Goal: Task Accomplishment & Management: Manage account settings

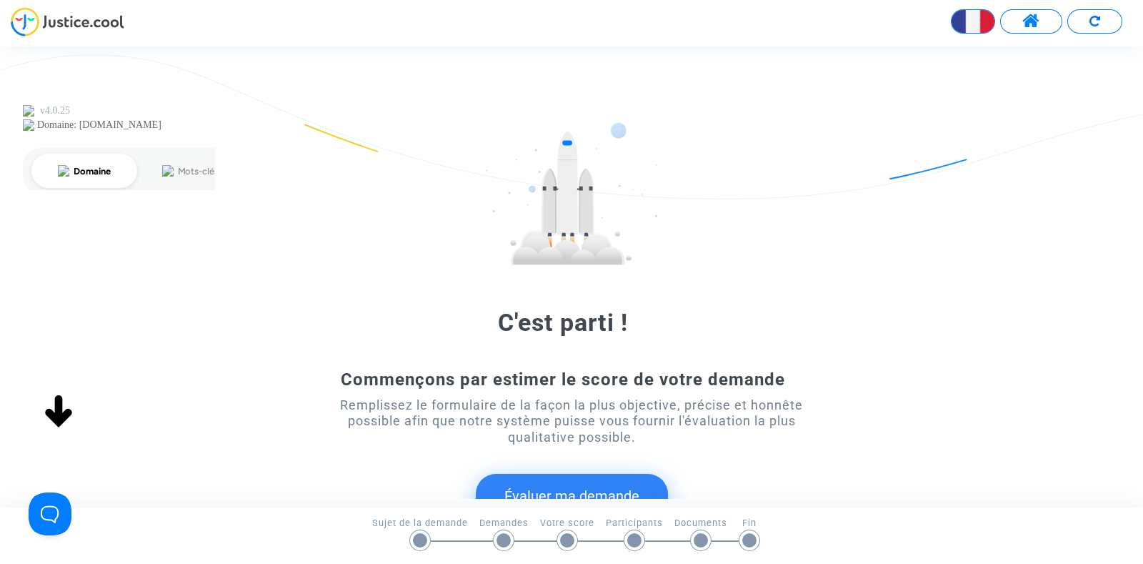
click at [1032, 52] on div "C'est parti ! Commençons par estimer le score de votre demande Remplissez le fo…" at bounding box center [571, 276] width 1143 height 460
click at [1029, 24] on span at bounding box center [1031, 21] width 18 height 19
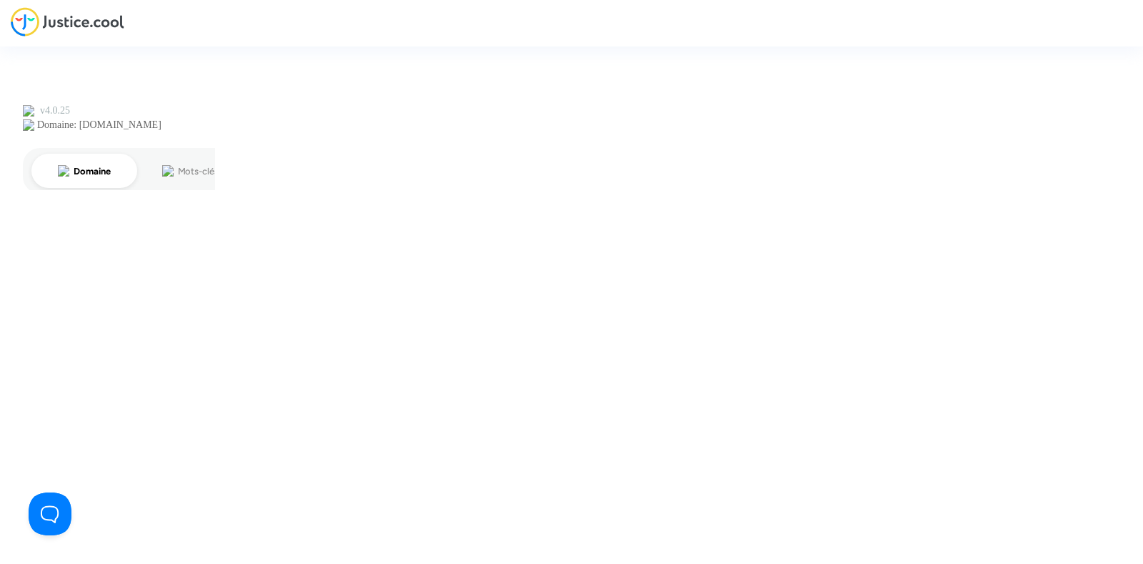
type input "joyce@pitcher-avocat.fr"
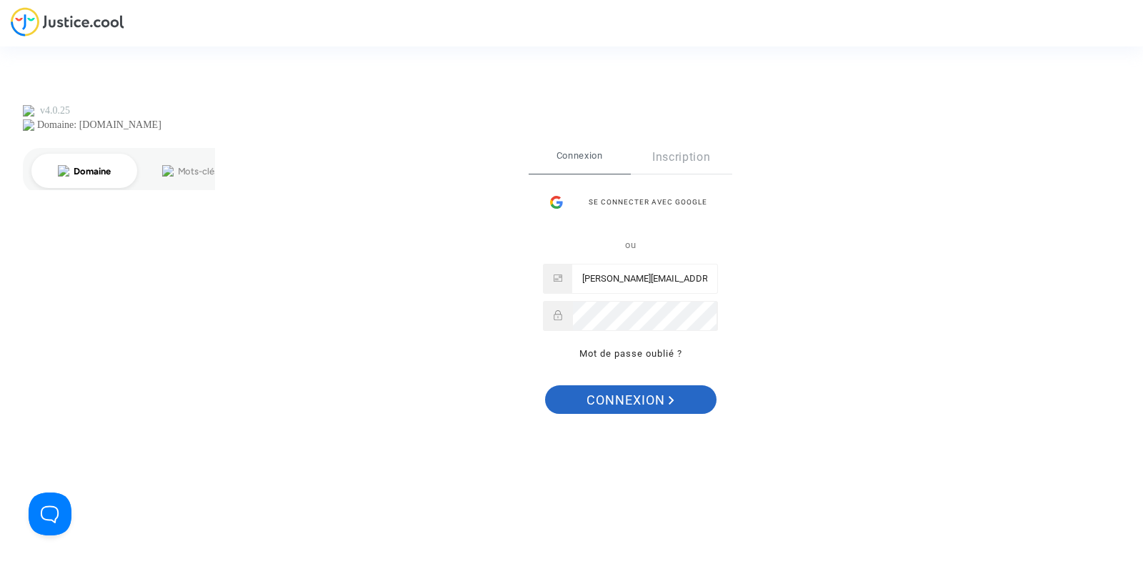
click at [608, 404] on span "Connexion" at bounding box center [630, 400] width 88 height 30
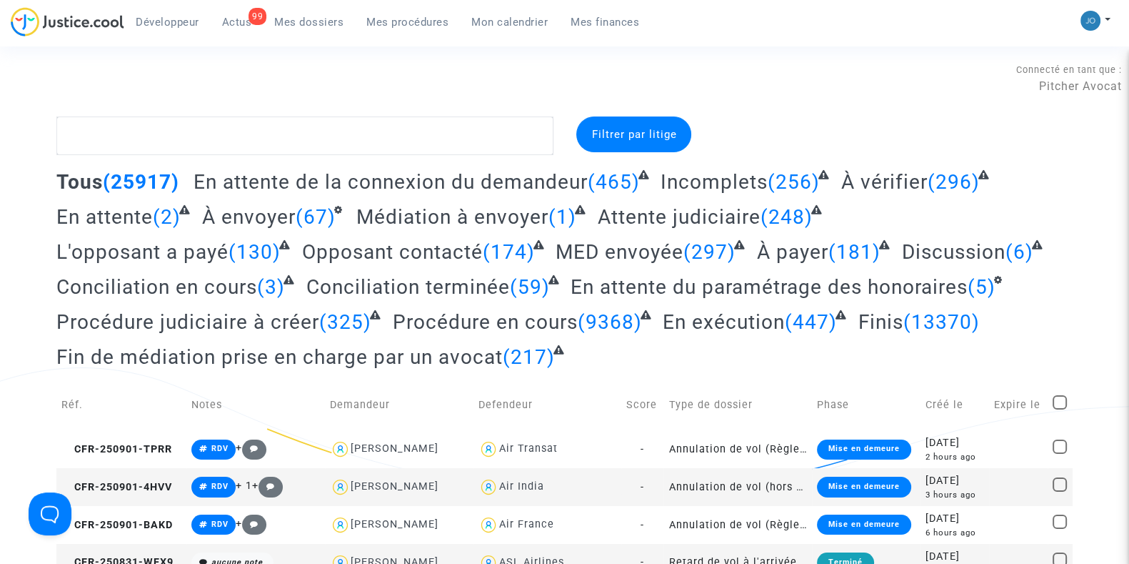
click at [511, 26] on span "Mon calendrier" at bounding box center [509, 22] width 76 height 13
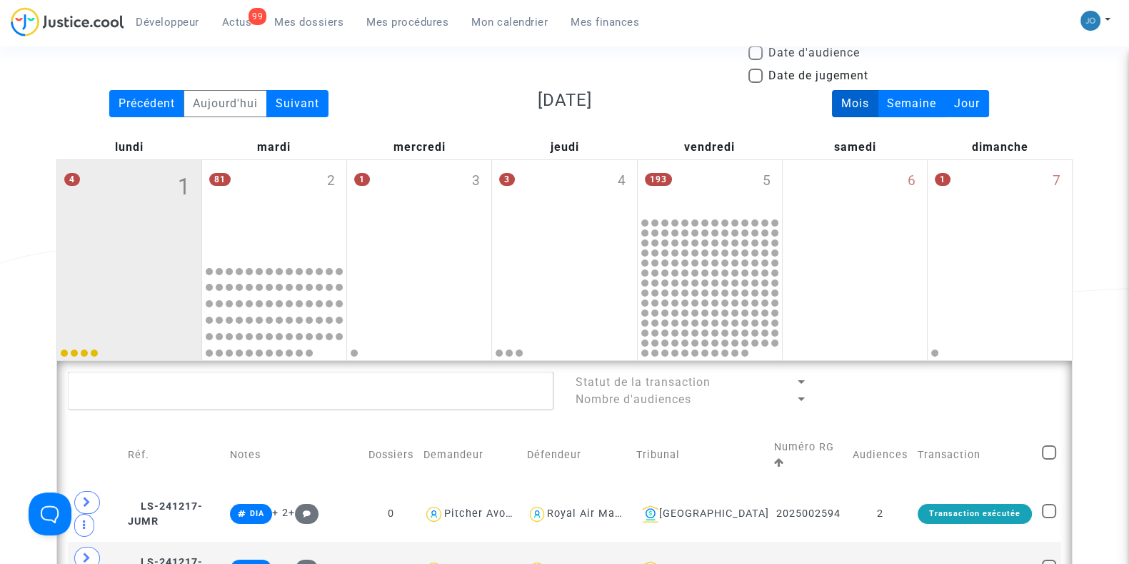
scroll to position [119, 0]
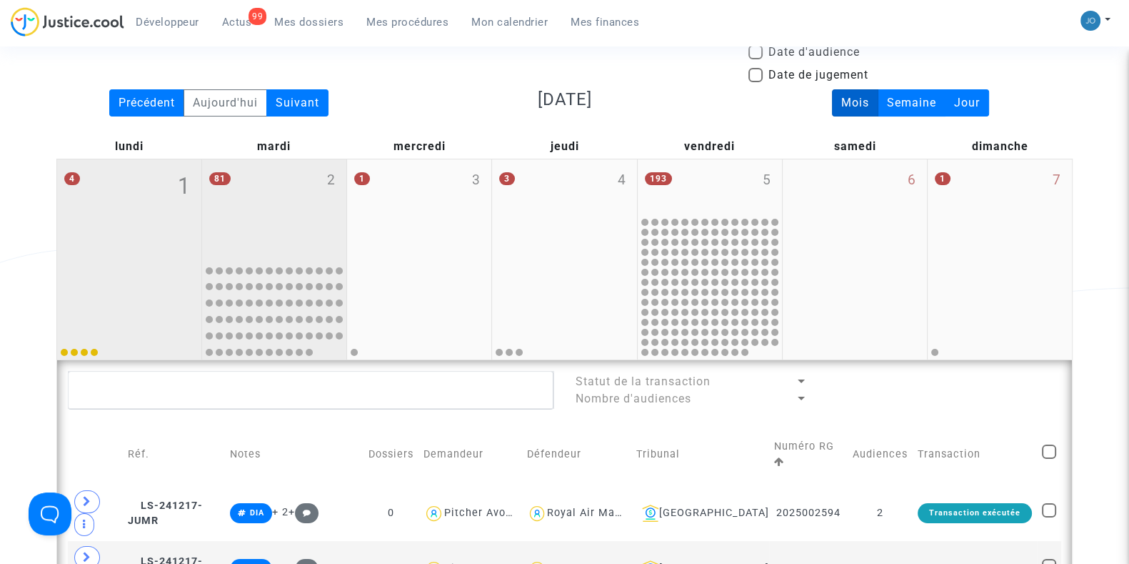
click at [256, 234] on div "81 2" at bounding box center [274, 208] width 144 height 98
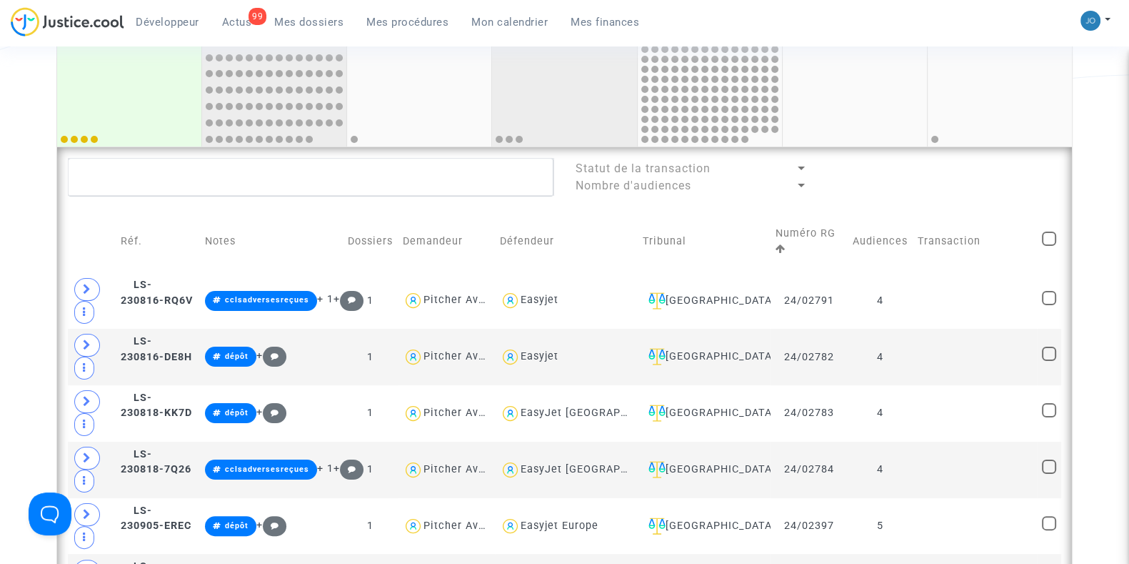
scroll to position [360, 0]
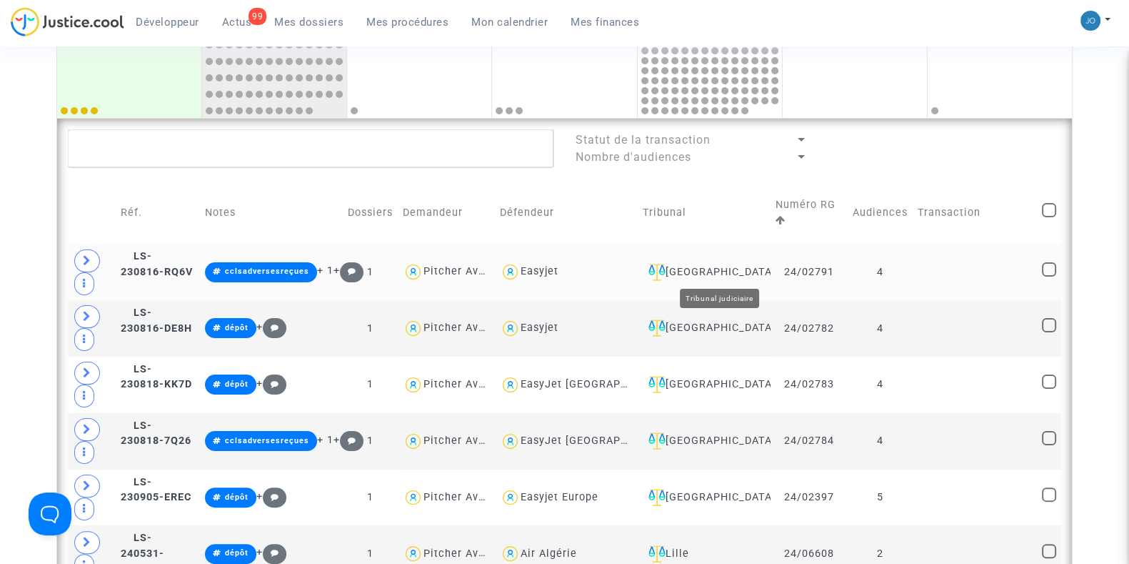
click at [734, 264] on div "[GEOGRAPHIC_DATA]" at bounding box center [704, 272] width 123 height 17
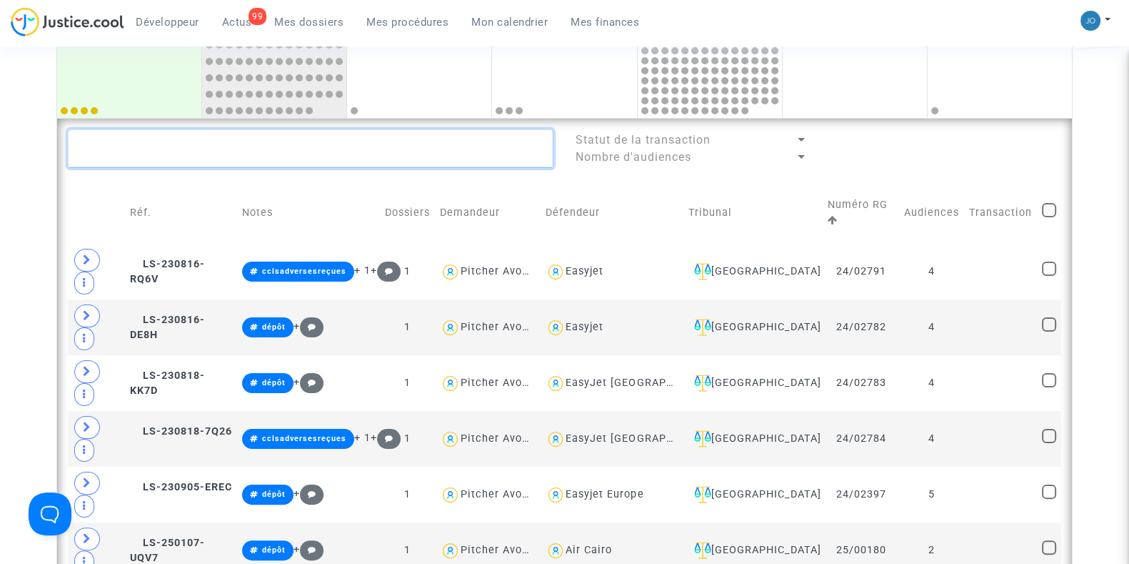
click at [261, 161] on textarea at bounding box center [311, 148] width 486 height 39
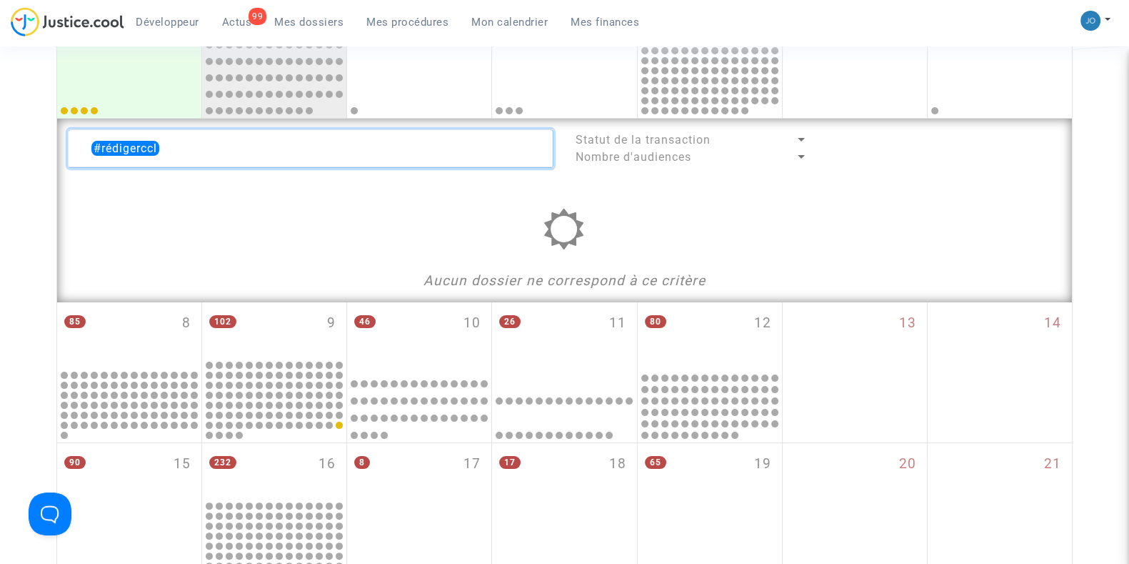
type textarea "#rédigerccls"
drag, startPoint x: 183, startPoint y: 151, endPoint x: 42, endPoint y: 153, distance: 140.7
click at [42, 153] on div "Date de clôture d'instruction Date de conciliation Date d'audience Date de juge…" at bounding box center [564, 350] width 1129 height 1189
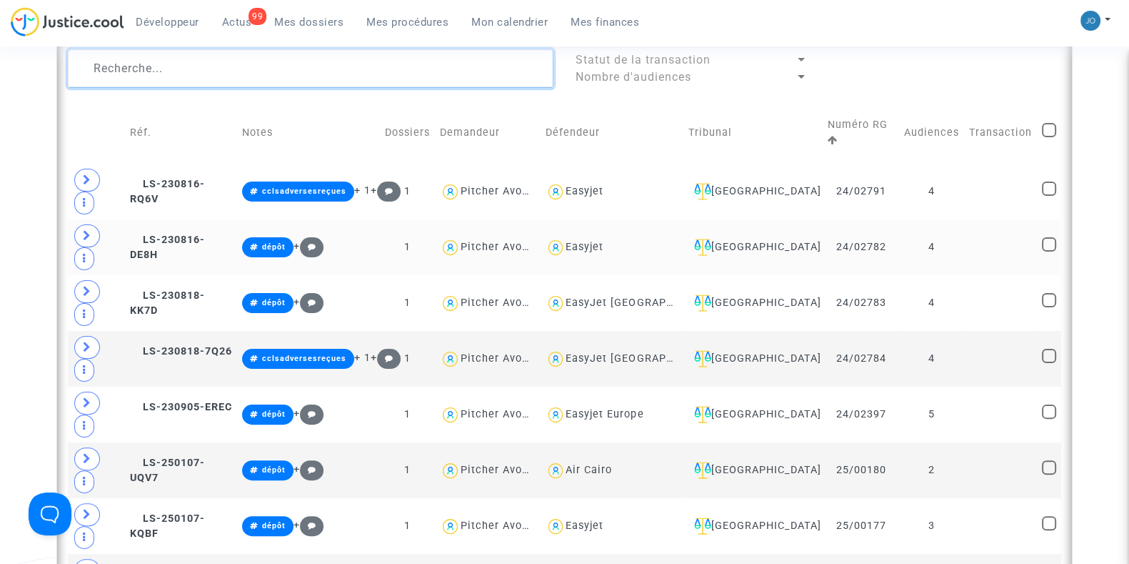
scroll to position [444, 0]
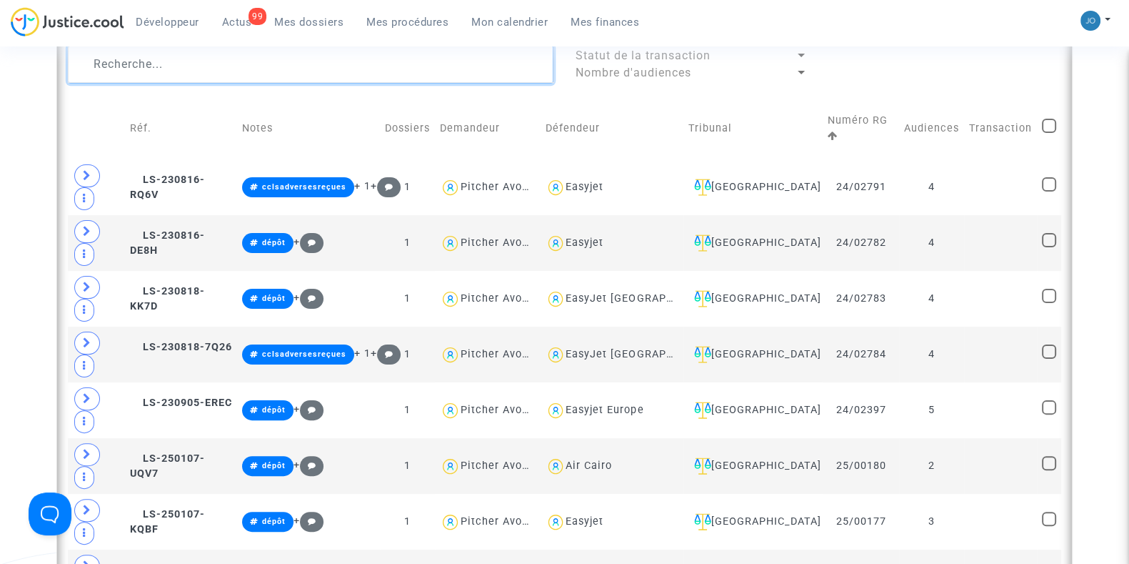
click at [216, 62] on textarea at bounding box center [311, 64] width 486 height 39
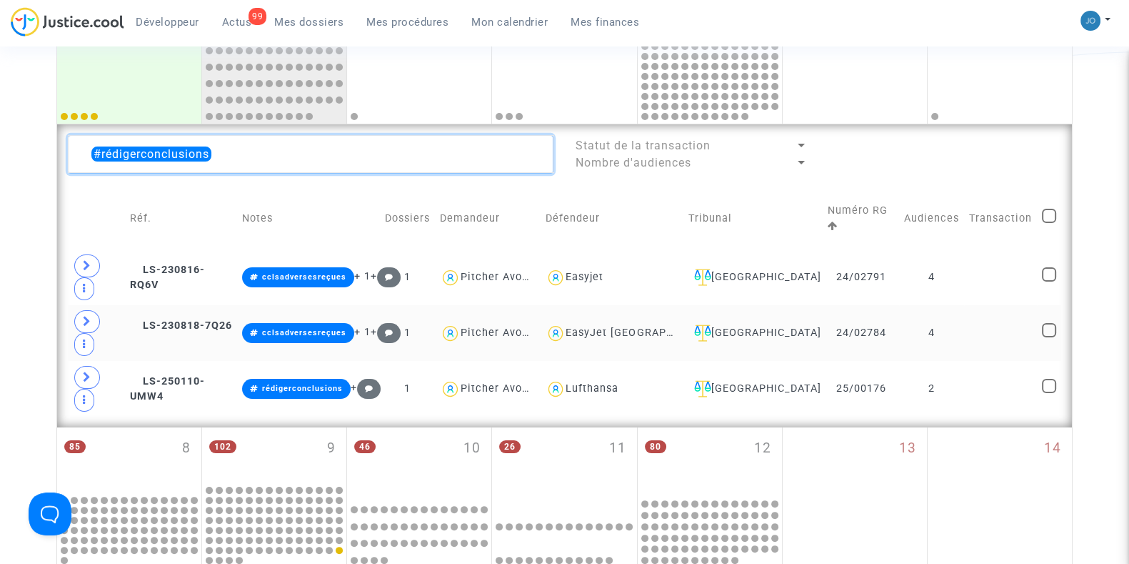
scroll to position [353, 0]
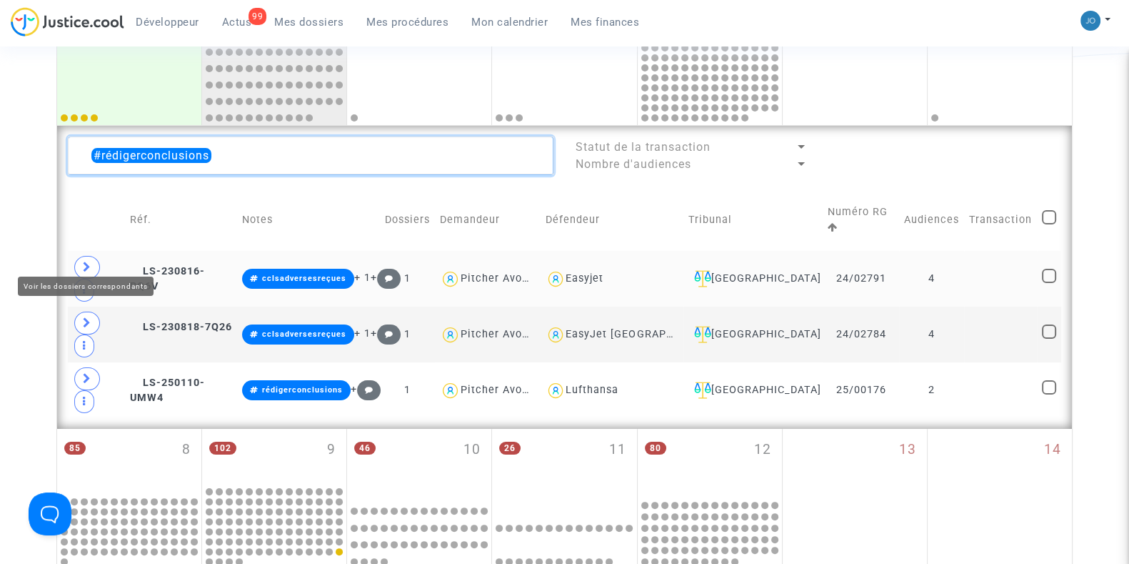
type textarea "#rédigerconclusions"
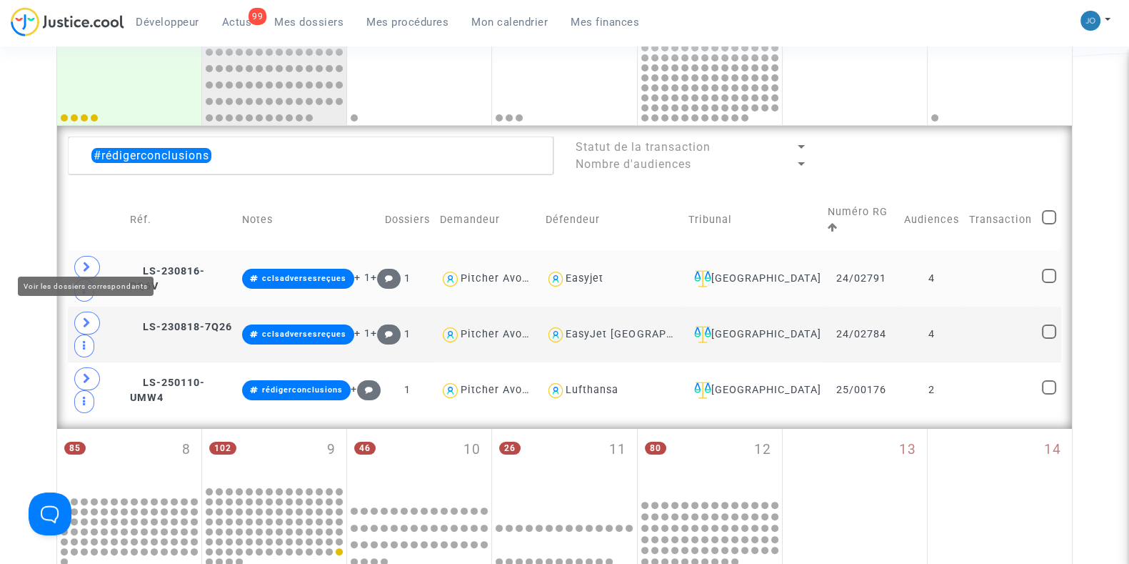
click at [86, 261] on icon at bounding box center [87, 266] width 9 height 11
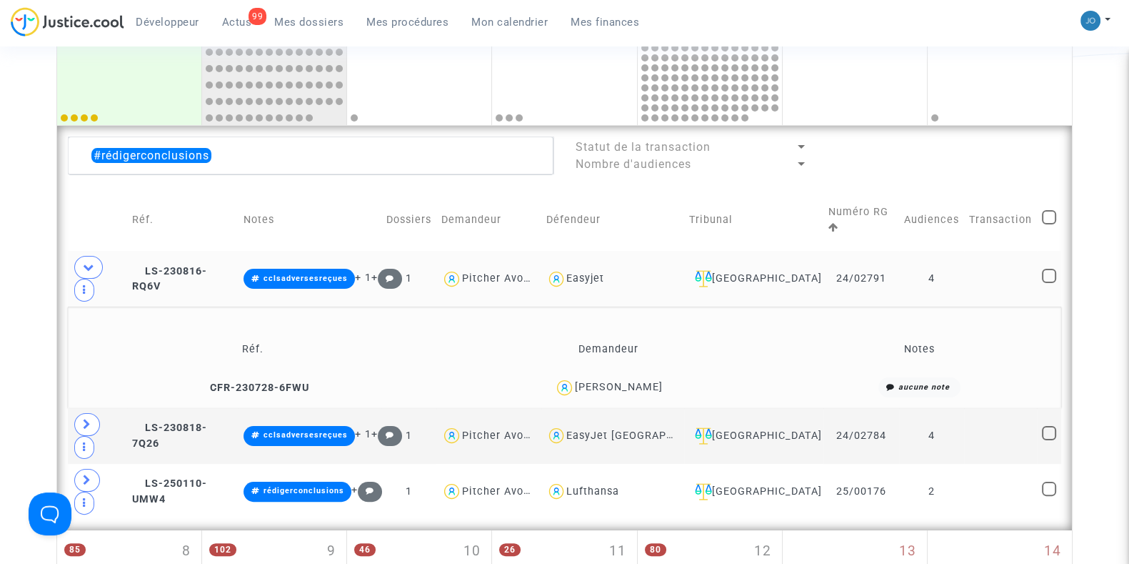
click at [982, 251] on td at bounding box center [1000, 279] width 73 height 56
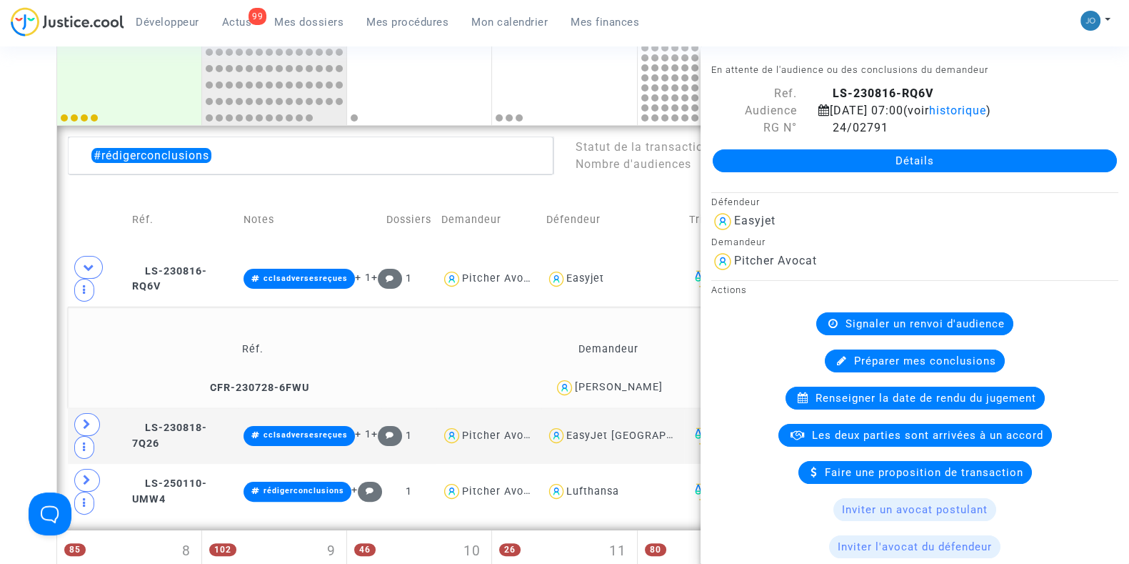
click at [9, 296] on div "Date de clôture d'instruction Date de conciliation Date d'audience Date de juge…" at bounding box center [564, 468] width 1129 height 1409
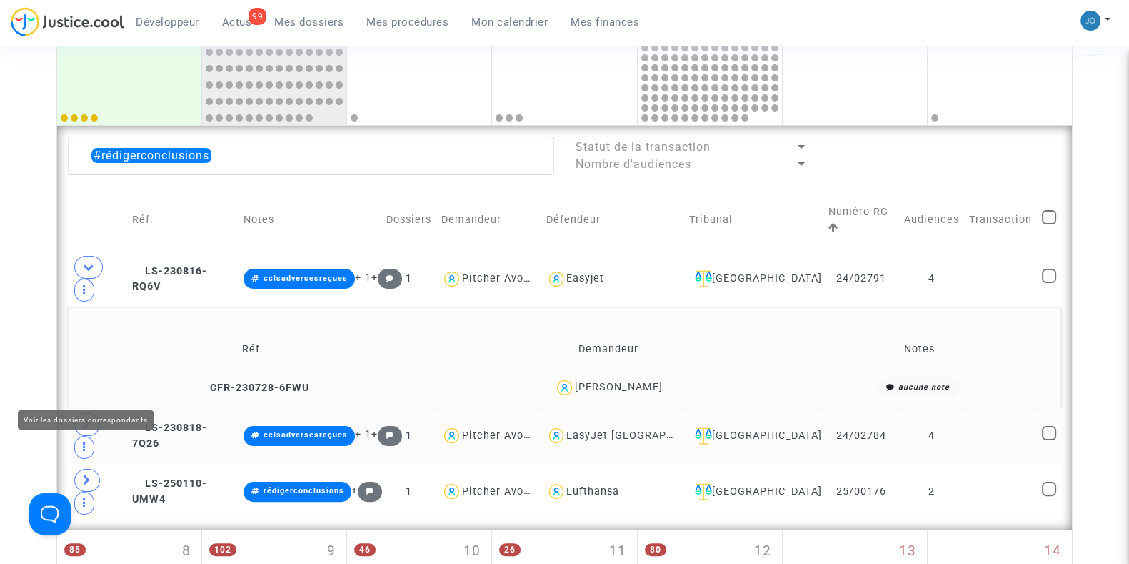
click at [94, 413] on span at bounding box center [87, 424] width 26 height 23
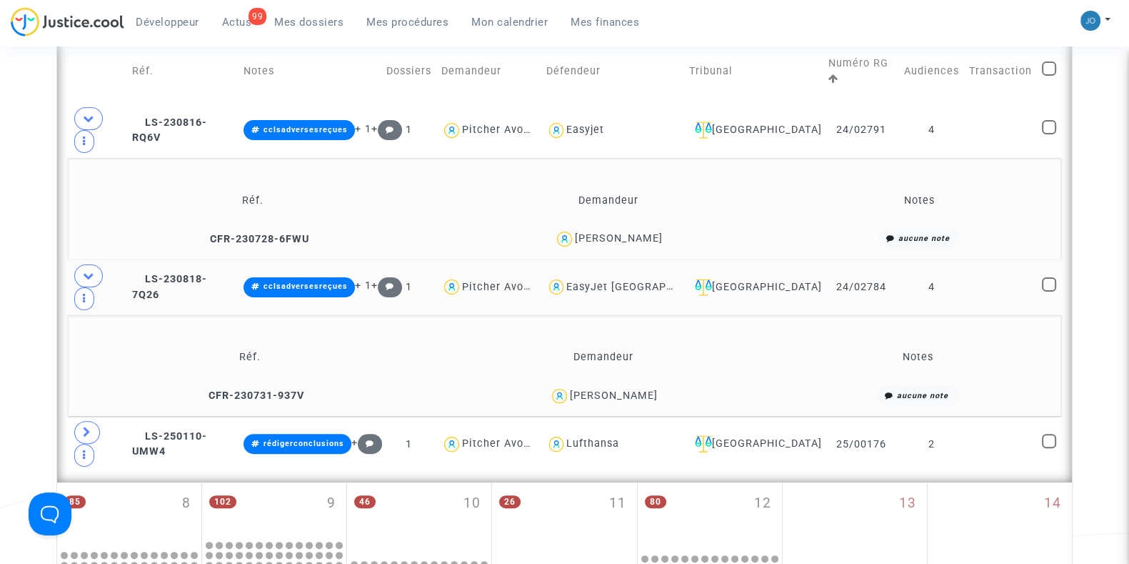
scroll to position [504, 0]
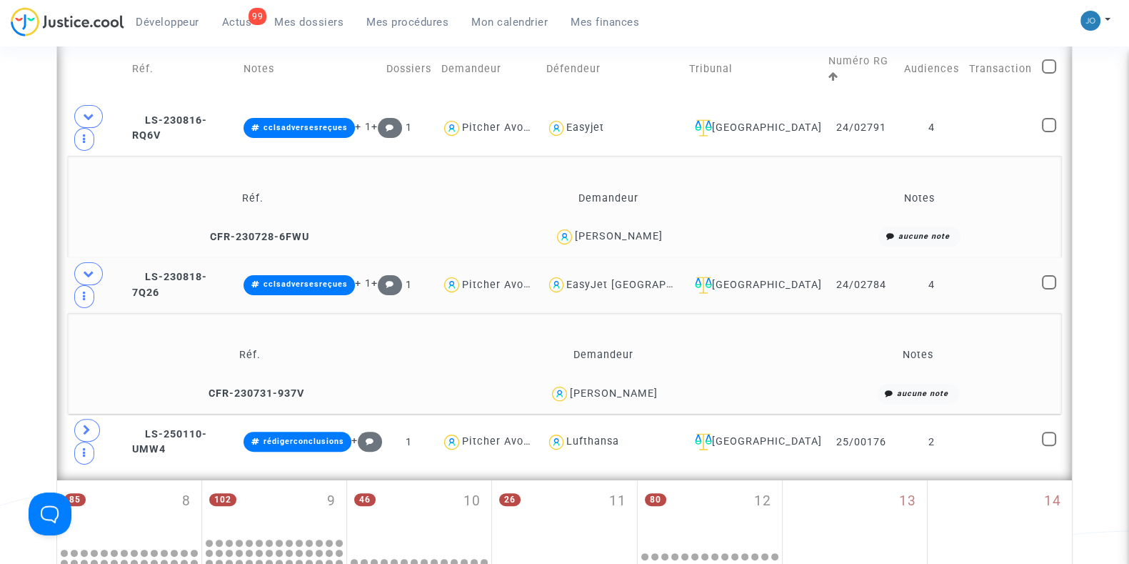
click at [887, 257] on td "24/02784" at bounding box center [862, 285] width 76 height 56
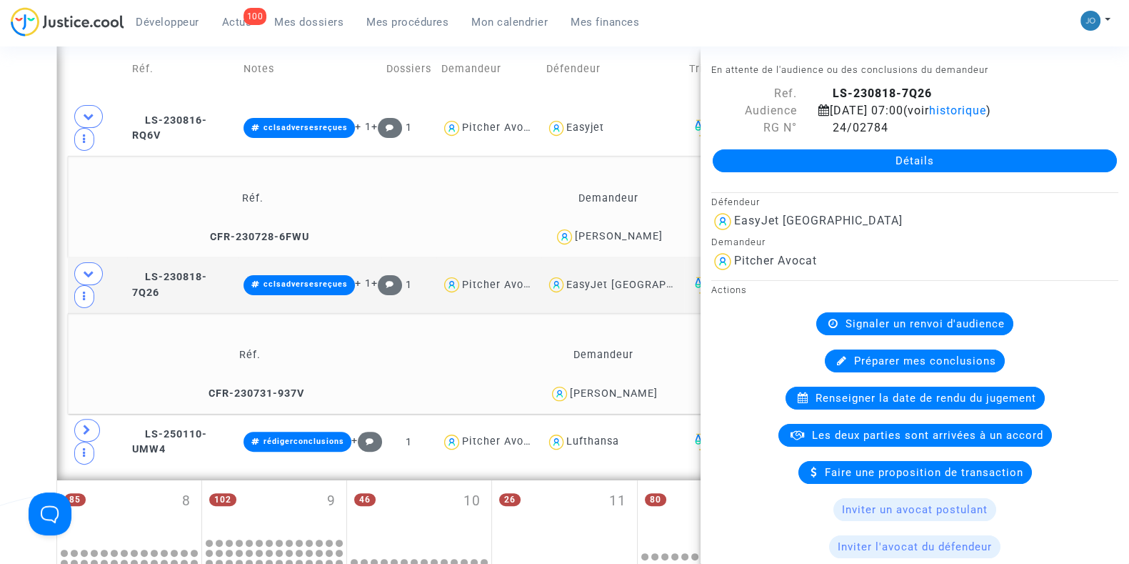
click at [18, 269] on div "Date de clôture d'instruction Date de conciliation Date d'audience Date de juge…" at bounding box center [564, 368] width 1129 height 1510
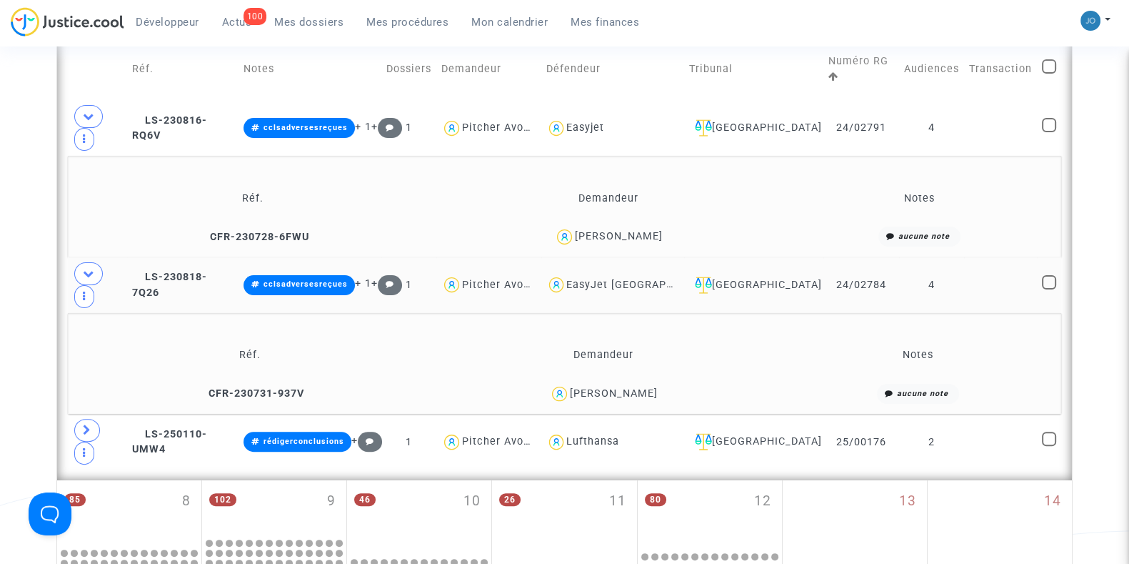
click at [920, 257] on td "4" at bounding box center [931, 285] width 65 height 56
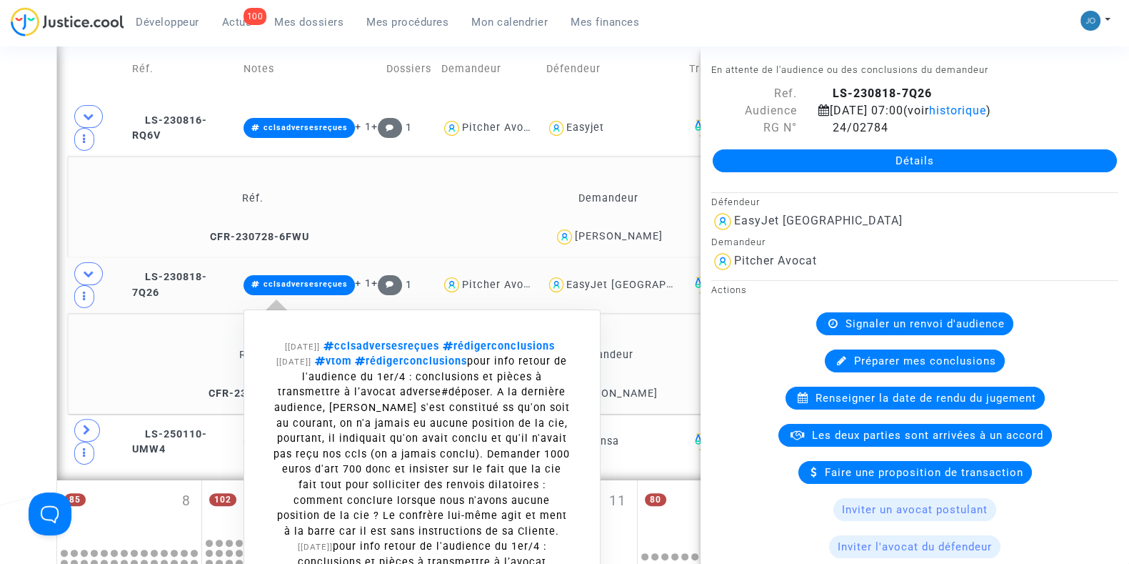
click at [347, 279] on span "cclsadversesreçues" at bounding box center [306, 283] width 84 height 9
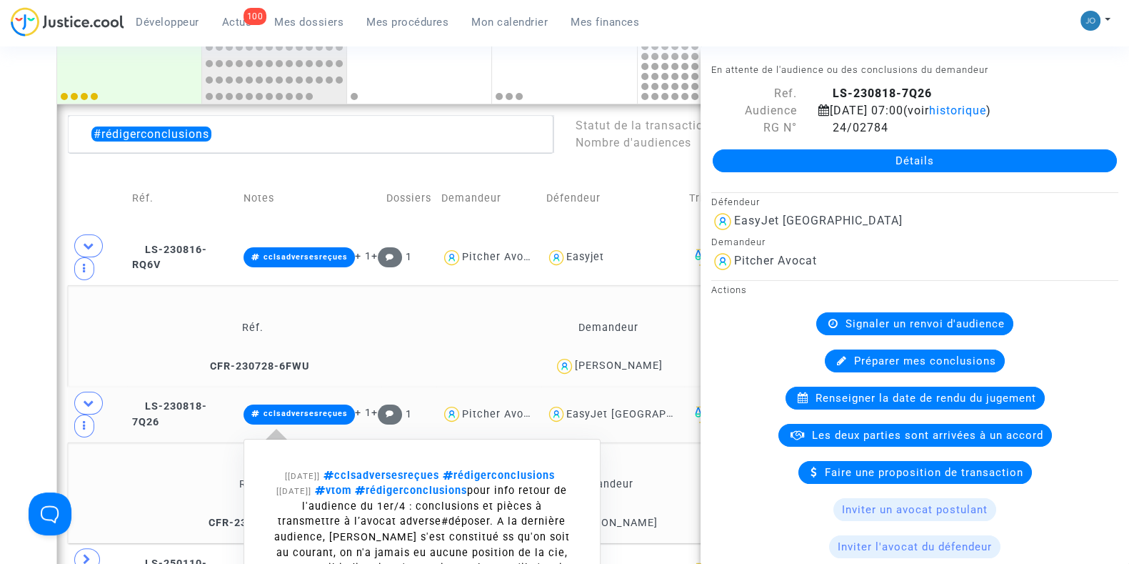
scroll to position [412, 0]
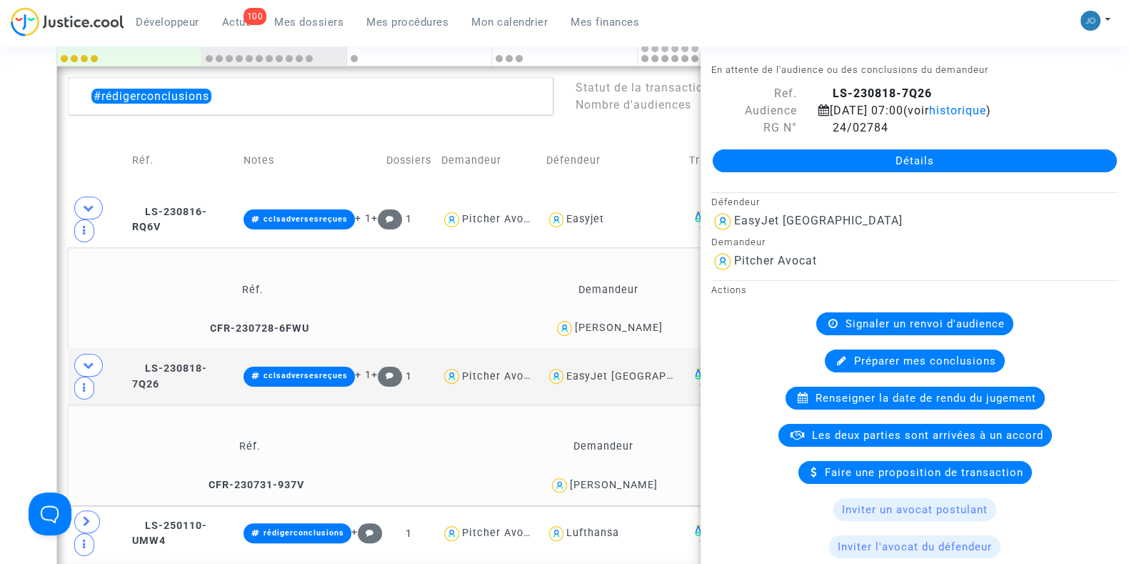
click at [6, 322] on div "Date de clôture d'instruction Date de conciliation Date d'audience Date de juge…" at bounding box center [564, 459] width 1129 height 1510
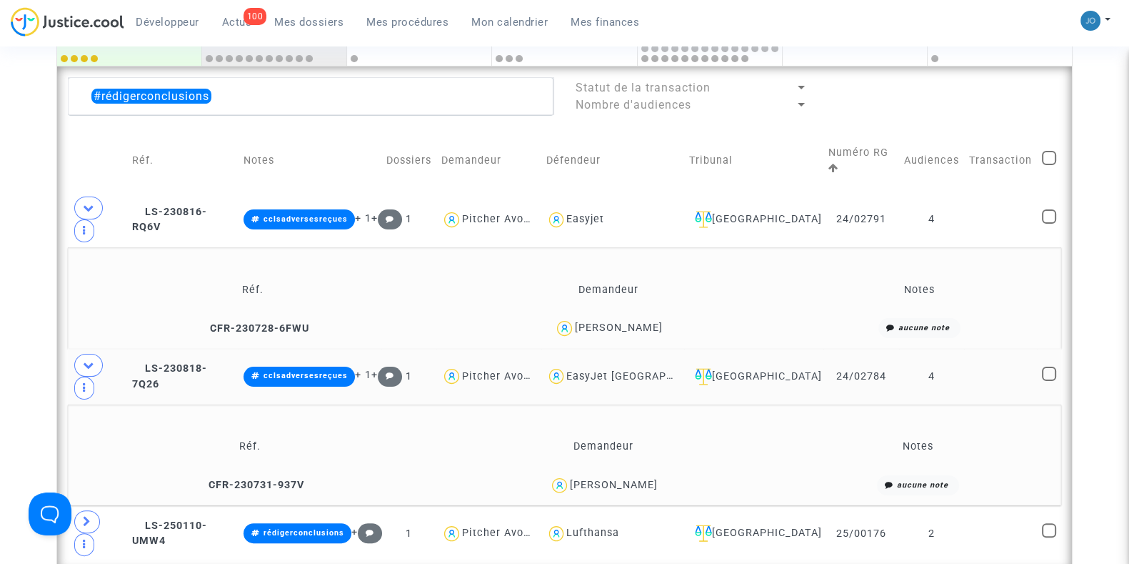
click at [238, 349] on td "LS-230818-7Q26" at bounding box center [182, 377] width 111 height 56
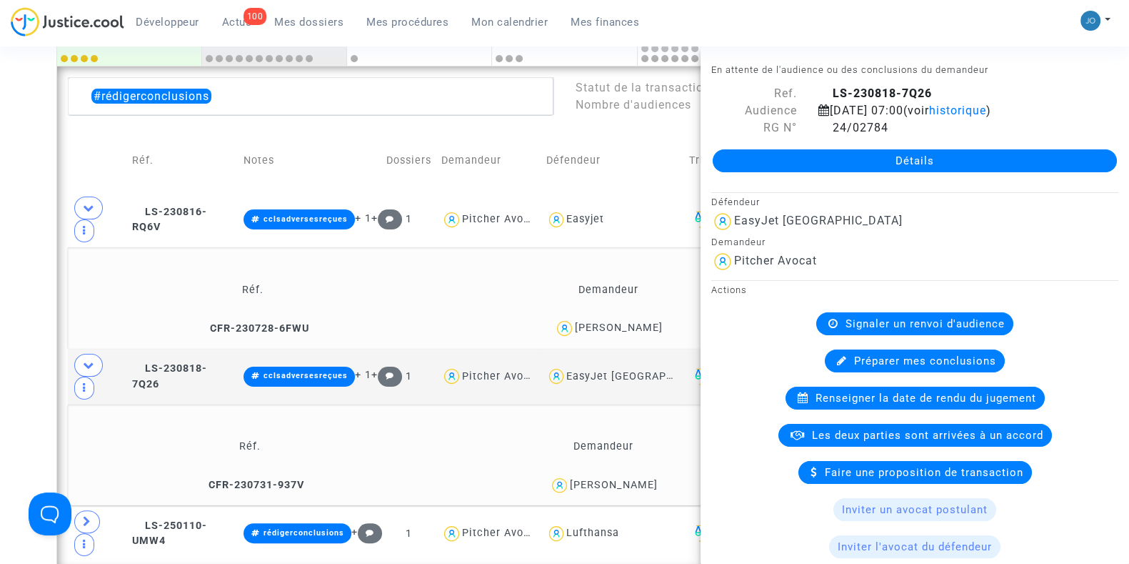
click at [0, 376] on div "Date de clôture d'instruction Date de conciliation Date d'audience Date de juge…" at bounding box center [564, 459] width 1129 height 1510
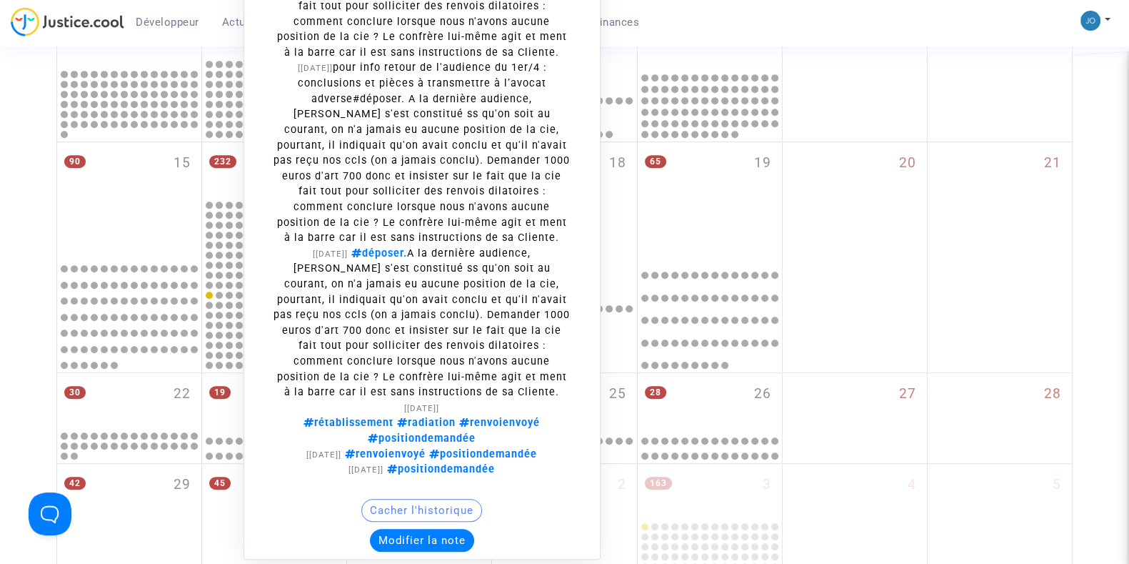
scroll to position [987, 0]
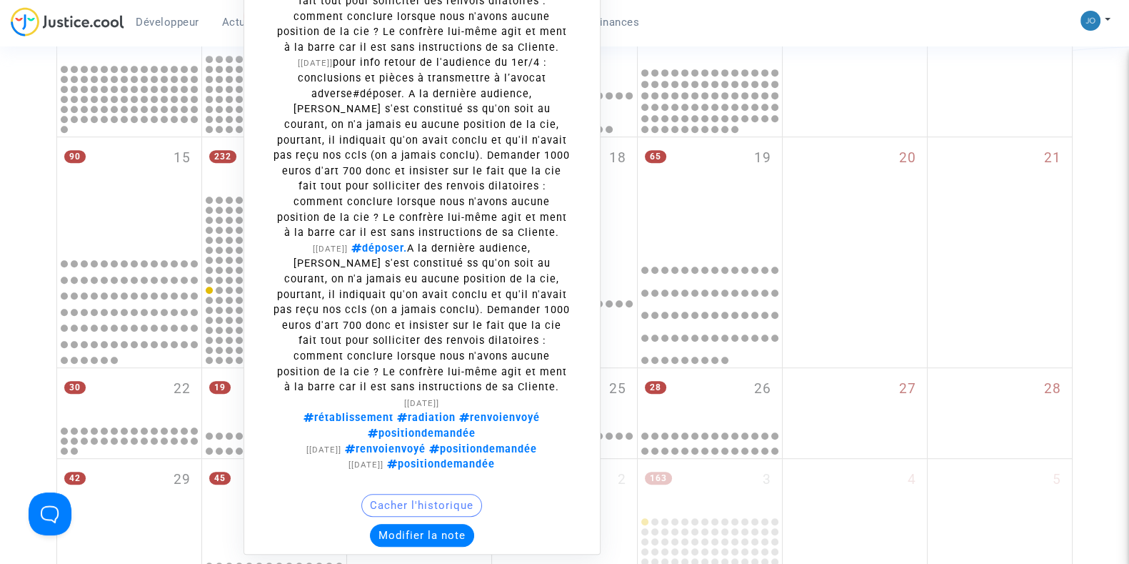
click at [449, 524] on button "Modifier la note" at bounding box center [422, 535] width 104 height 23
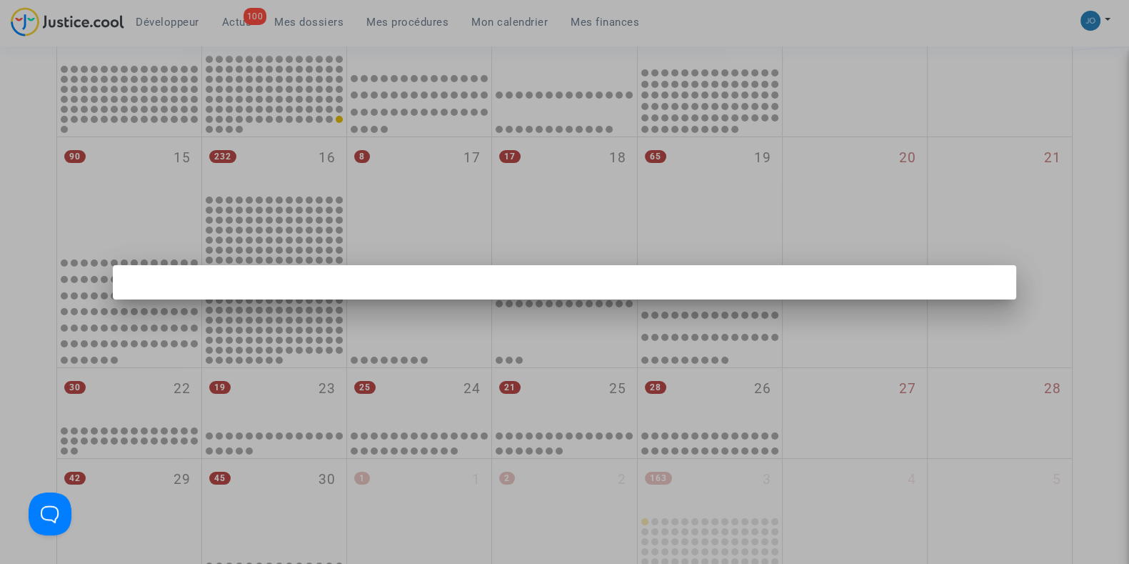
scroll to position [0, 0]
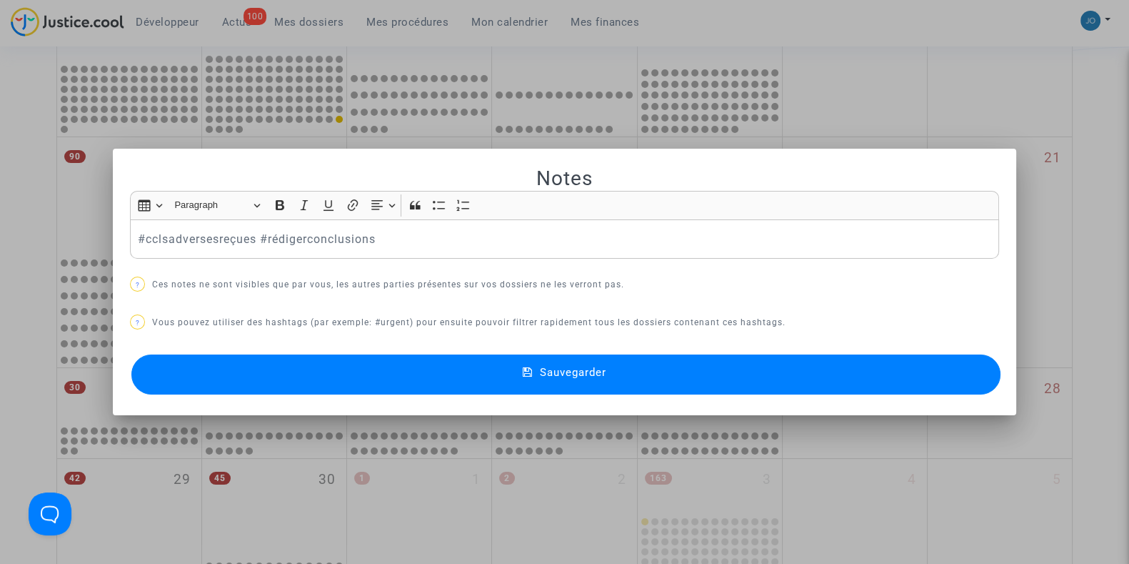
click at [286, 236] on p "#cclsadversesreçues #rédigerconclusions" at bounding box center [565, 239] width 854 height 18
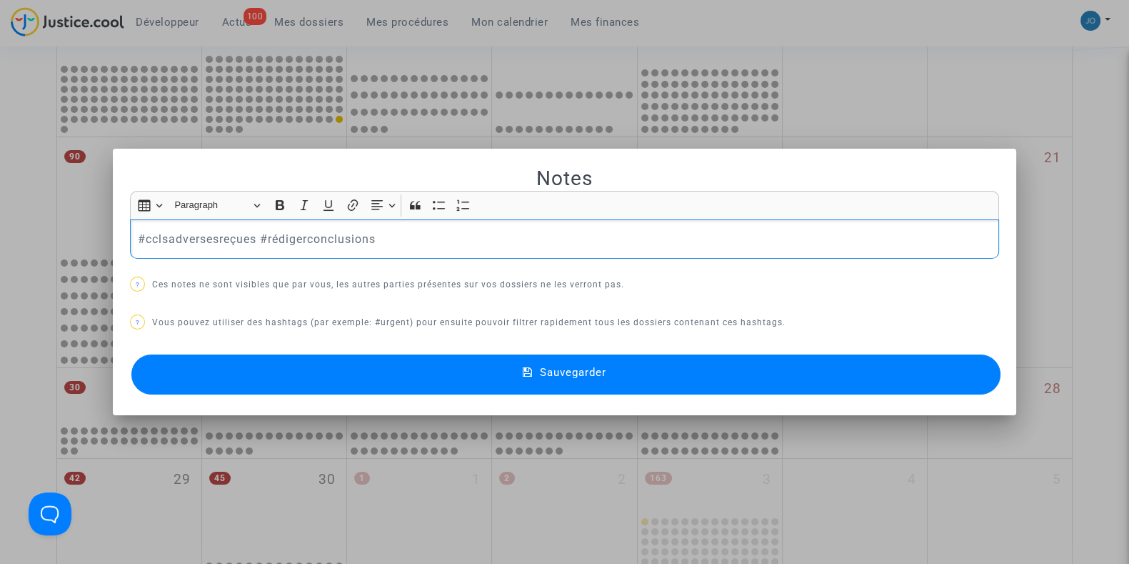
click at [286, 236] on p "#cclsadversesreçues #rédigerconclusions" at bounding box center [565, 239] width 854 height 18
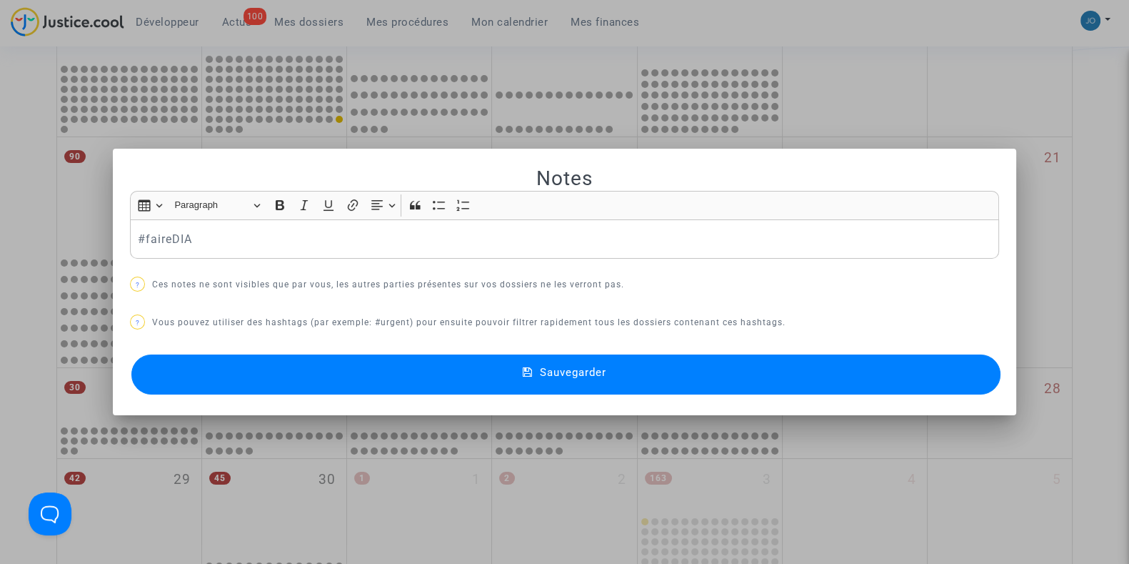
click at [546, 376] on span "Sauvegarder" at bounding box center [573, 372] width 66 height 13
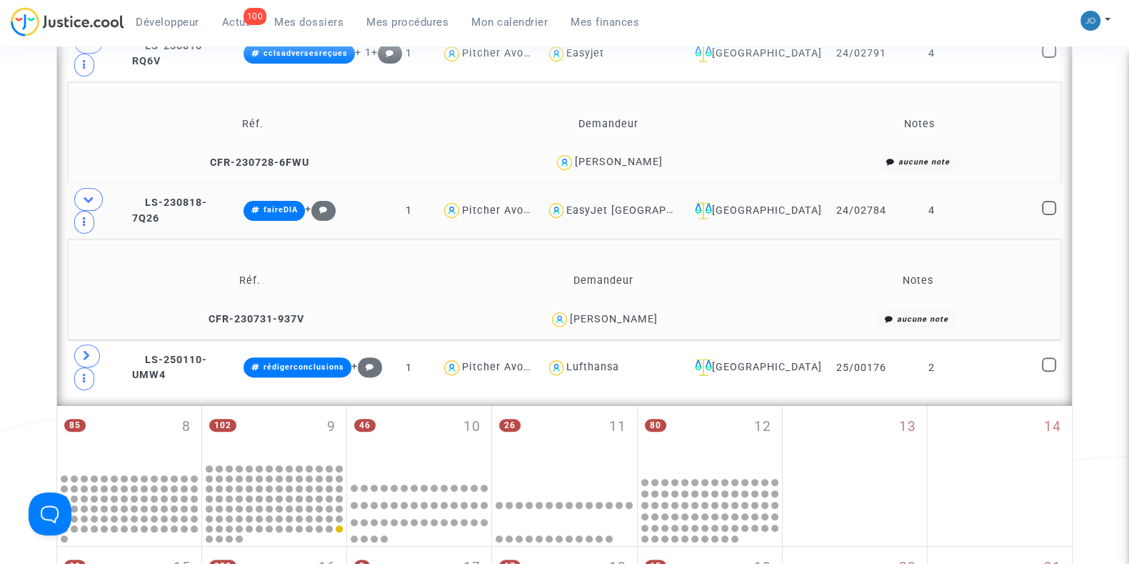
scroll to position [576, 0]
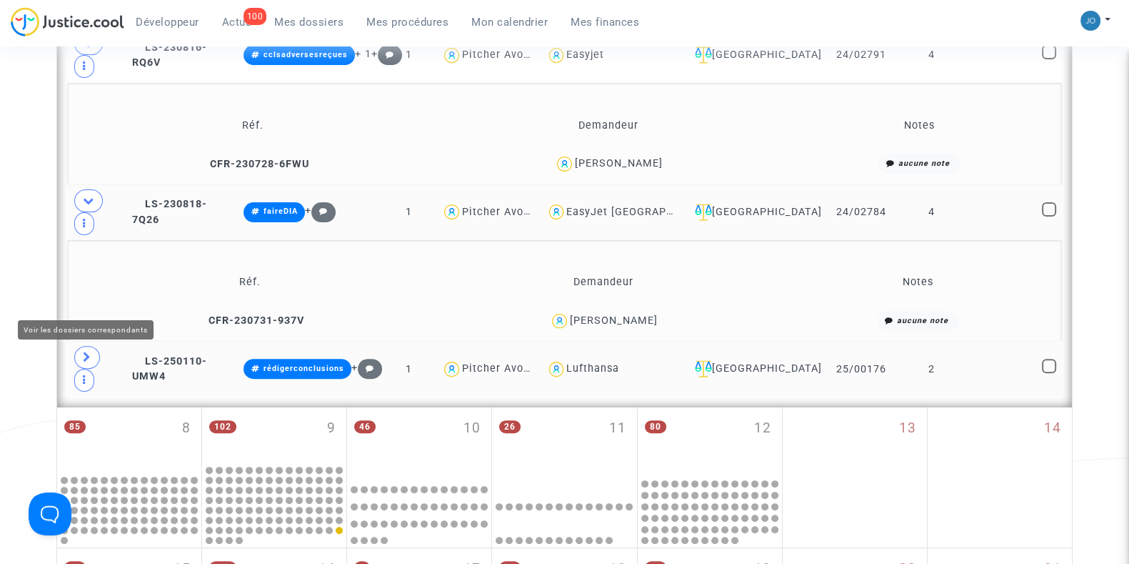
click at [93, 346] on span at bounding box center [87, 357] width 26 height 23
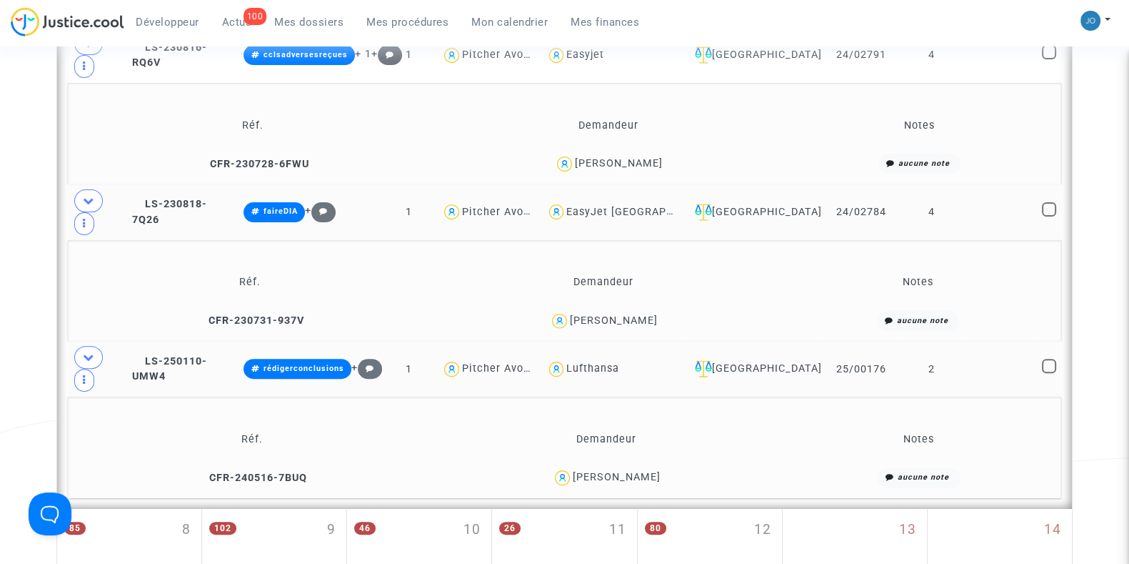
click at [618, 471] on div "[PERSON_NAME]" at bounding box center [617, 477] width 88 height 12
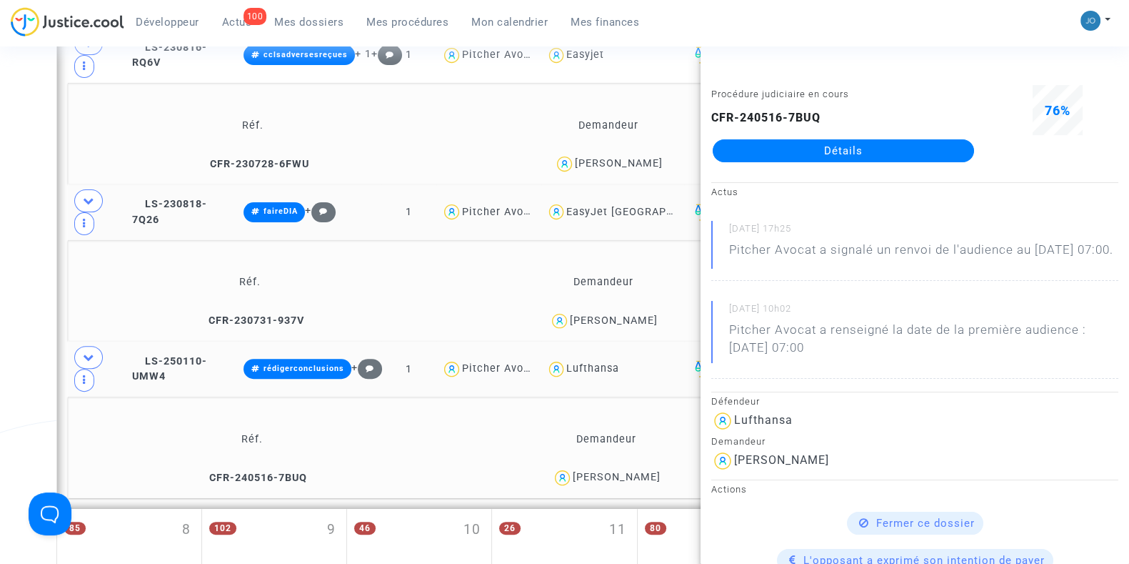
click at [811, 155] on link "Détails" at bounding box center [843, 150] width 261 height 23
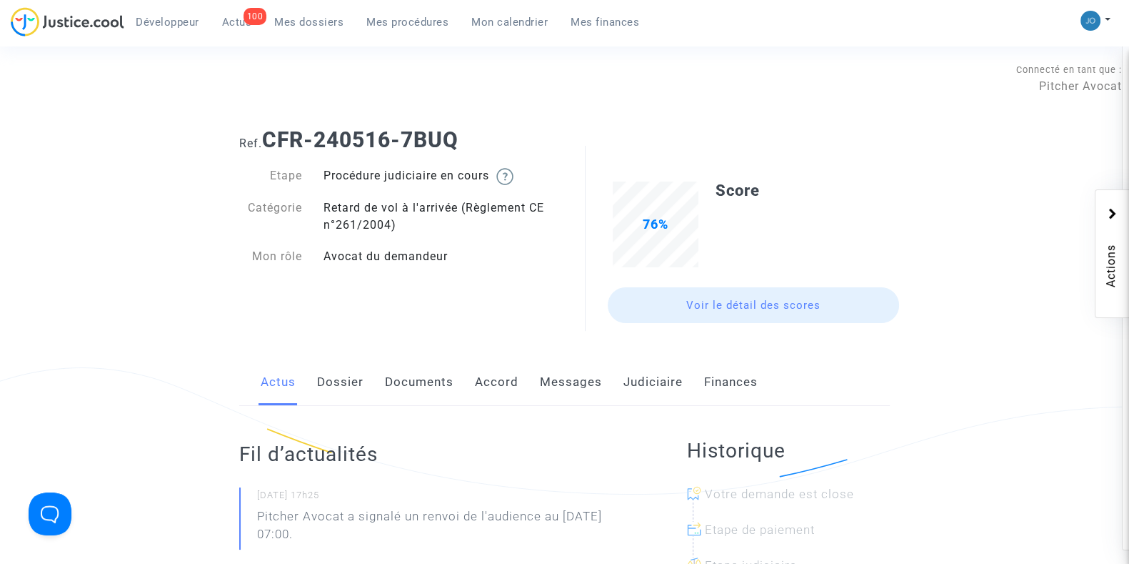
click at [416, 362] on link "Documents" at bounding box center [419, 382] width 69 height 47
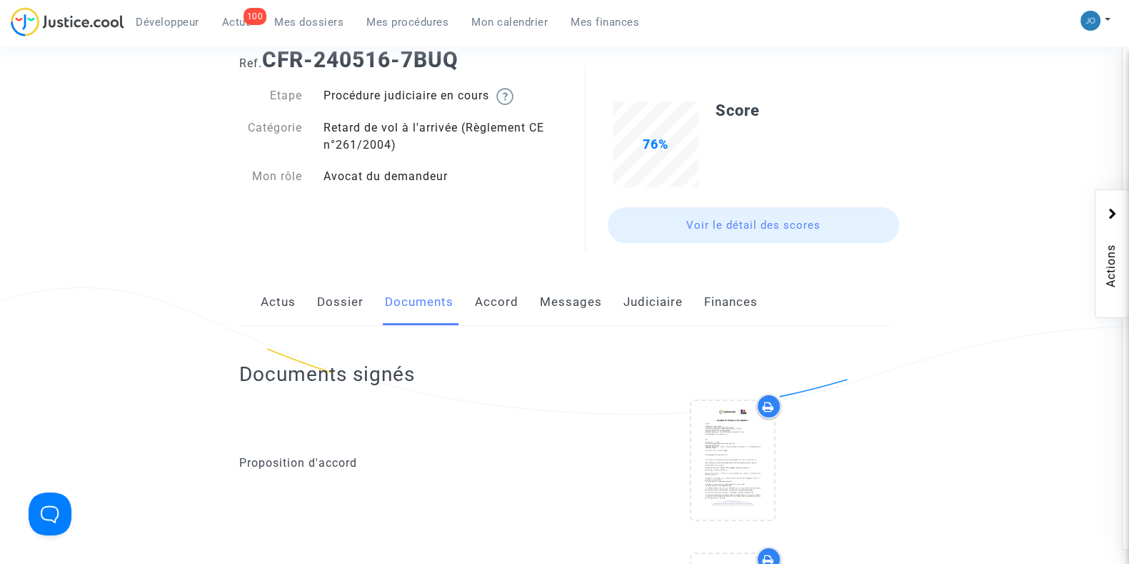
scroll to position [42, 0]
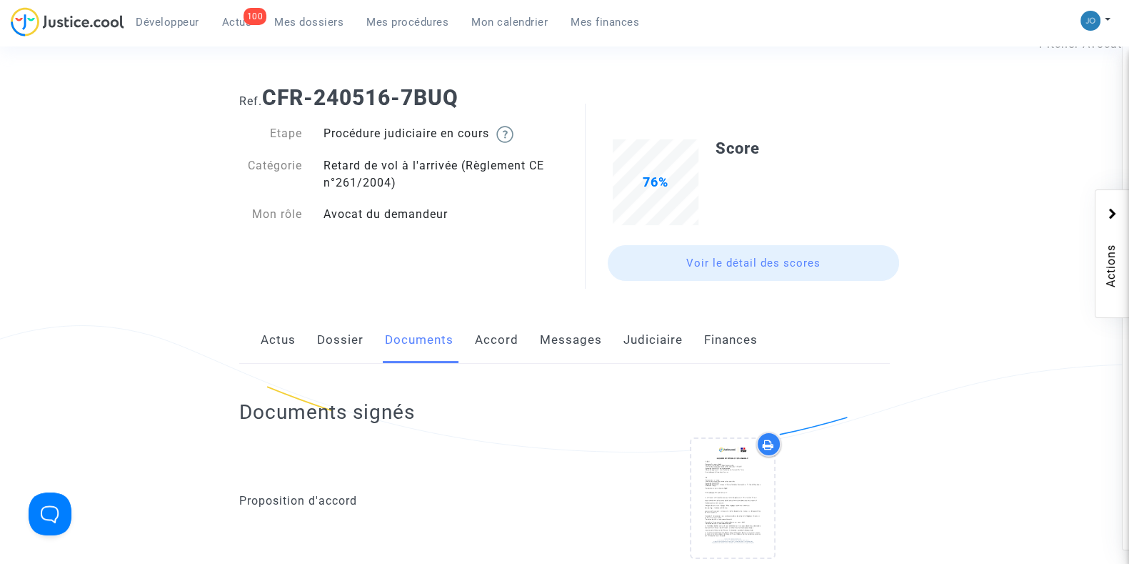
click at [669, 348] on link "Judiciaire" at bounding box center [653, 339] width 59 height 47
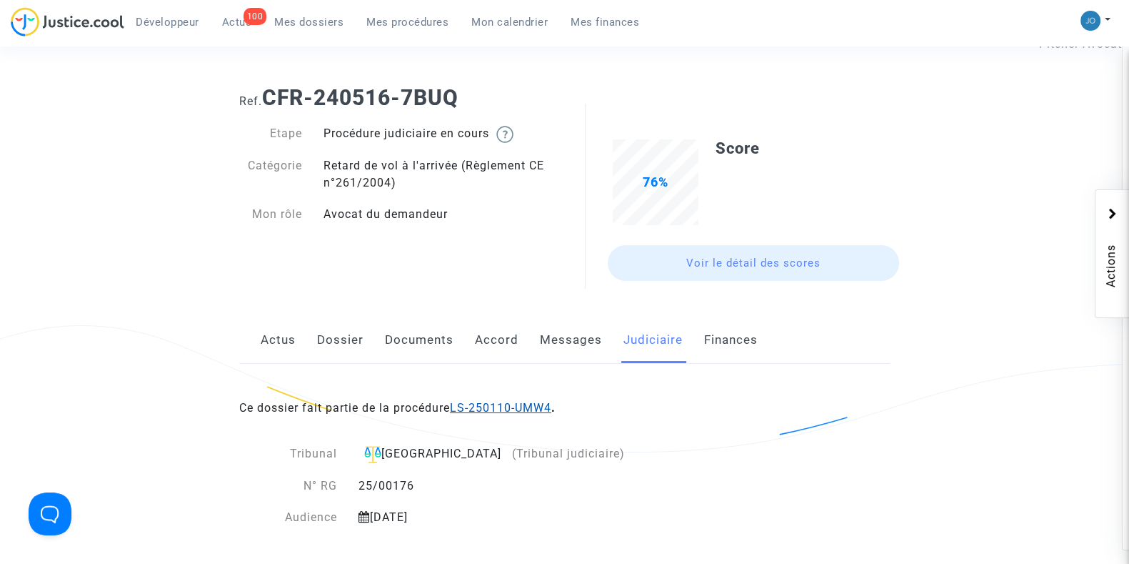
click at [485, 404] on link "LS-250110-UMW4" at bounding box center [500, 408] width 101 height 14
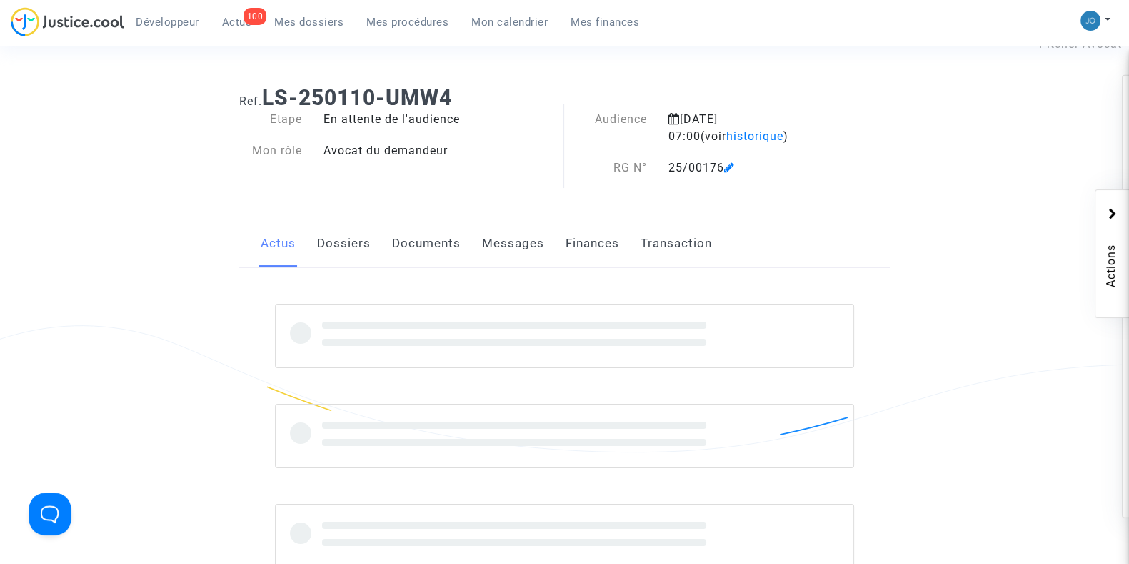
click at [429, 229] on link "Documents" at bounding box center [426, 243] width 69 height 47
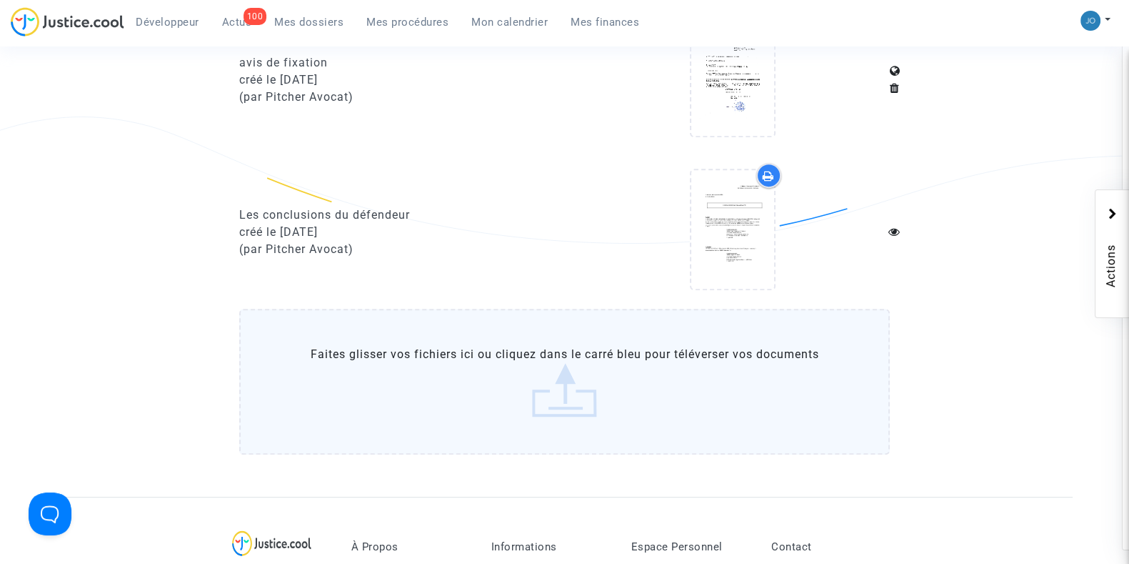
scroll to position [879, 0]
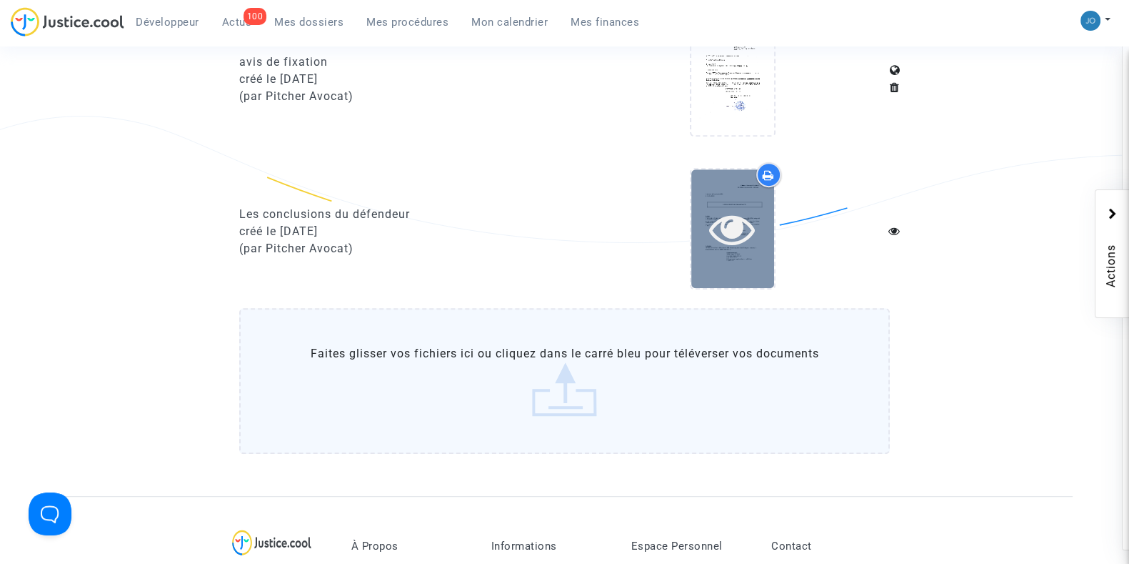
click at [719, 235] on icon at bounding box center [732, 229] width 46 height 46
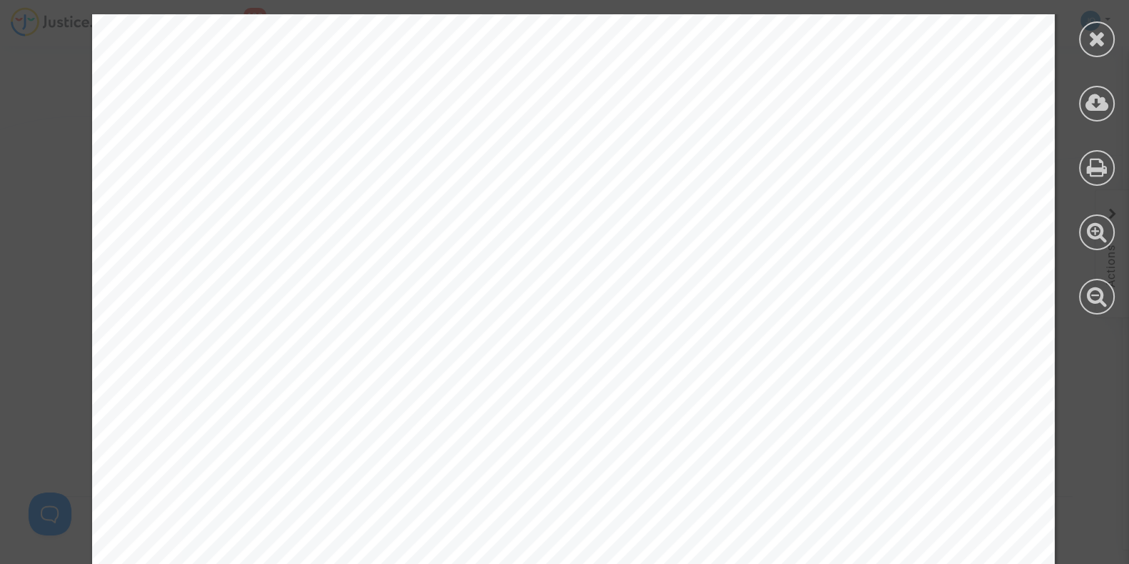
scroll to position [2914, 0]
click at [677, 271] on span "tentative préalable de conciliation, de médiation ou de procédure parti" at bounding box center [474, 270] width 536 height 16
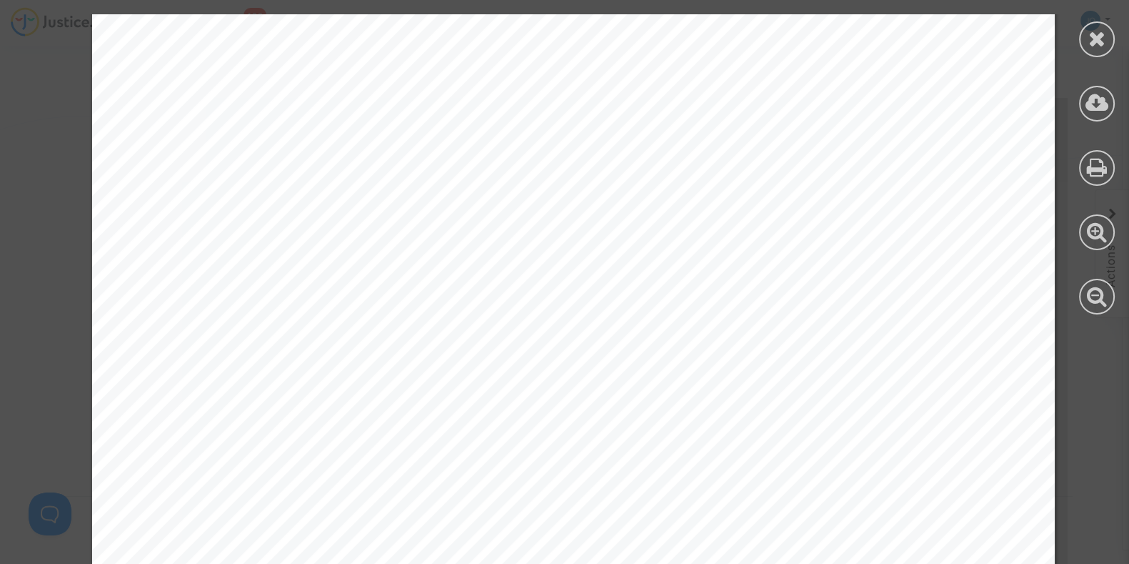
scroll to position [8252, 0]
click at [1095, 36] on icon at bounding box center [1098, 38] width 18 height 21
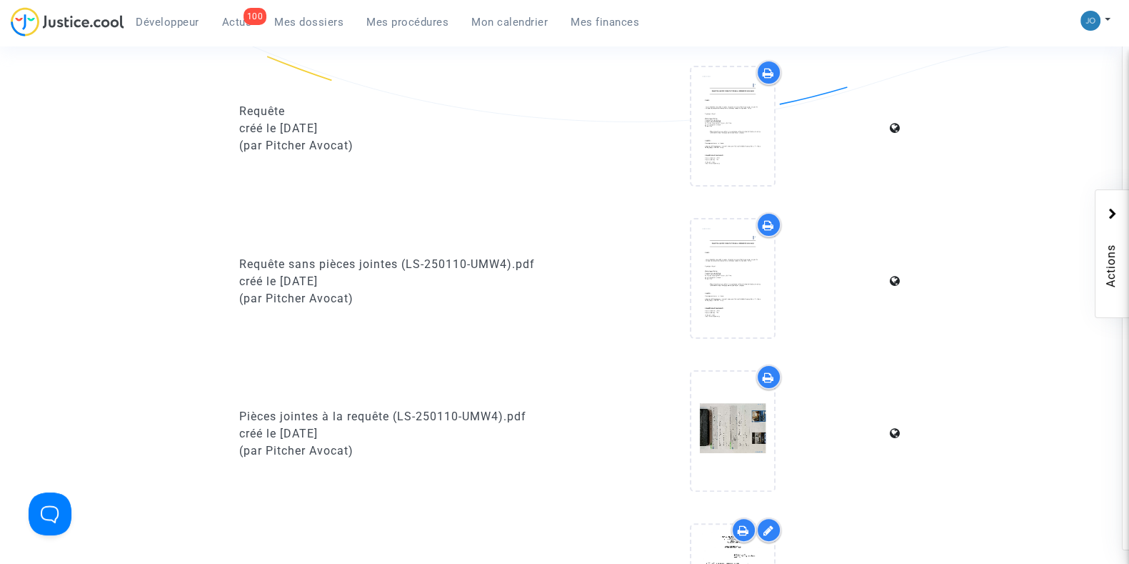
scroll to position [0, 0]
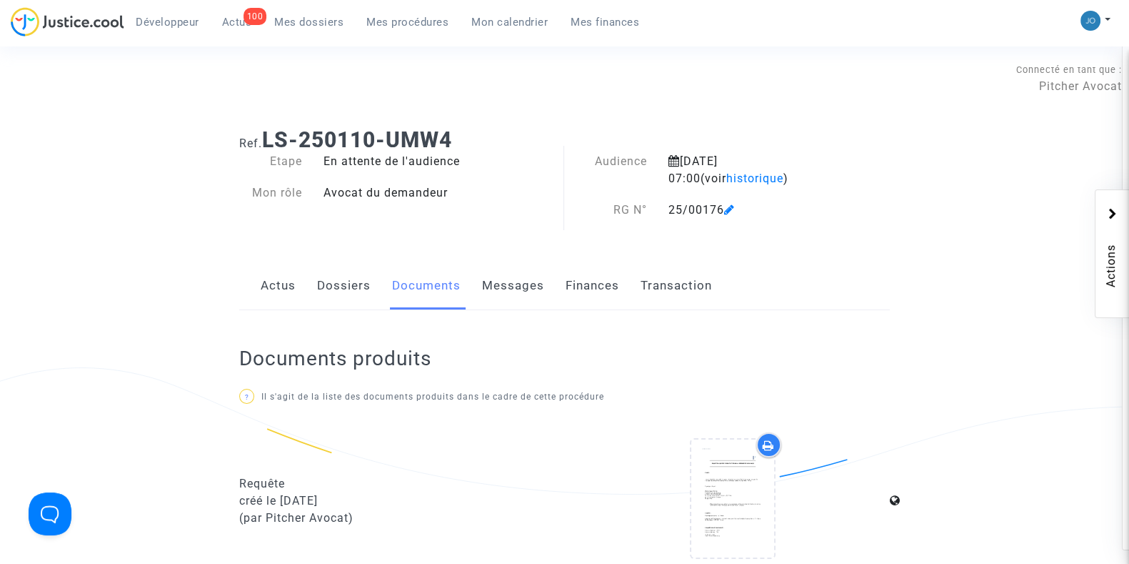
click at [509, 31] on link "Mon calendrier" at bounding box center [509, 21] width 99 height 21
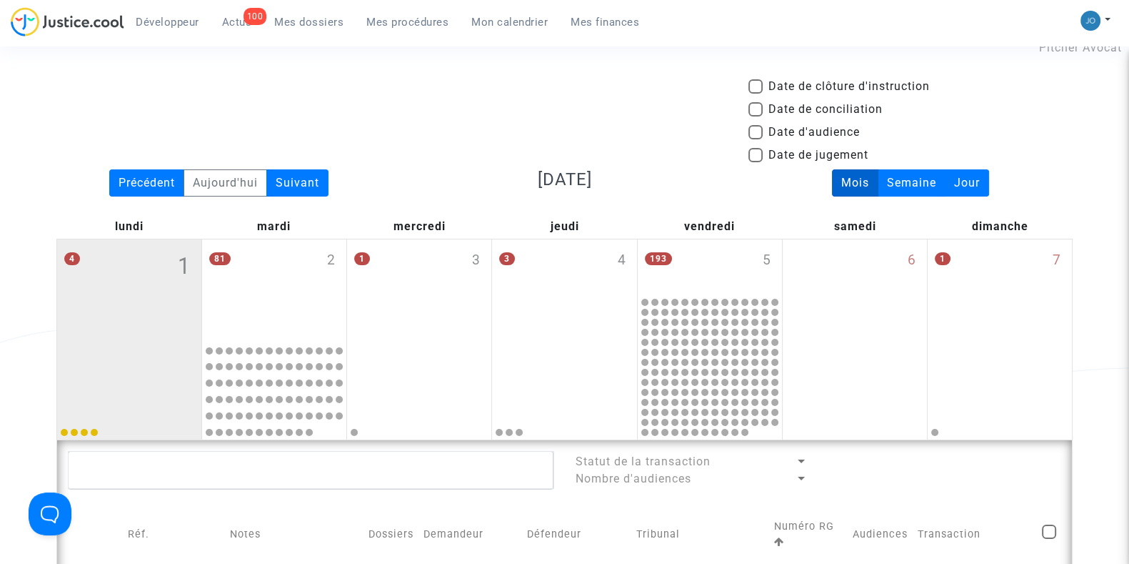
scroll to position [24, 0]
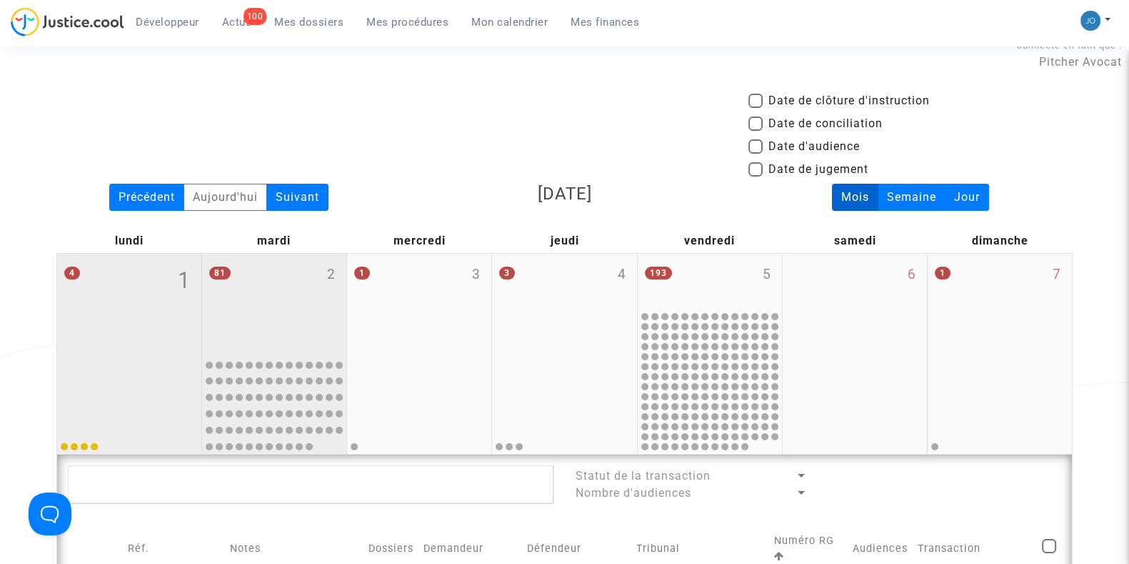
click at [298, 318] on div "81 2" at bounding box center [274, 303] width 144 height 98
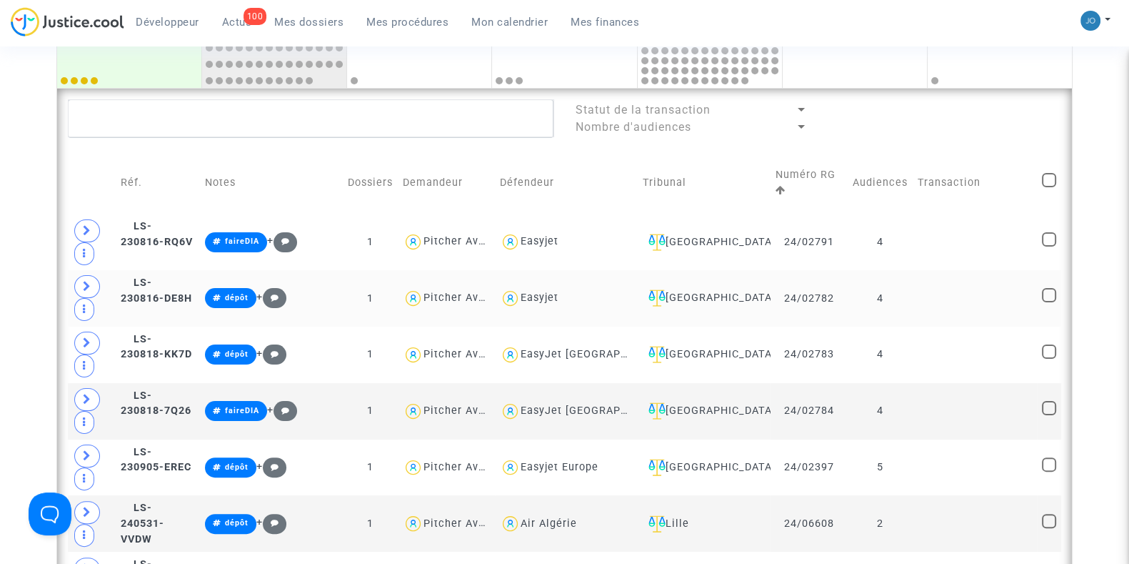
scroll to position [391, 0]
click at [719, 294] on div "[GEOGRAPHIC_DATA]" at bounding box center [704, 297] width 123 height 17
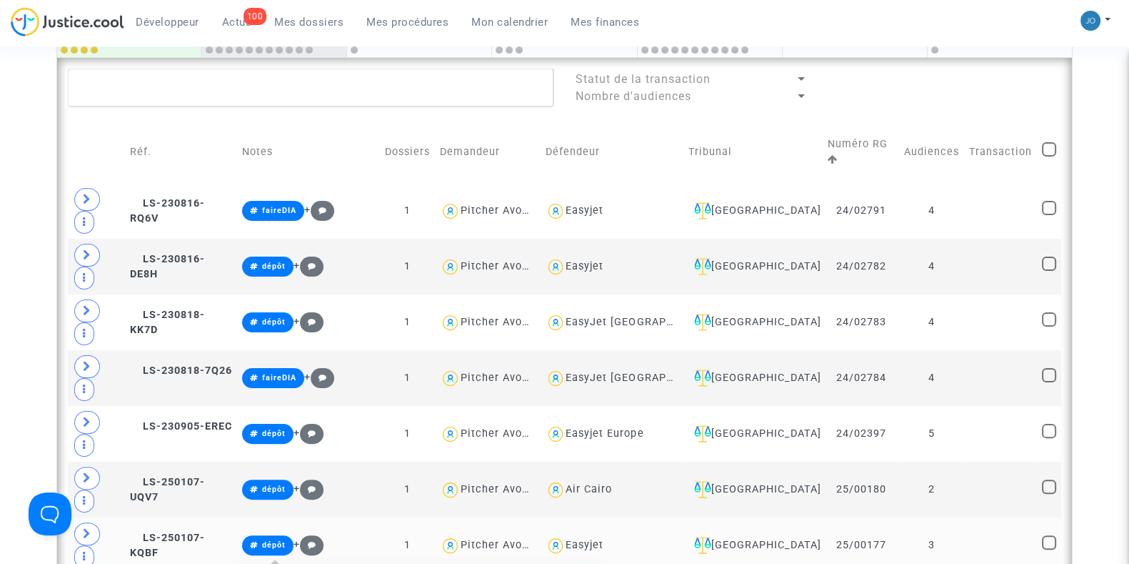
scroll to position [421, 0]
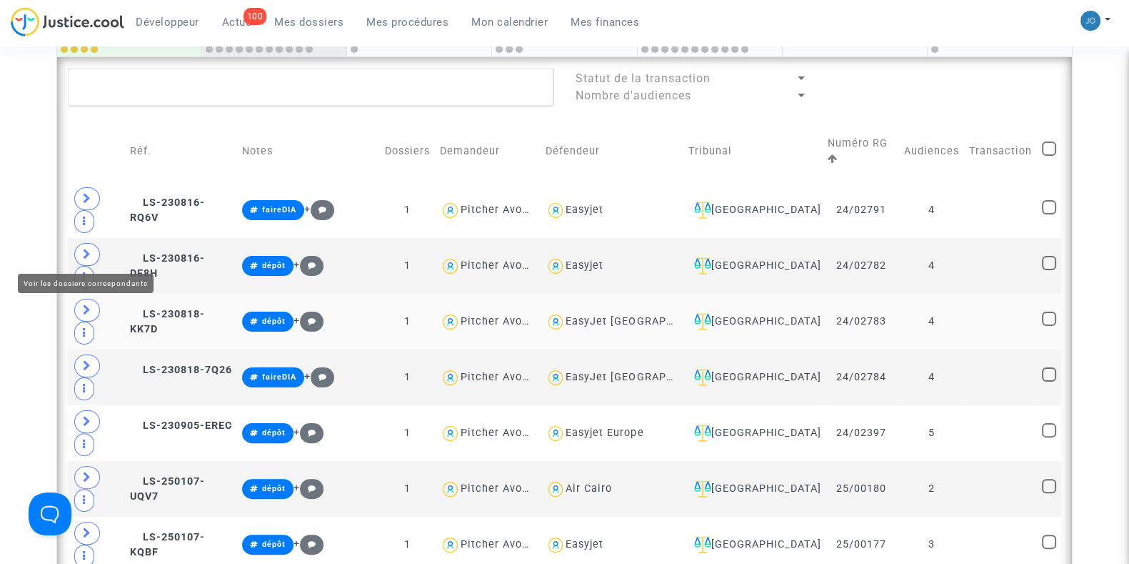
click at [89, 304] on icon at bounding box center [87, 309] width 9 height 11
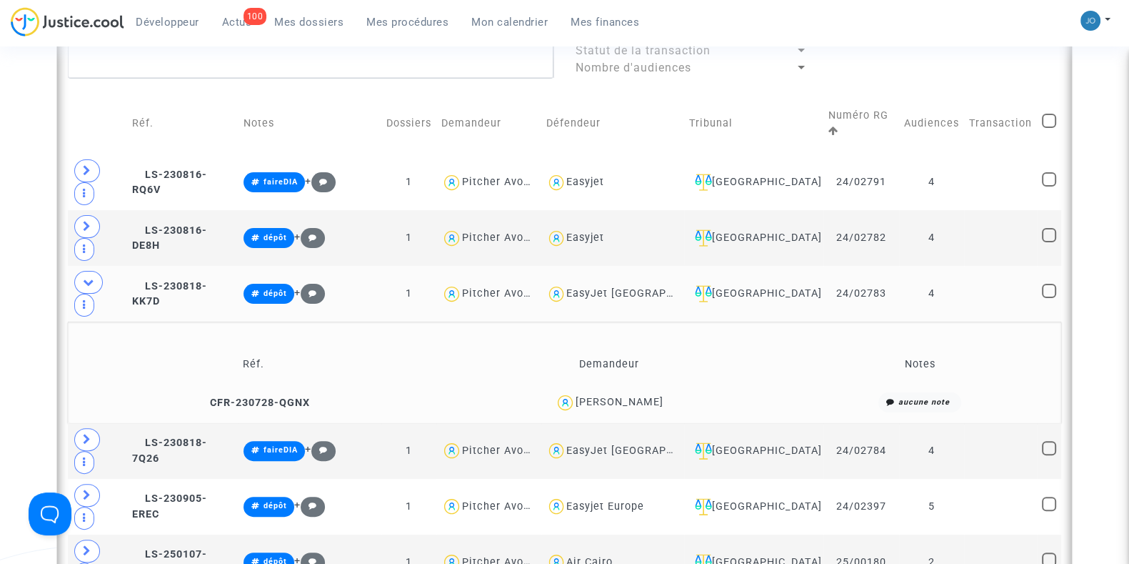
scroll to position [457, 0]
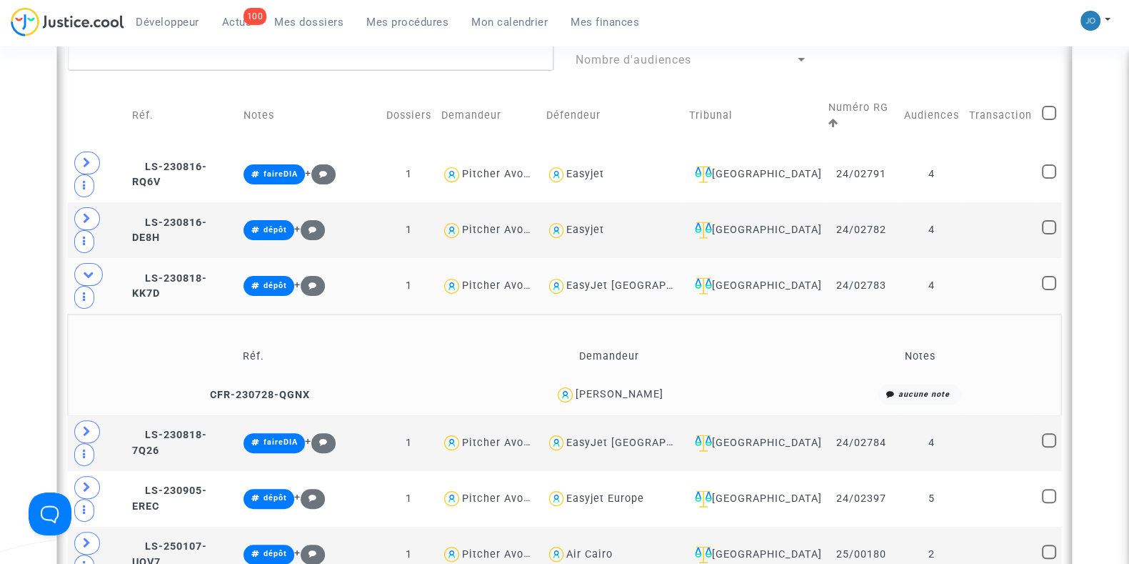
click at [936, 258] on td "4" at bounding box center [931, 286] width 65 height 56
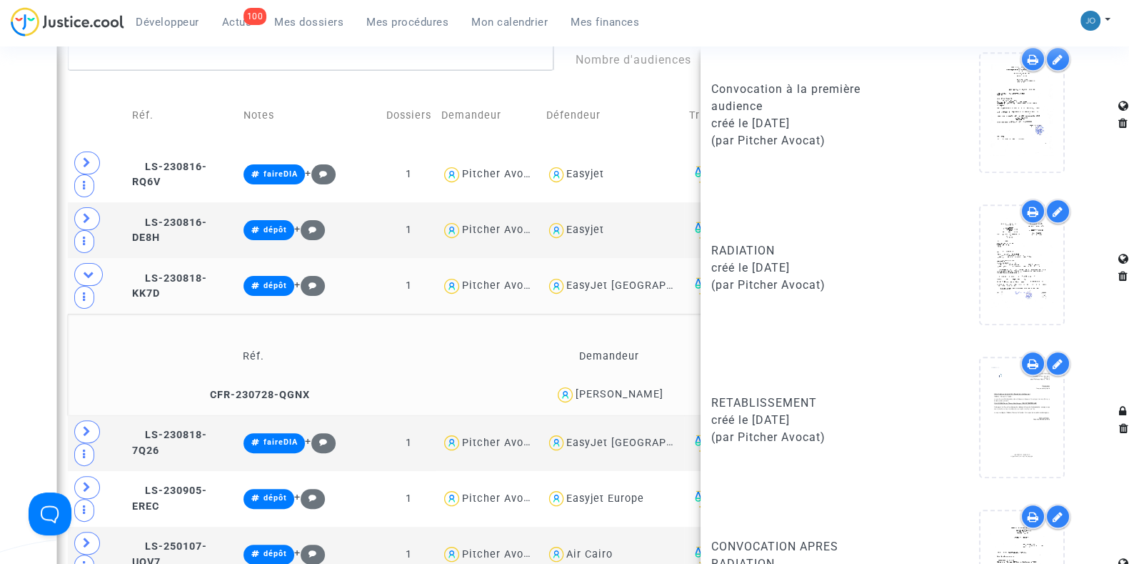
scroll to position [1387, 0]
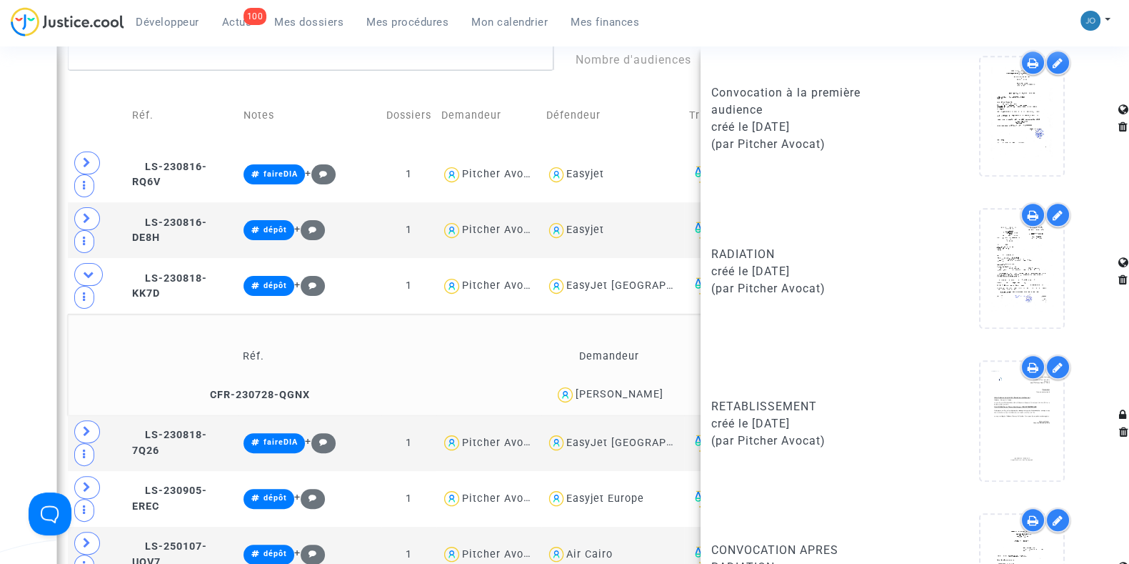
click at [21, 184] on div "Date de clôture d'instruction Date de conciliation Date d'audience Date de juge…" at bounding box center [564, 531] width 1129 height 1744
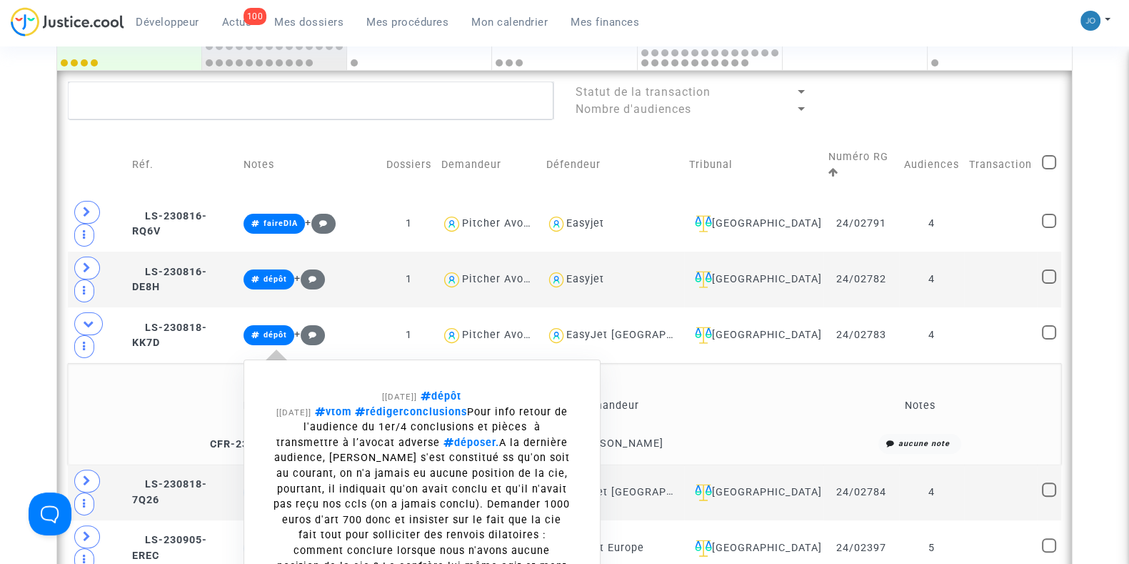
scroll to position [407, 0]
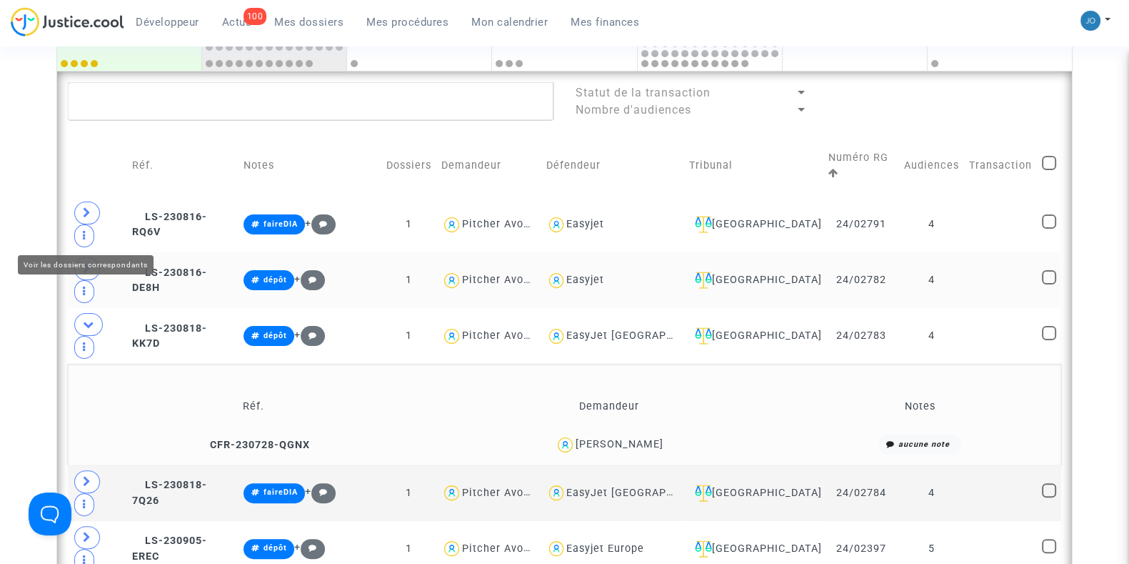
click at [86, 263] on icon at bounding box center [87, 268] width 9 height 11
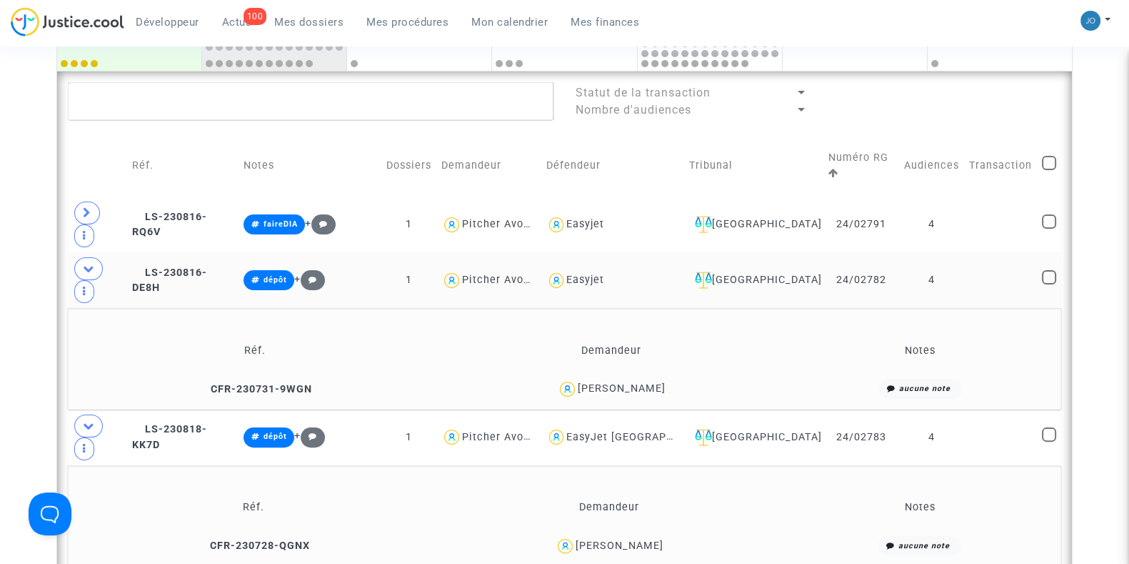
click at [941, 252] on td "4" at bounding box center [931, 280] width 65 height 56
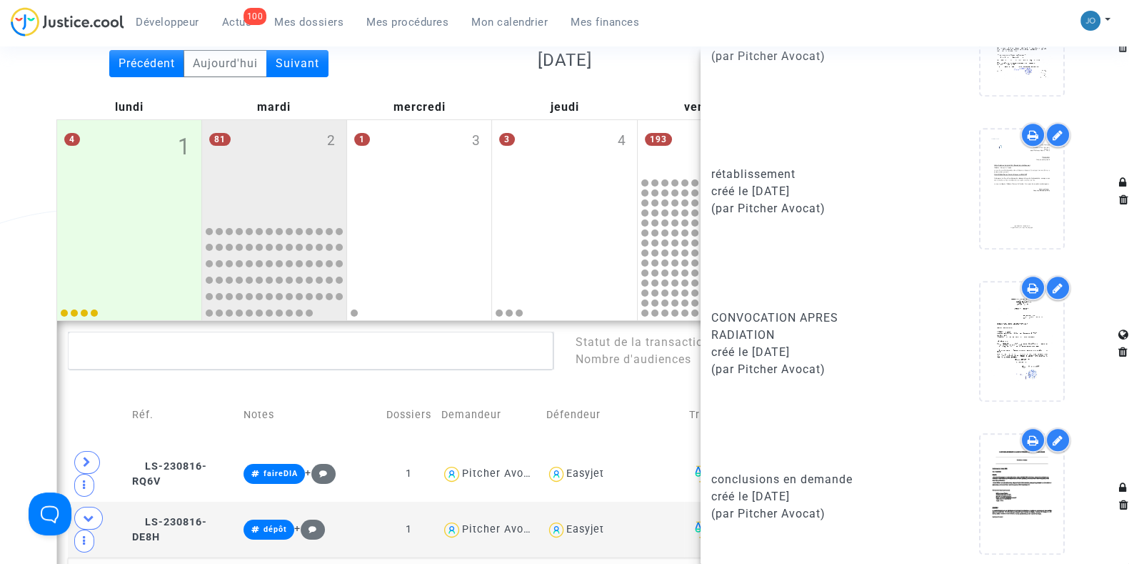
scroll to position [156, 0]
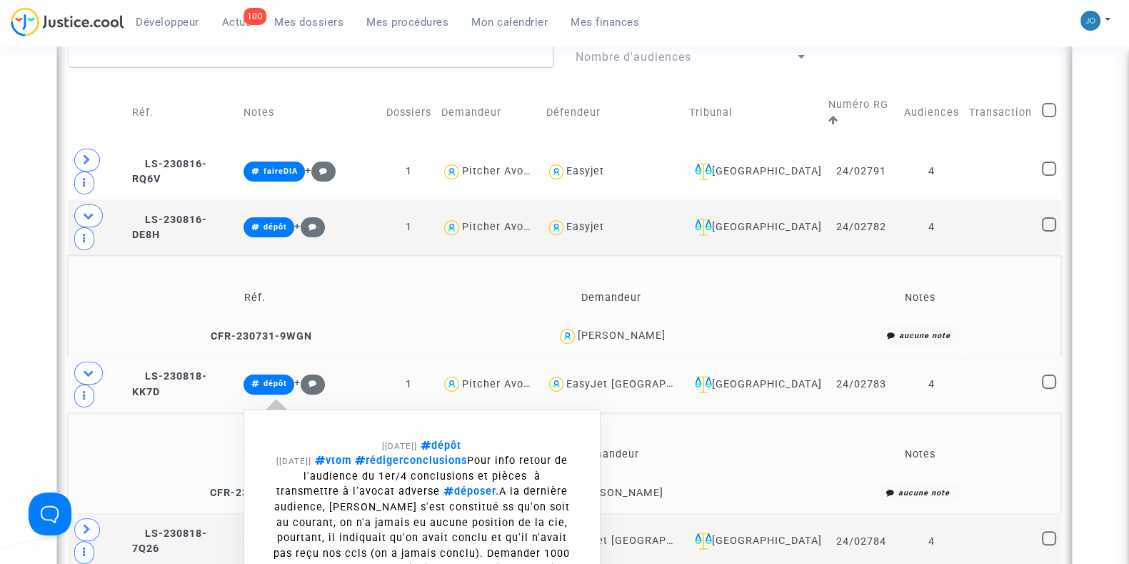
scroll to position [466, 0]
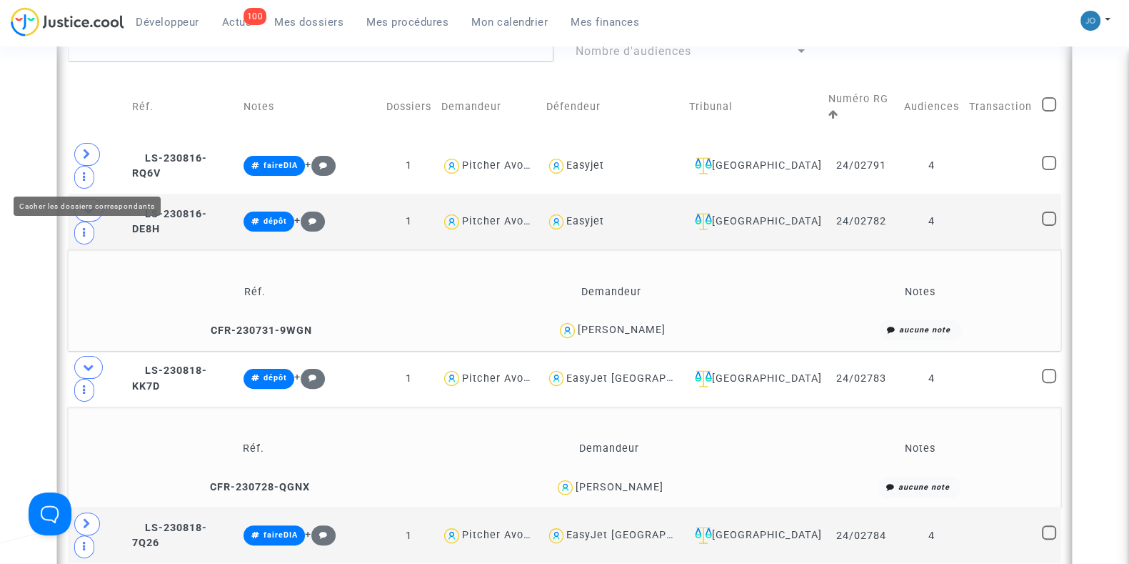
click at [86, 204] on icon at bounding box center [88, 209] width 11 height 11
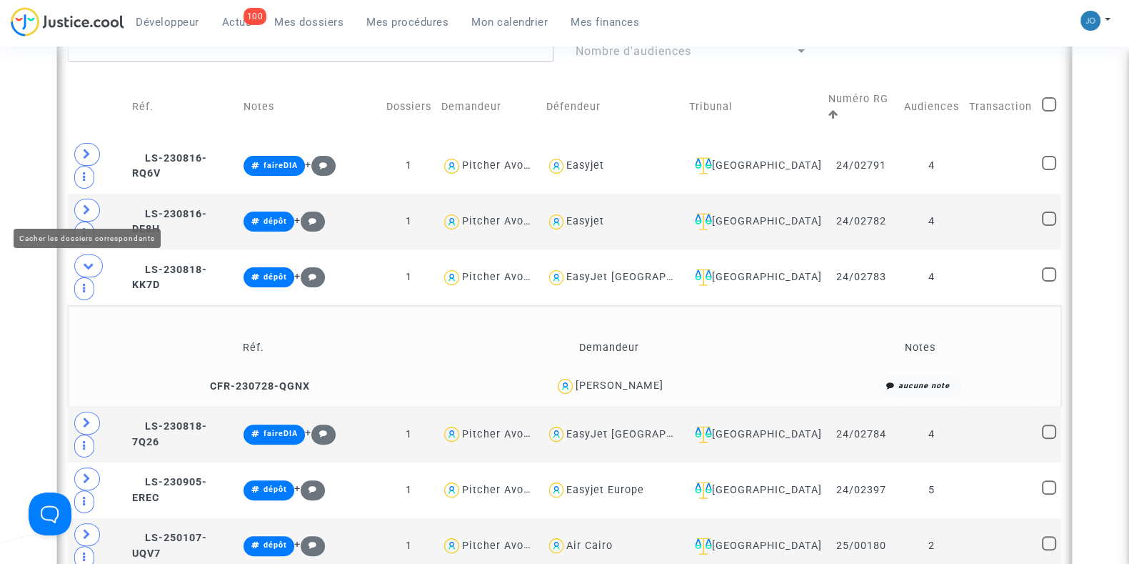
click at [86, 260] on icon at bounding box center [88, 265] width 11 height 11
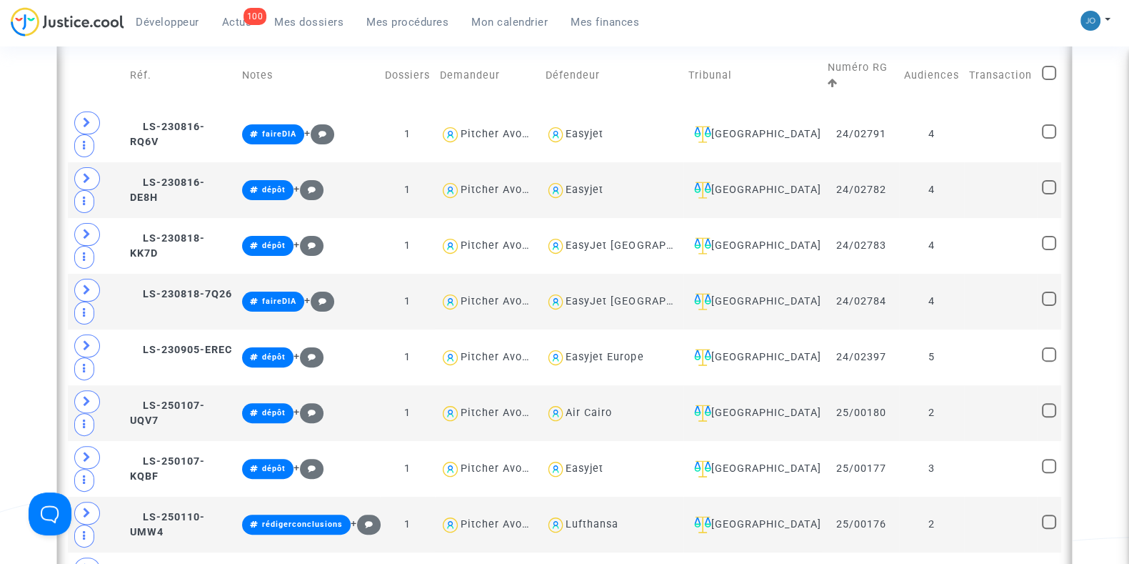
scroll to position [499, 0]
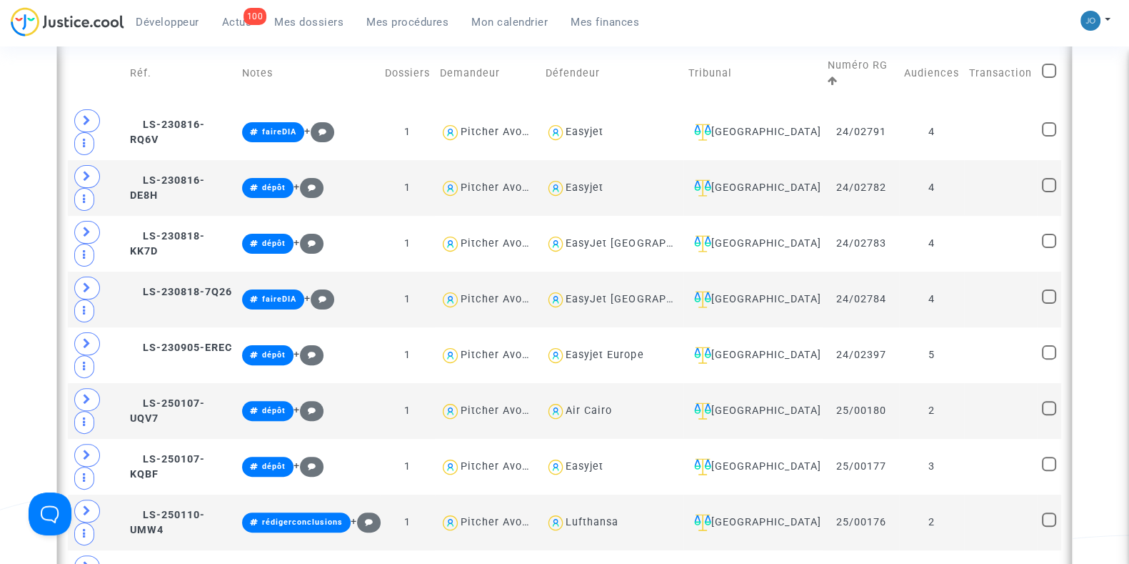
click at [18, 219] on div "Date de clôture d'instruction Date de conciliation Date d'audience Date de juge…" at bounding box center [564, 438] width 1129 height 1642
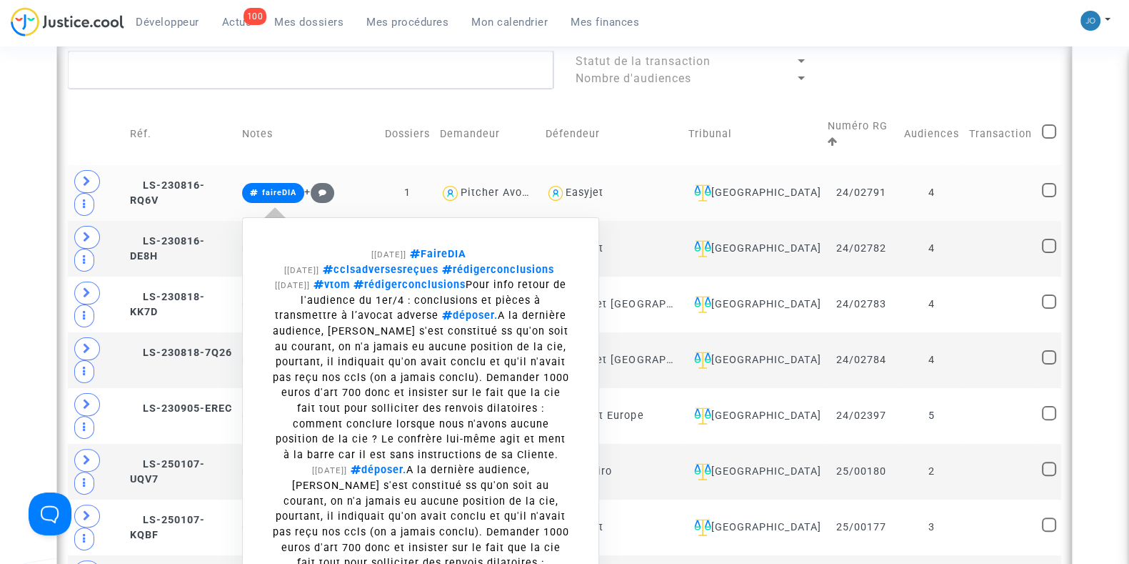
click at [259, 189] on icon at bounding box center [254, 193] width 9 height 8
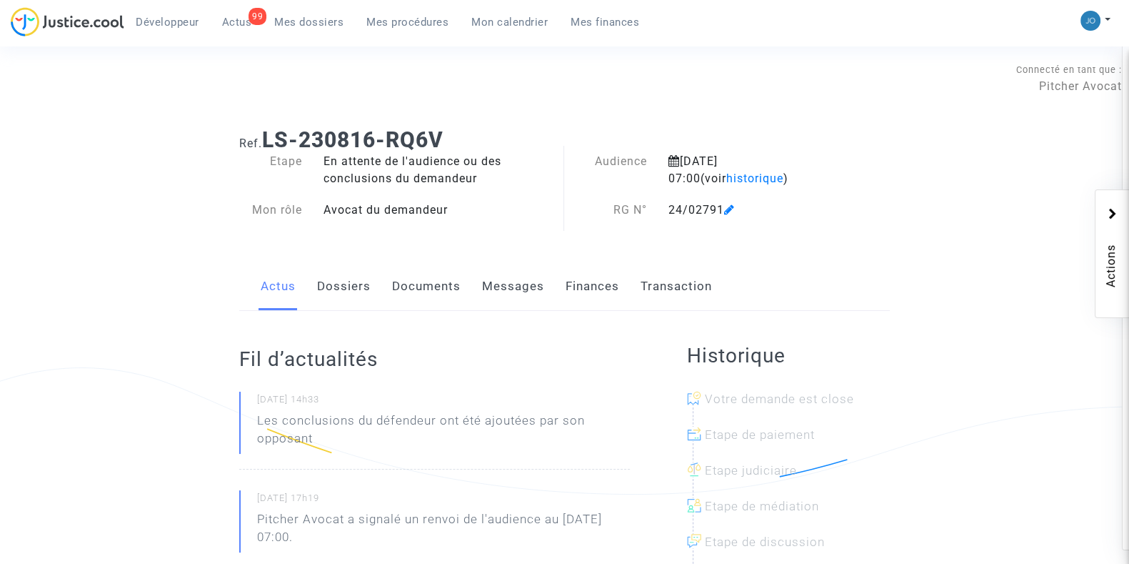
click at [421, 307] on link "Documents" at bounding box center [426, 286] width 69 height 47
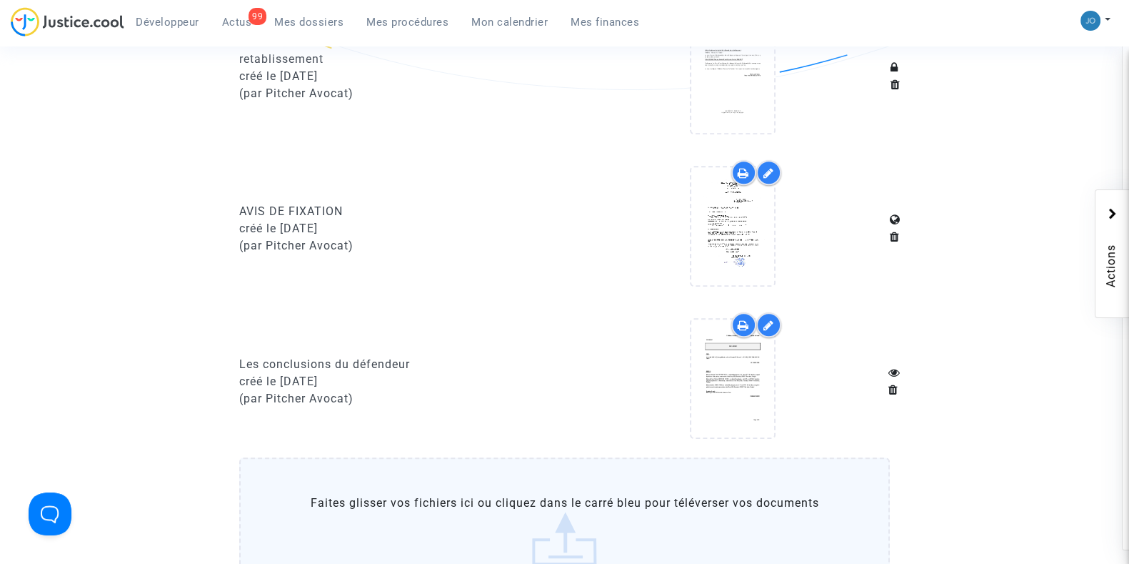
scroll to position [1657, 0]
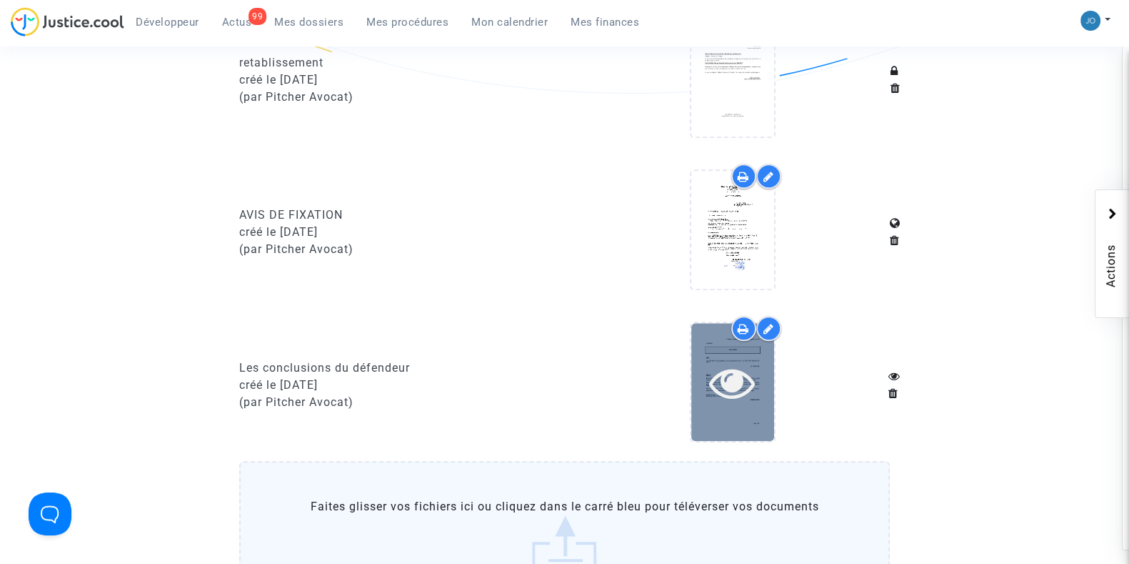
click at [753, 365] on icon at bounding box center [732, 382] width 46 height 46
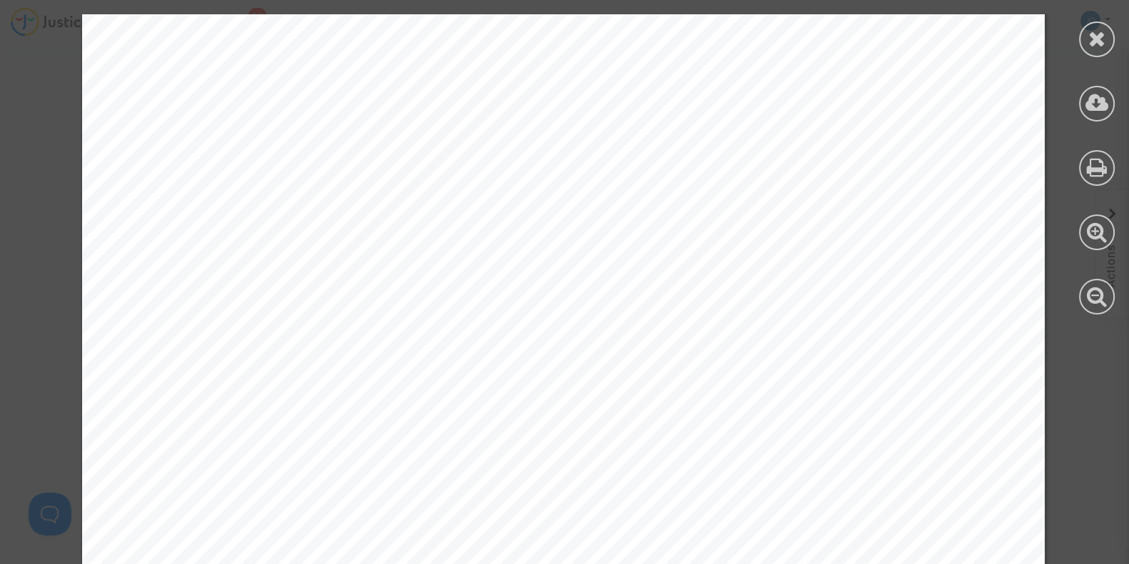
scroll to position [2835, 10]
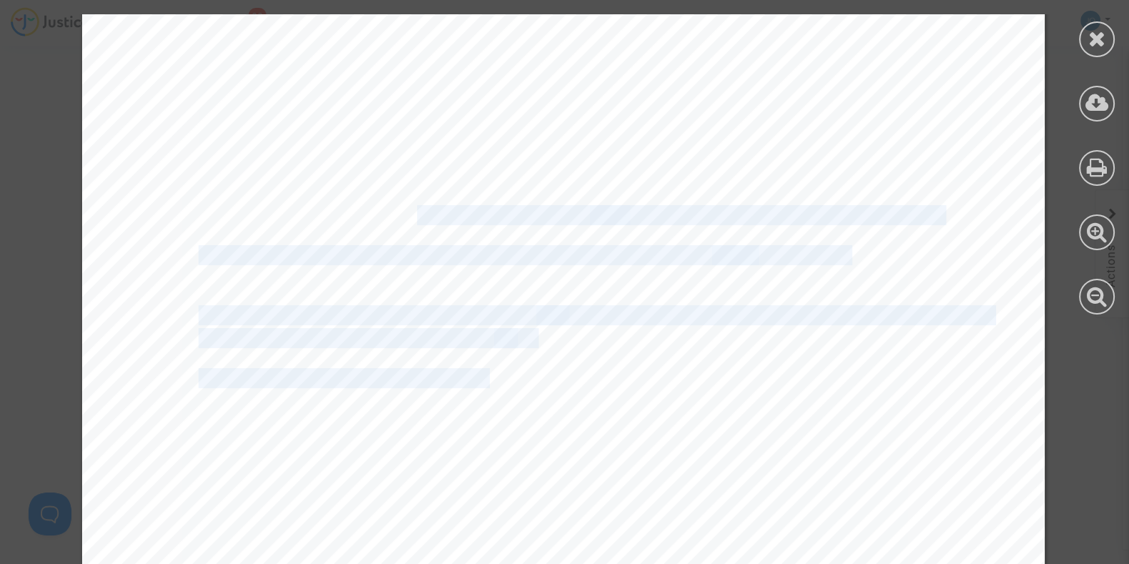
drag, startPoint x: 401, startPoint y: 220, endPoint x: 475, endPoint y: 386, distance: 181.6
click at [475, 386] on span "En conséquence, l’action des Demandeurs est prescrite et" at bounding box center [407, 378] width 416 height 18
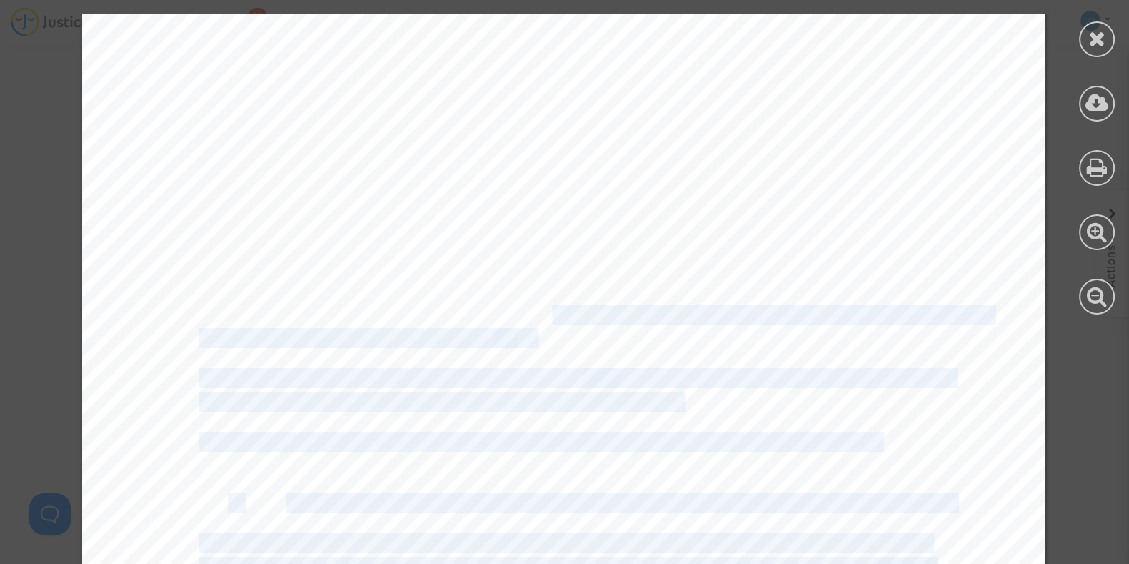
drag, startPoint x: 421, startPoint y: 326, endPoint x: 536, endPoint y: 321, distance: 115.1
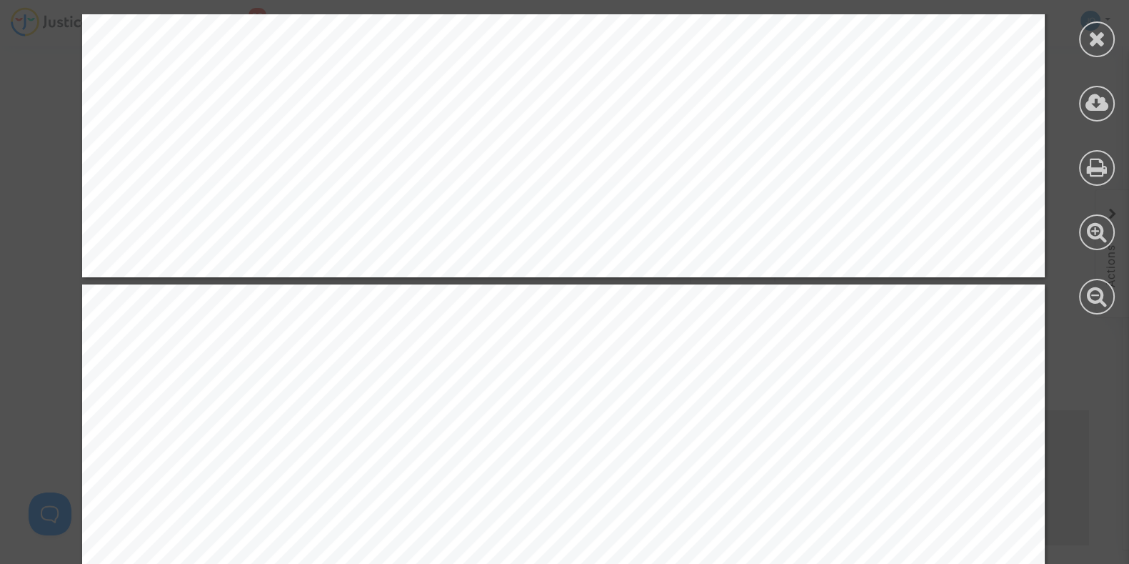
scroll to position [11949, 10]
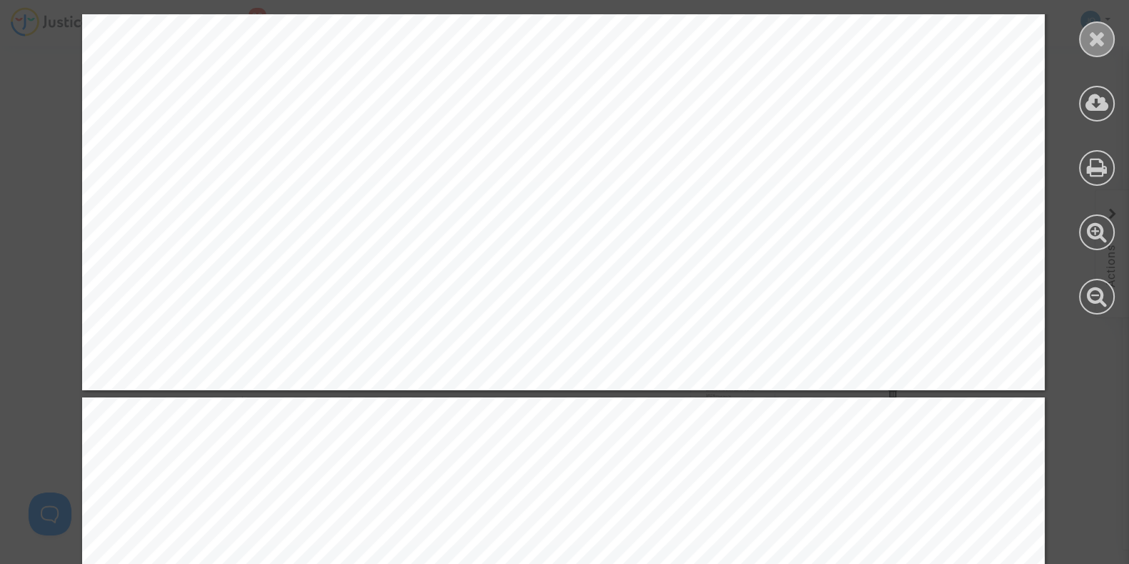
click at [1090, 33] on icon at bounding box center [1098, 38] width 18 height 21
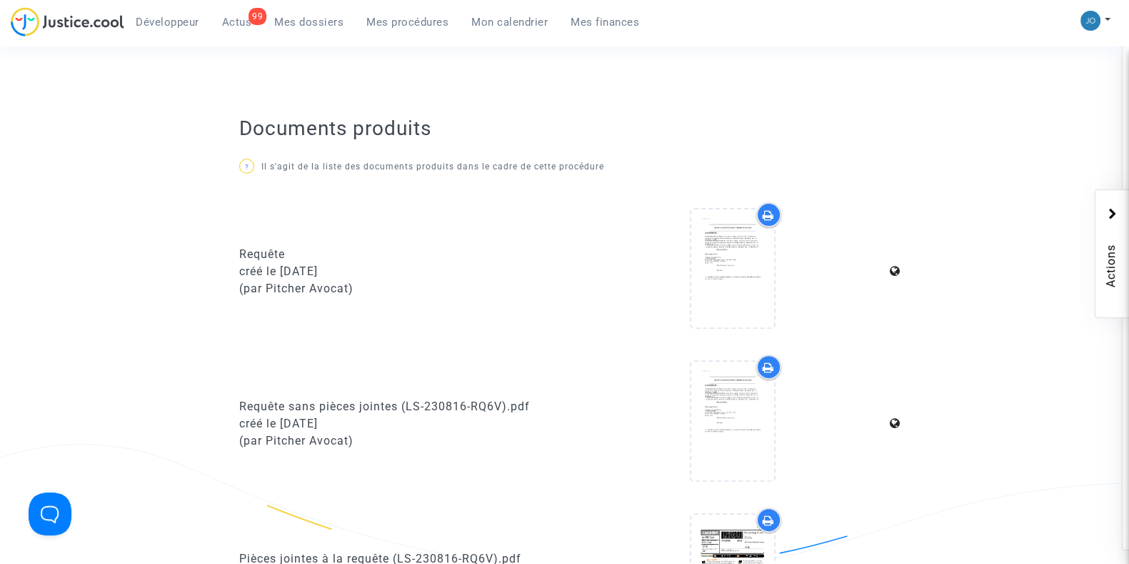
scroll to position [548, 0]
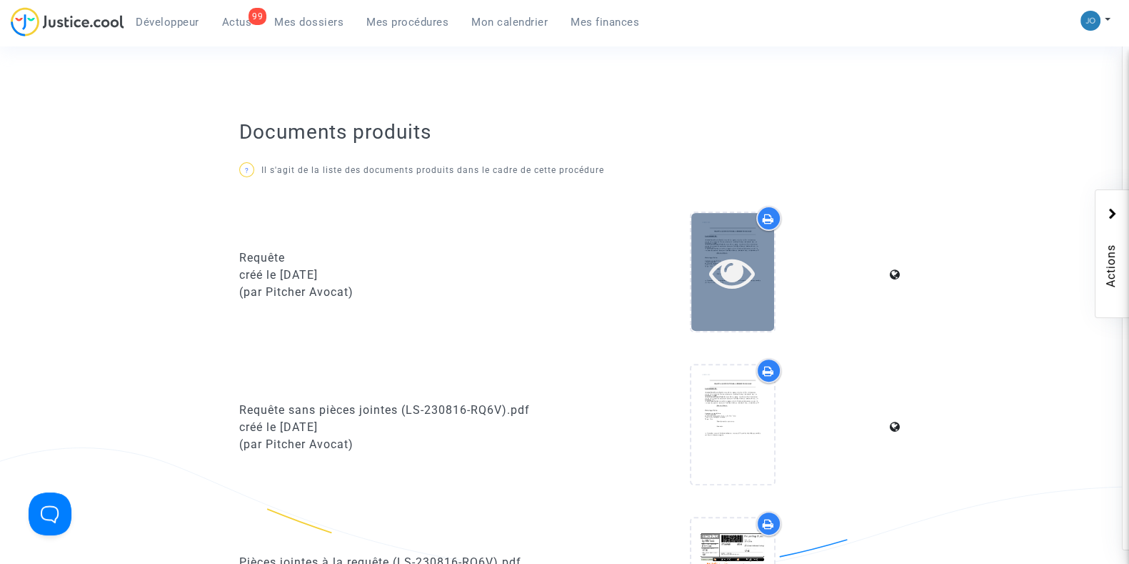
click at [732, 287] on icon at bounding box center [732, 272] width 46 height 46
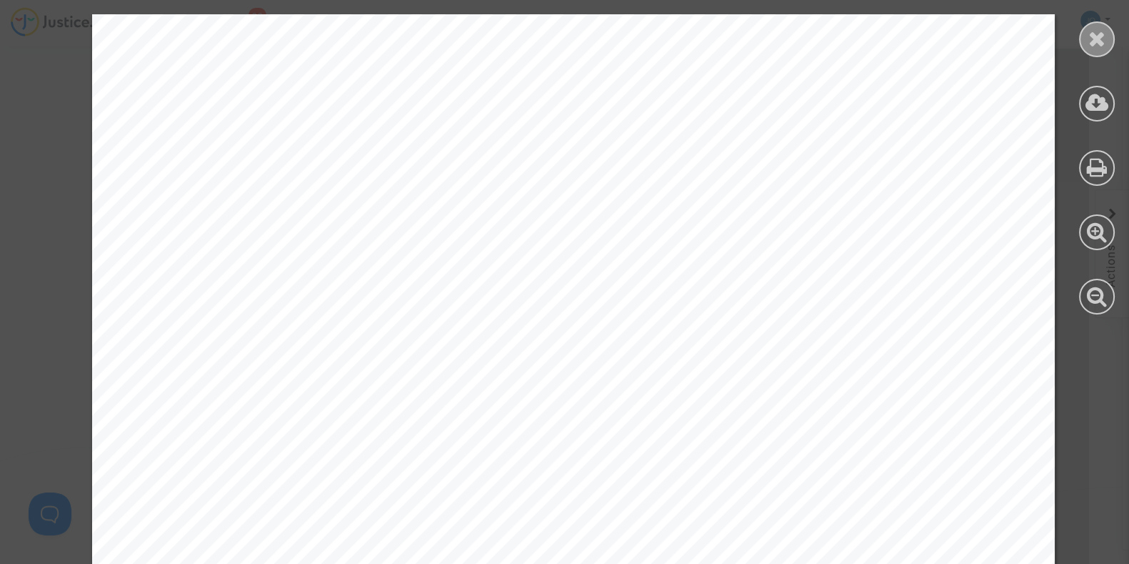
click at [1105, 37] on icon at bounding box center [1098, 38] width 18 height 21
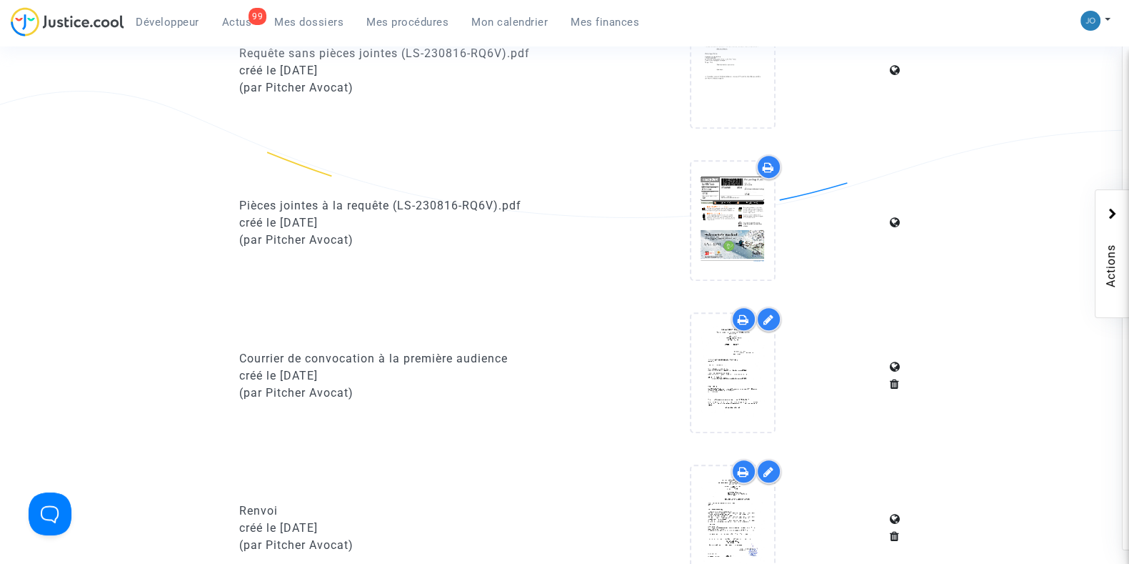
scroll to position [905, 0]
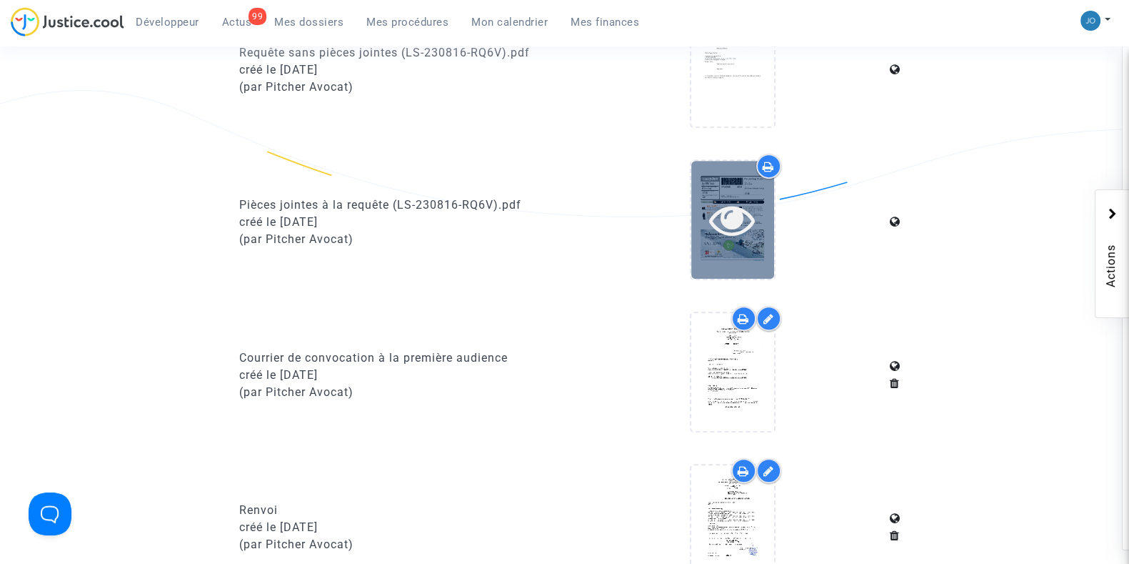
click at [743, 222] on icon at bounding box center [732, 219] width 46 height 46
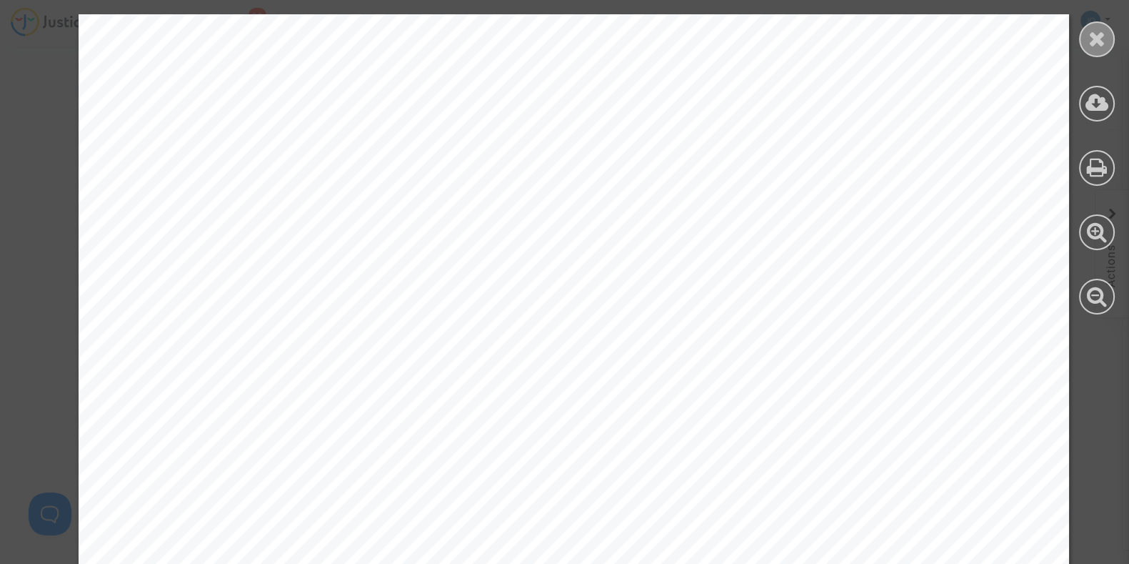
click at [1100, 39] on icon at bounding box center [1098, 38] width 18 height 21
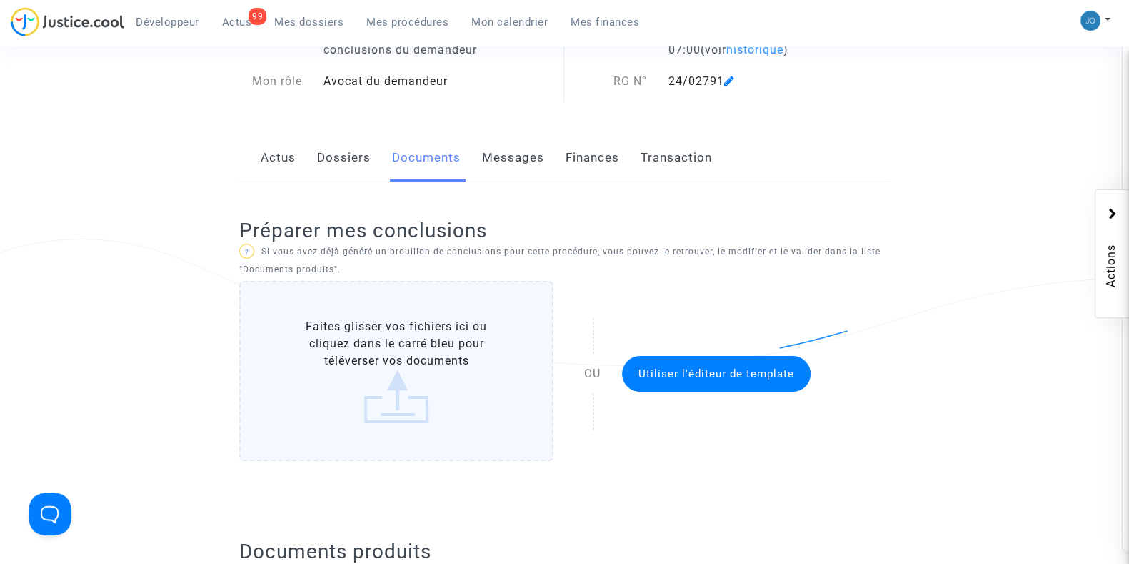
scroll to position [0, 0]
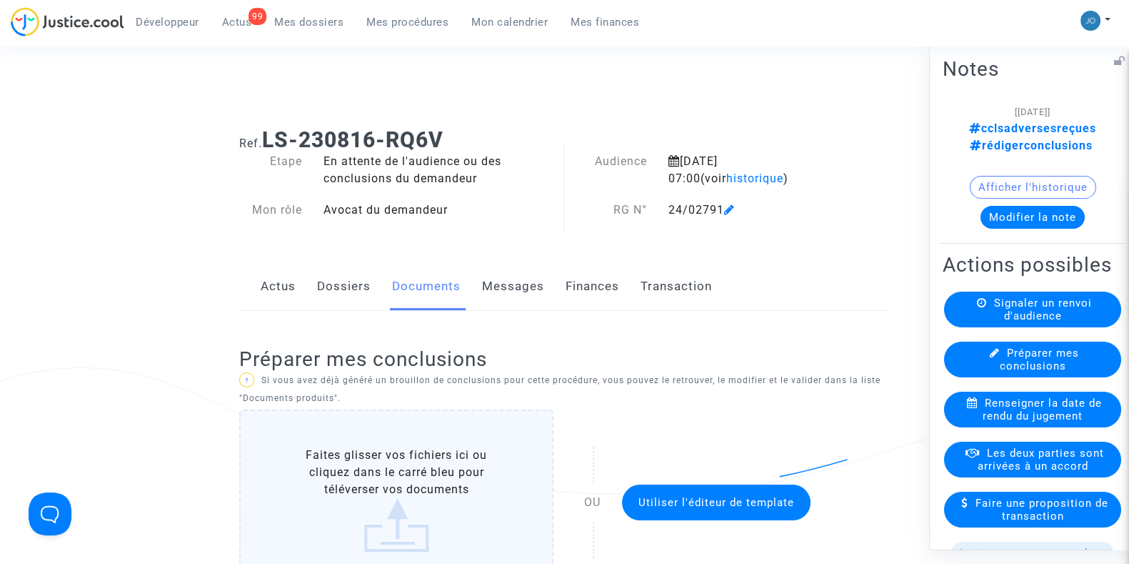
click at [1051, 205] on button "Modifier la note" at bounding box center [1033, 216] width 104 height 23
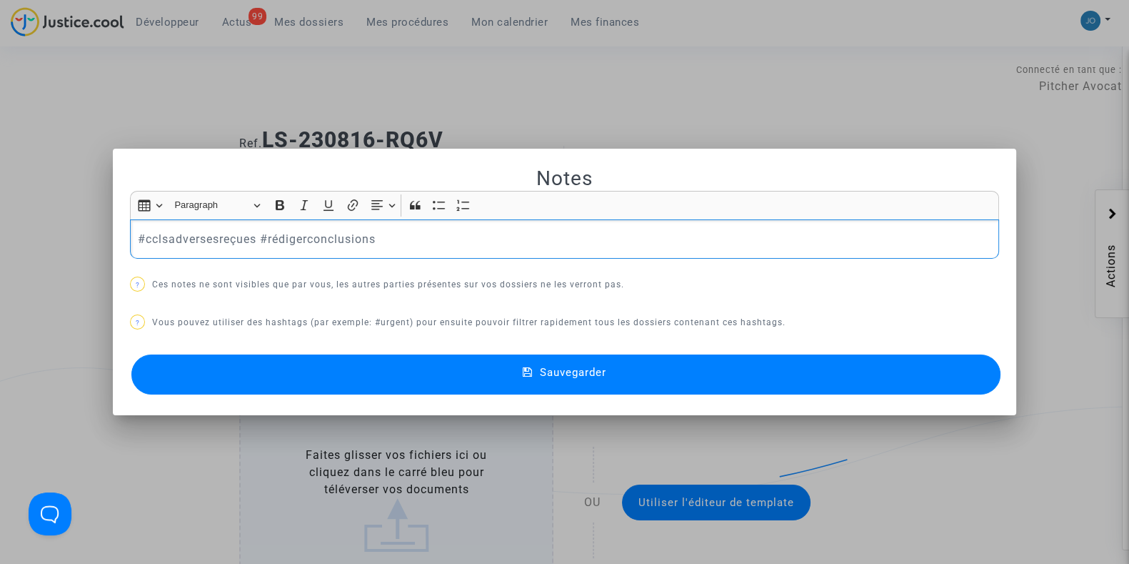
click at [271, 233] on p "#cclsadversesreçues #rédigerconclusions" at bounding box center [565, 239] width 854 height 18
click at [568, 369] on span "Sauvegarder" at bounding box center [573, 372] width 66 height 13
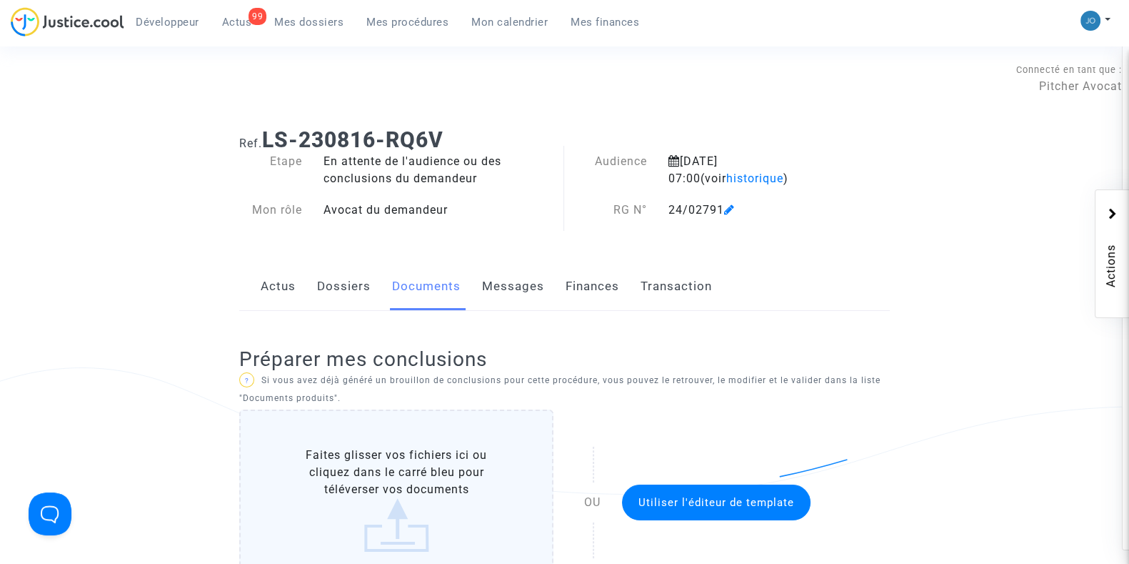
click at [860, 196] on div "Ref. LS-230816-RQ6V Etape En attente de l'audience ou des conclusions du demand…" at bounding box center [565, 174] width 672 height 117
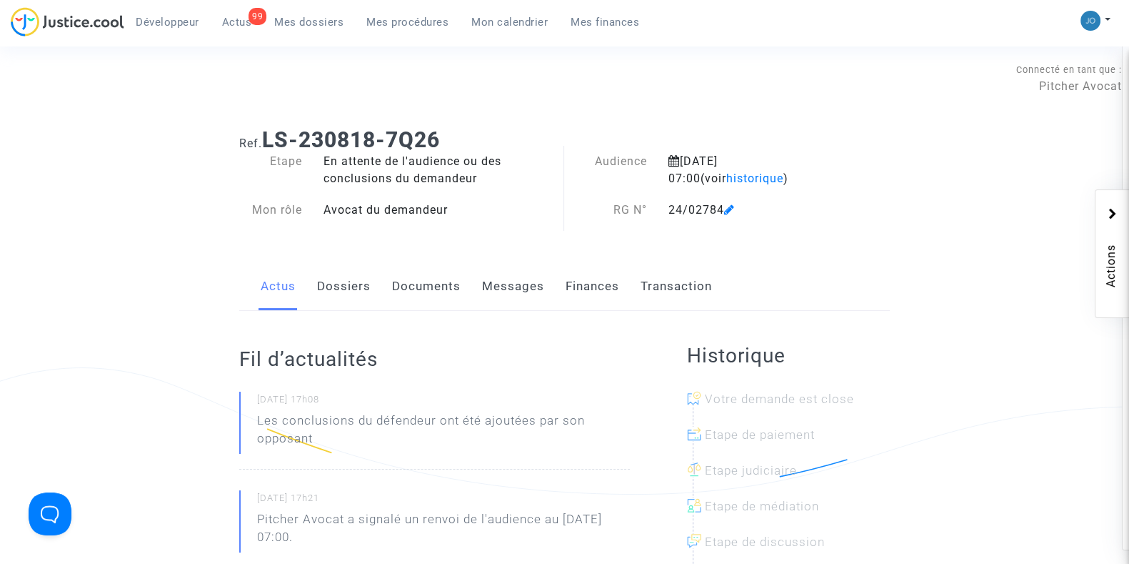
click at [396, 304] on link "Documents" at bounding box center [426, 286] width 69 height 47
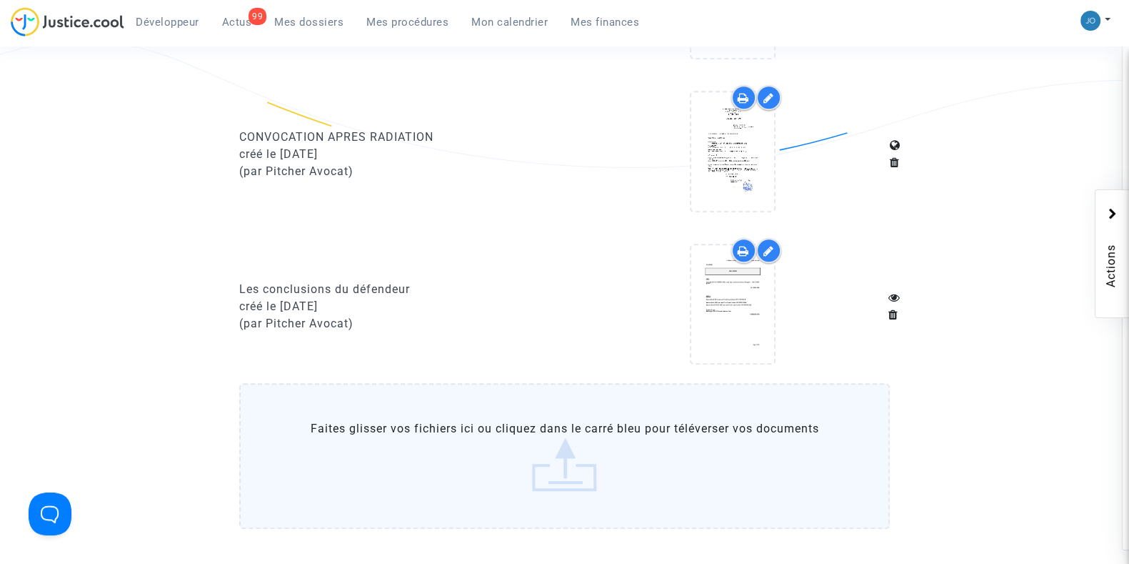
scroll to position [1593, 0]
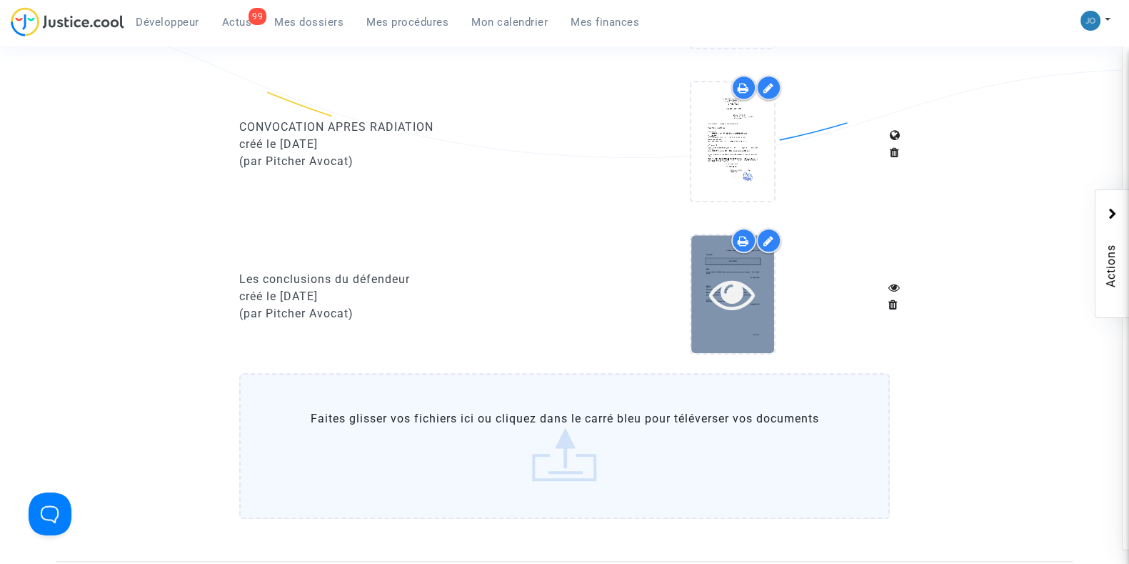
click at [722, 279] on icon at bounding box center [732, 294] width 46 height 46
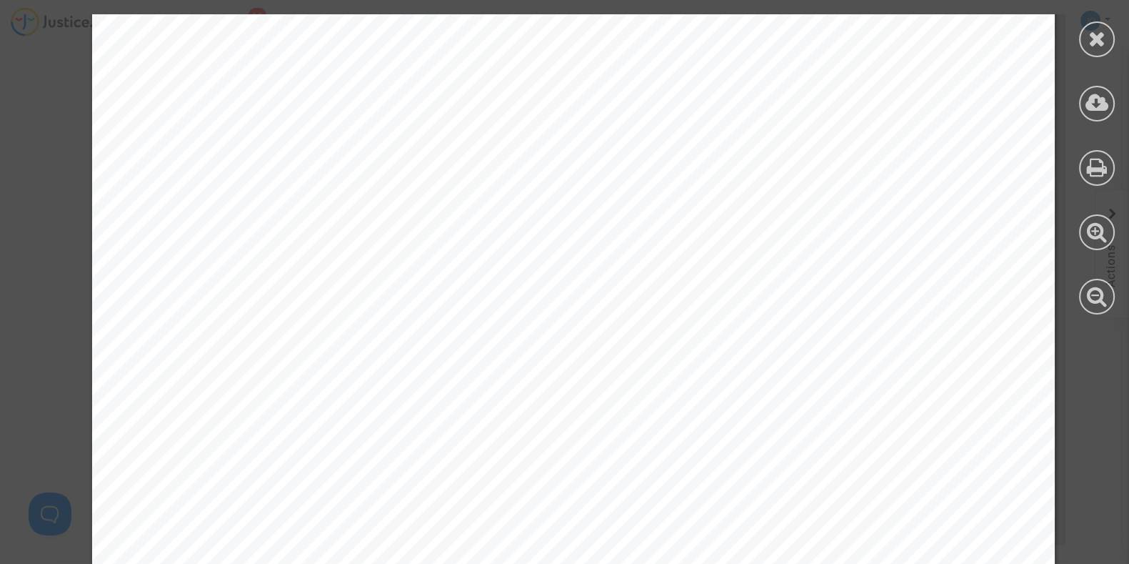
scroll to position [1794, 0]
click at [350, 285] on span "Dans un premier temps, le Règlement 261/2004 (CE) est inapplicable (I) ;" at bounding box center [525, 277] width 517 height 18
click at [357, 340] on span "préjudice du fait de cette prétendue non-remise de notice informative (III)" at bounding box center [524, 348] width 514 height 18
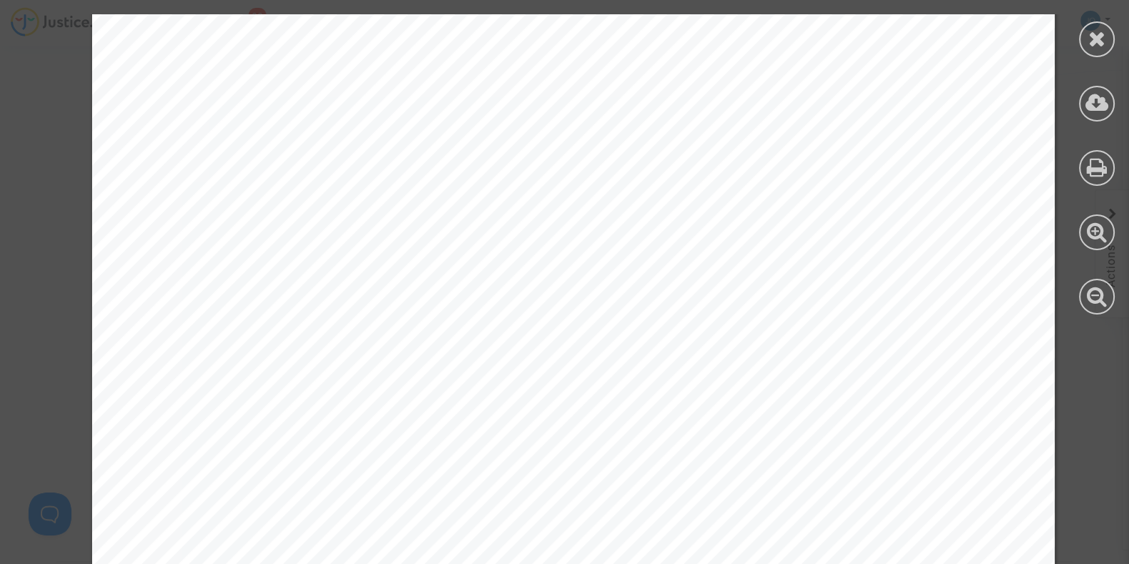
scroll to position [2783, 0]
click at [384, 235] on span "directement ou indirectement accessible au public. Toutefois, il s'applique aux…" at bounding box center [519, 244] width 621 height 18
click at [410, 282] on span "d'autres programmes commerciaux" at bounding box center [332, 291] width 246 height 18
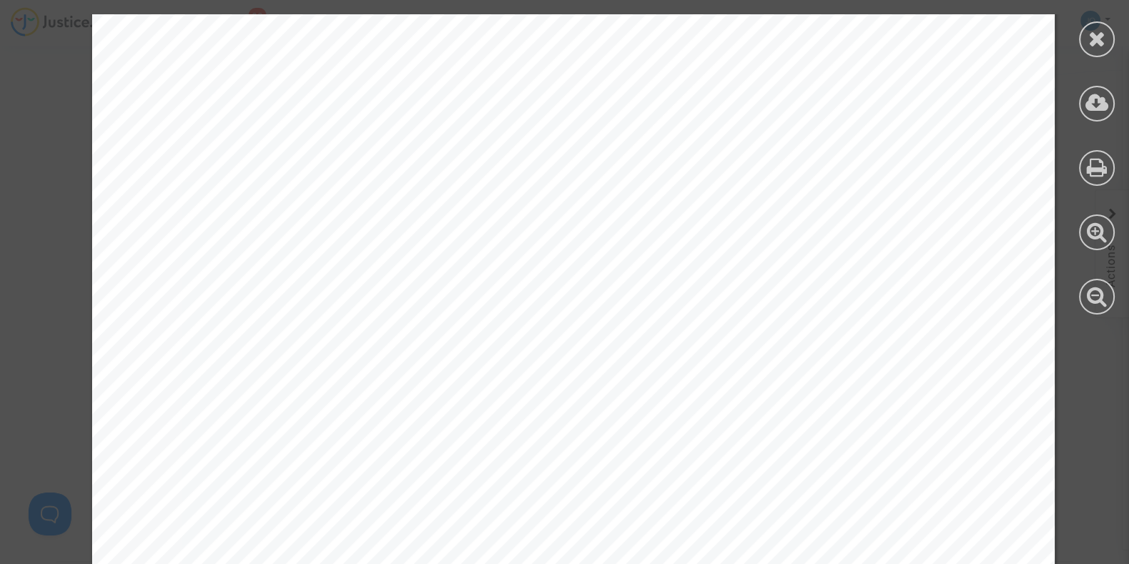
scroll to position [2785, 0]
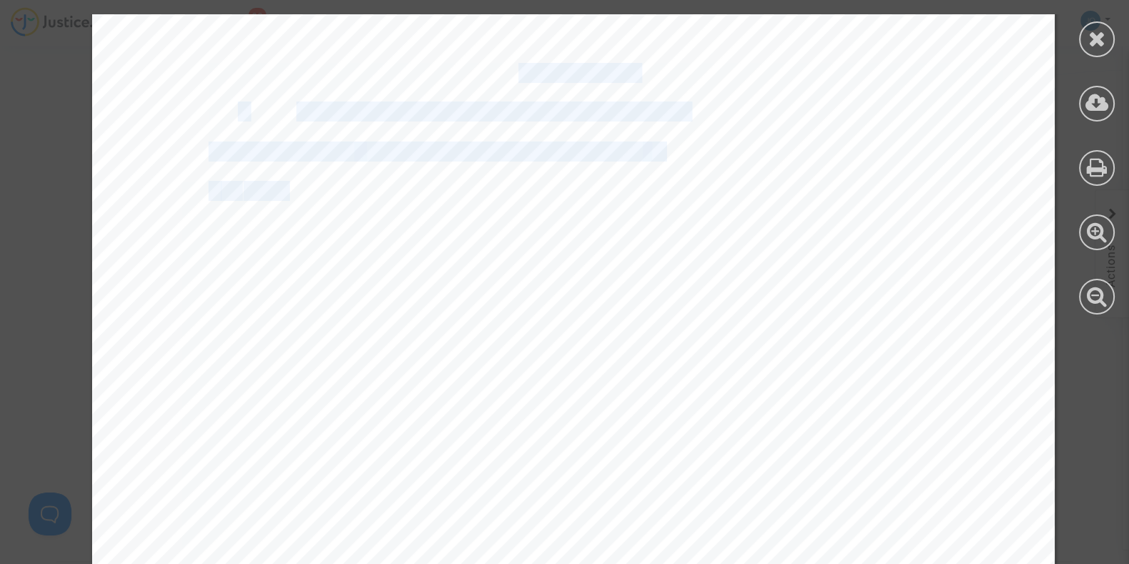
drag, startPoint x: 276, startPoint y: 193, endPoint x: 497, endPoint y: 344, distance: 267.9
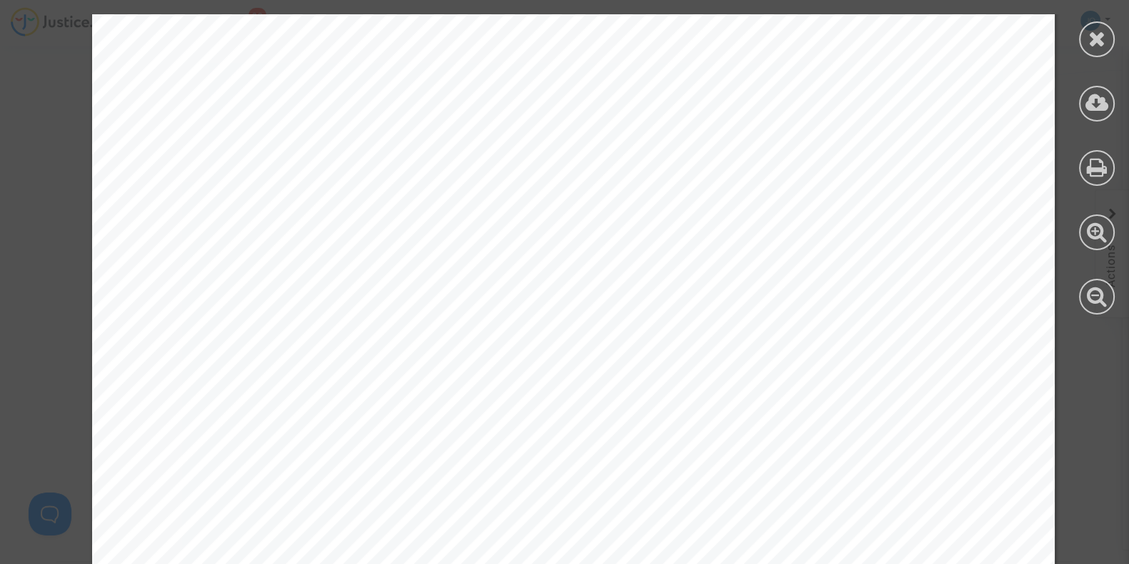
click at [448, 304] on span "Or ici, les passagers ont réservé le vol litigieux via le système Staf" at bounding box center [437, 302] width 456 height 18
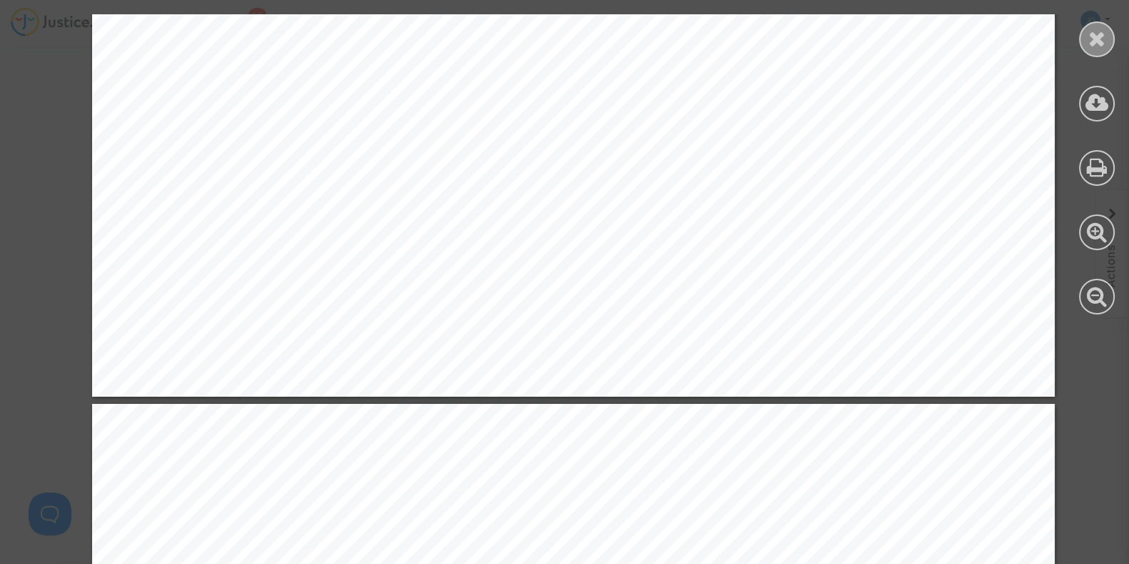
click at [1104, 39] on icon at bounding box center [1098, 38] width 18 height 21
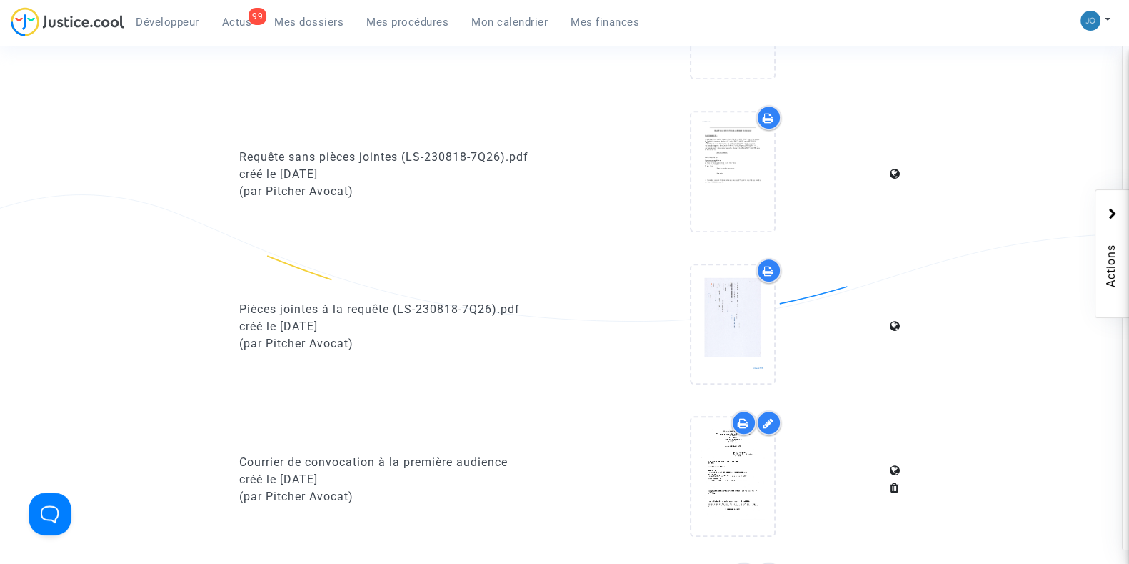
scroll to position [800, 0]
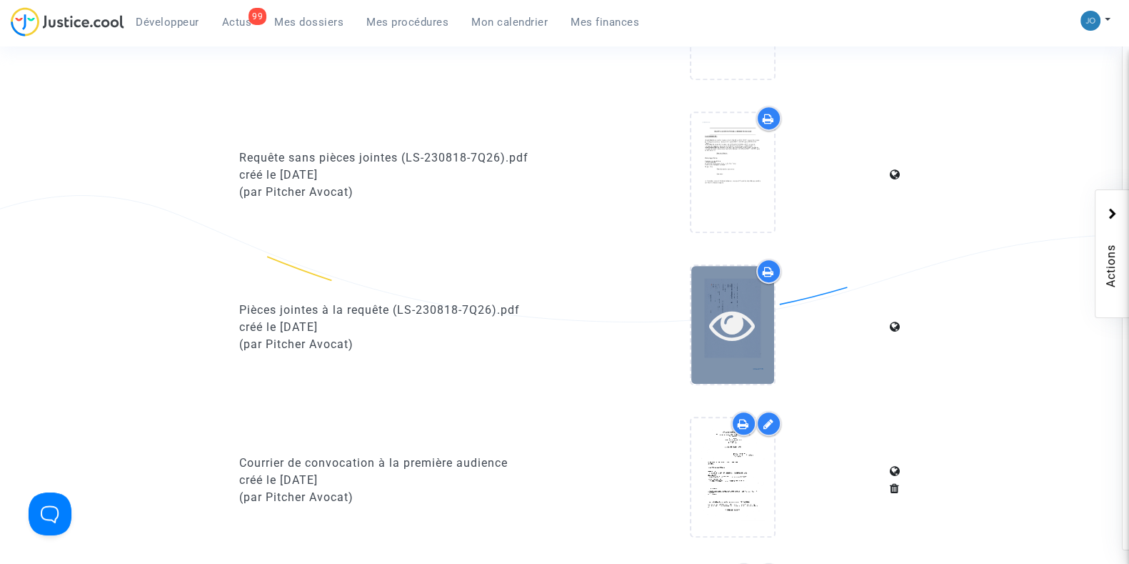
click at [742, 322] on icon at bounding box center [732, 324] width 46 height 46
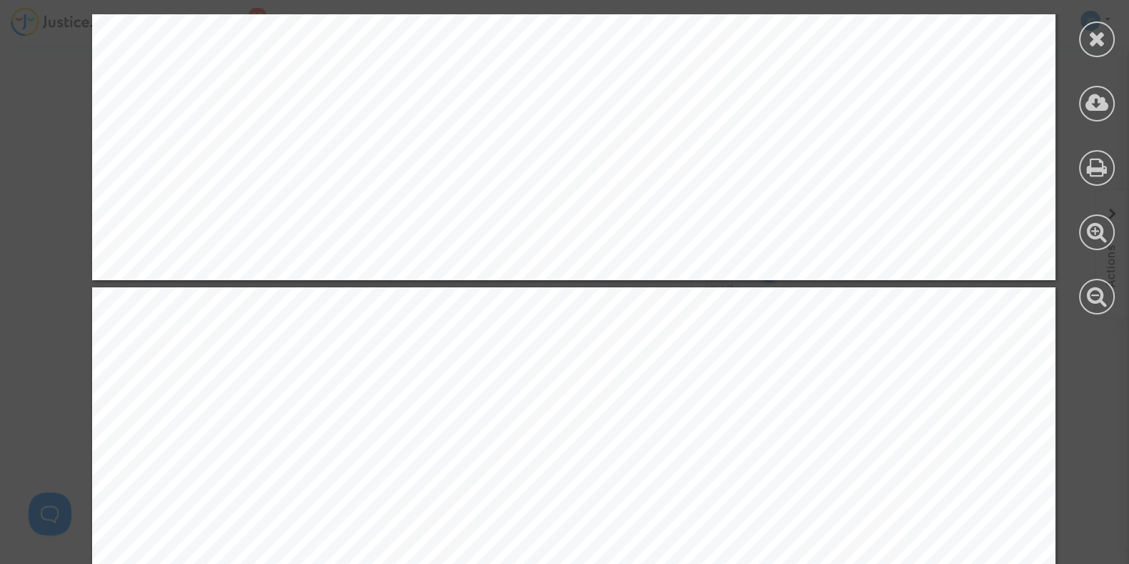
scroll to position [2558, 0]
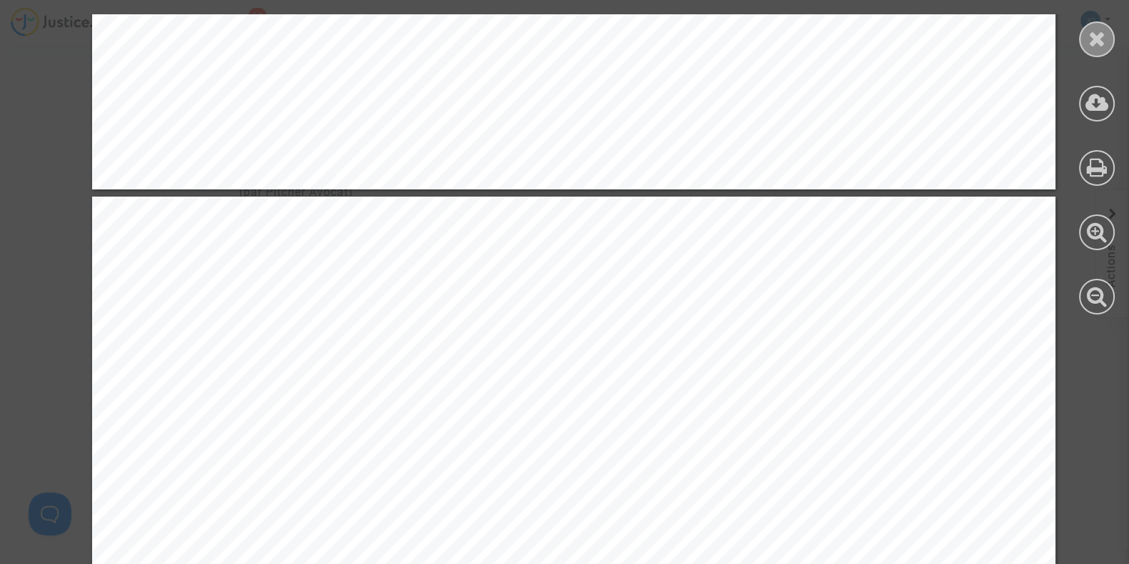
click at [1100, 30] on icon at bounding box center [1098, 38] width 18 height 21
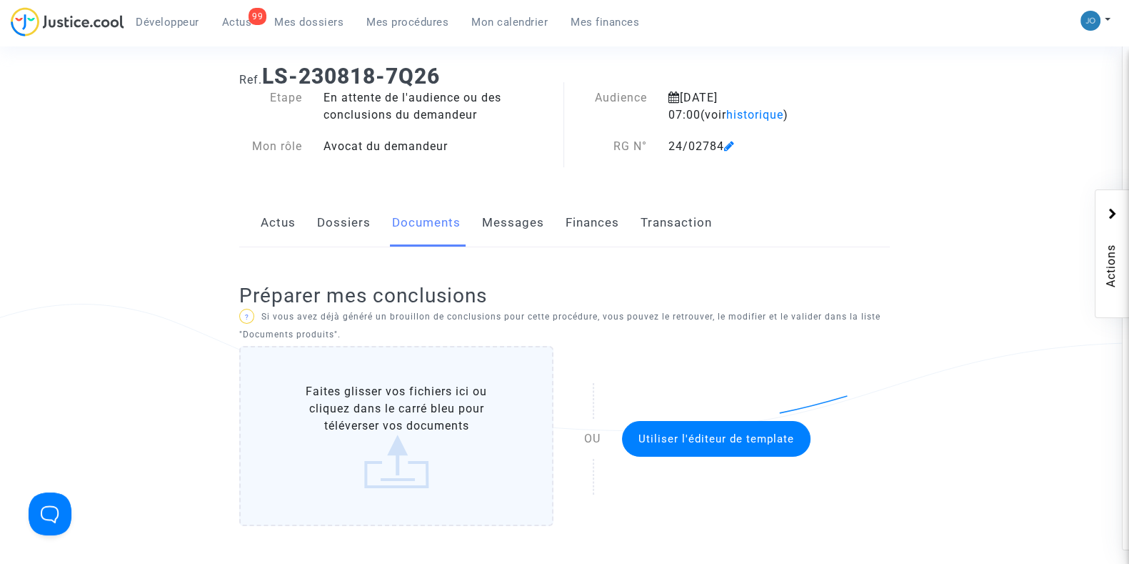
scroll to position [0, 0]
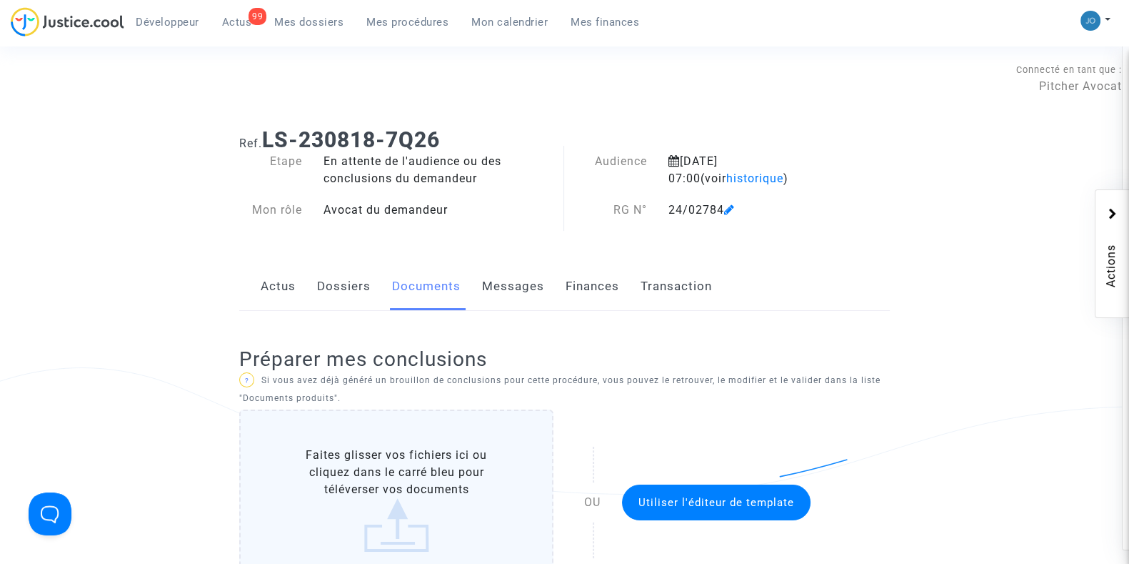
click at [336, 291] on link "Dossiers" at bounding box center [344, 286] width 54 height 47
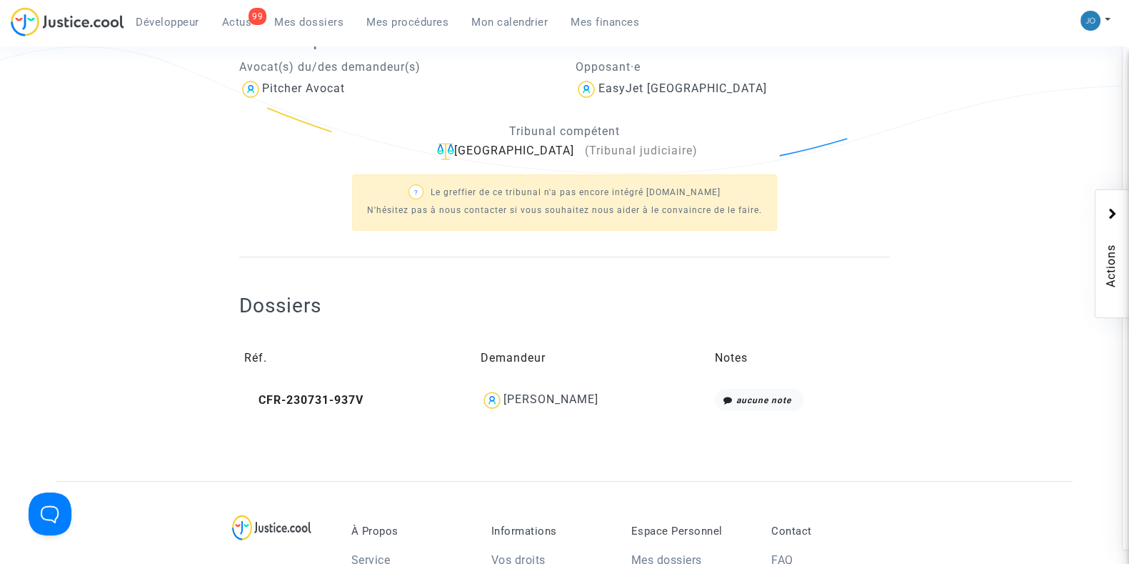
scroll to position [322, 0]
click at [563, 395] on div "[PERSON_NAME]" at bounding box center [551, 398] width 95 height 14
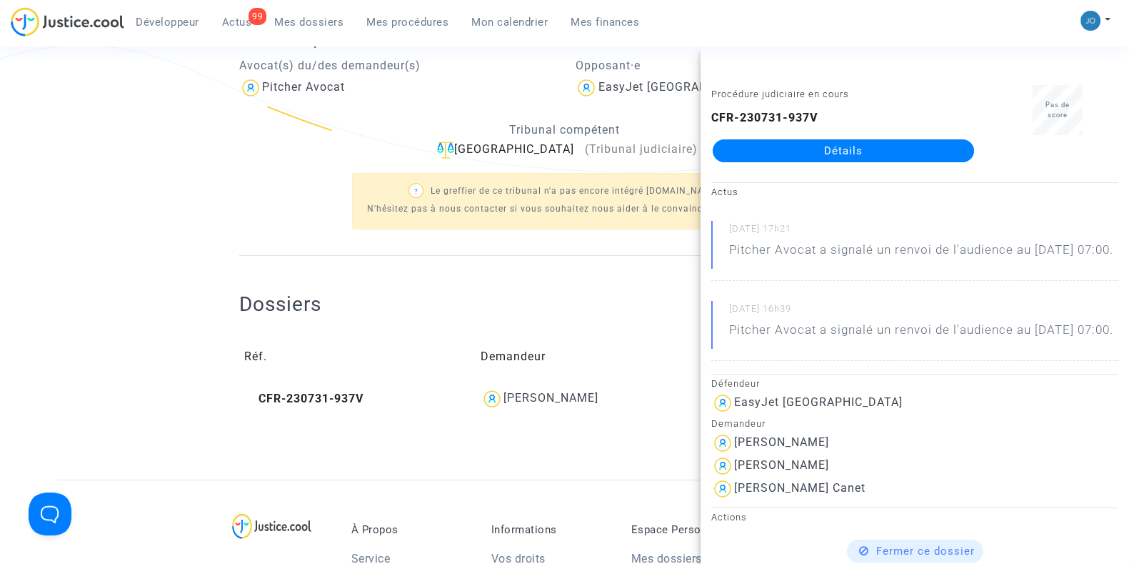
click at [802, 153] on link "Détails" at bounding box center [843, 150] width 261 height 23
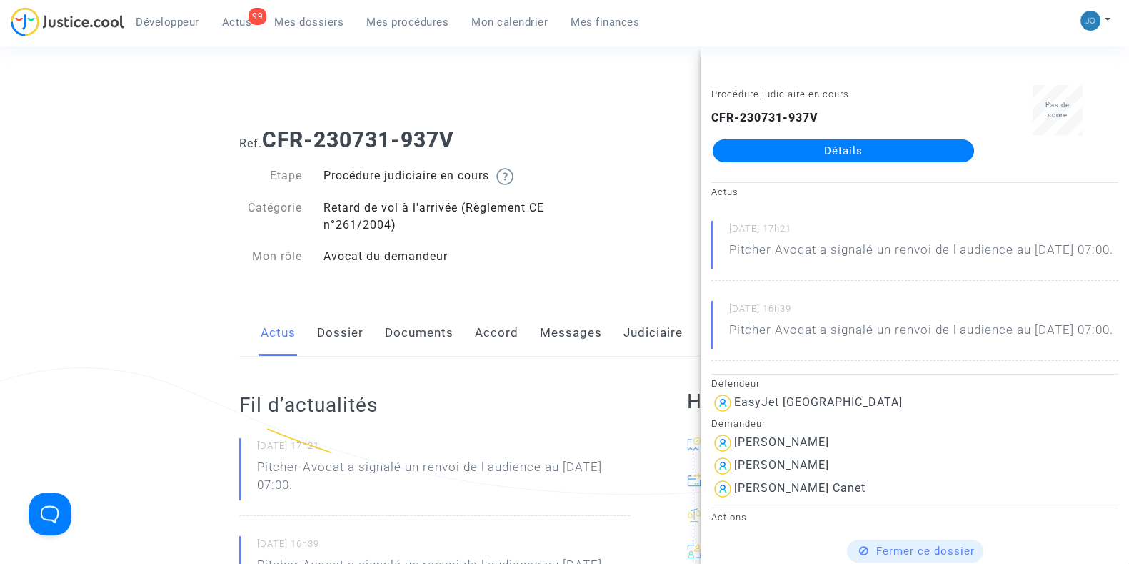
click at [594, 346] on link "Messages" at bounding box center [571, 332] width 62 height 47
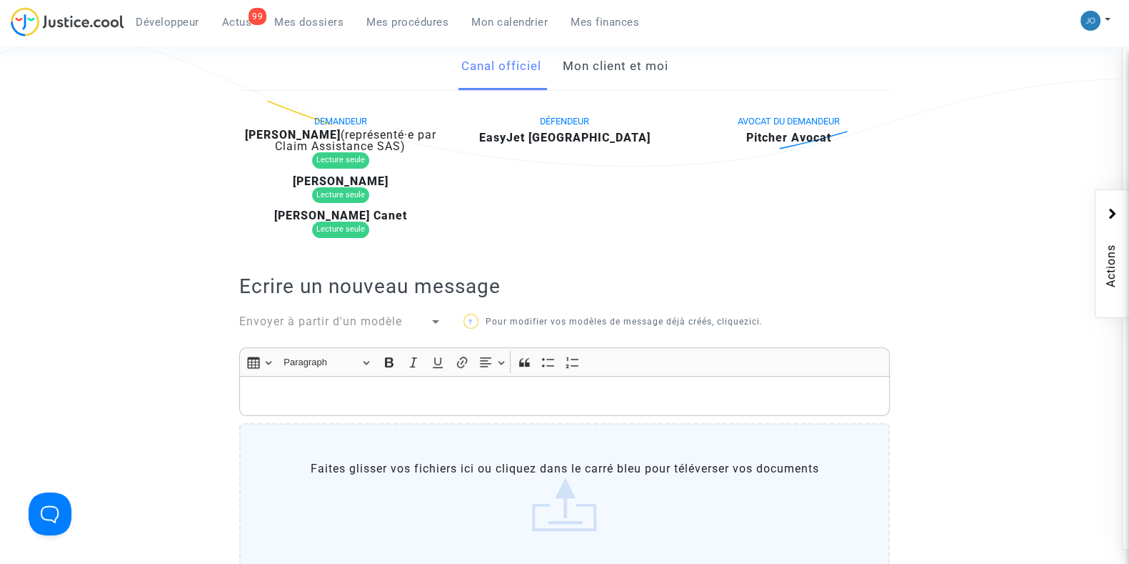
scroll to position [328, 0]
click at [510, 399] on p "Rich Text Editor, main" at bounding box center [565, 395] width 636 height 18
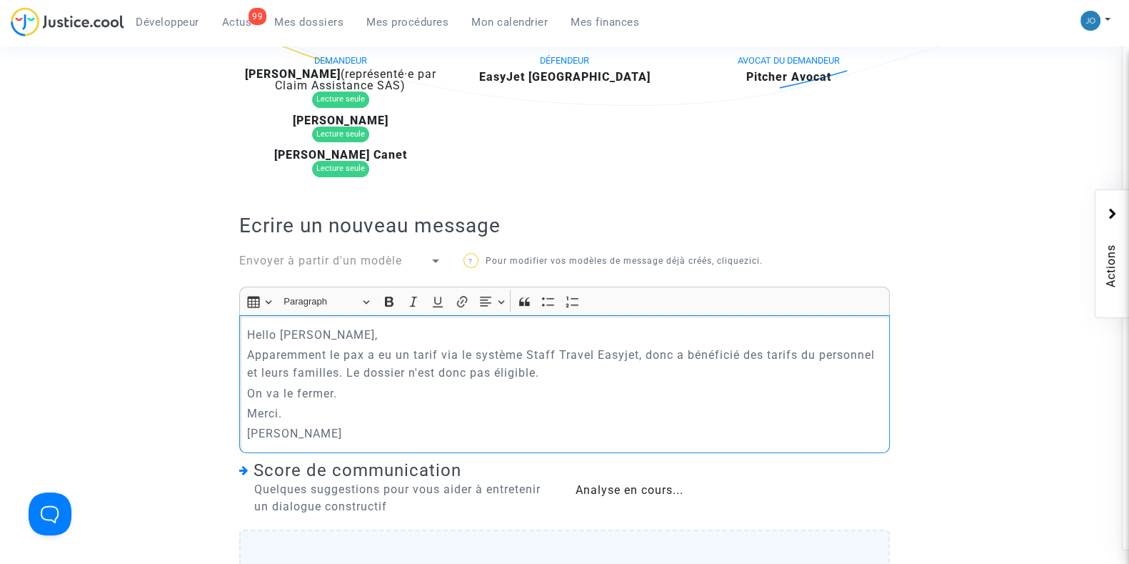
scroll to position [392, 0]
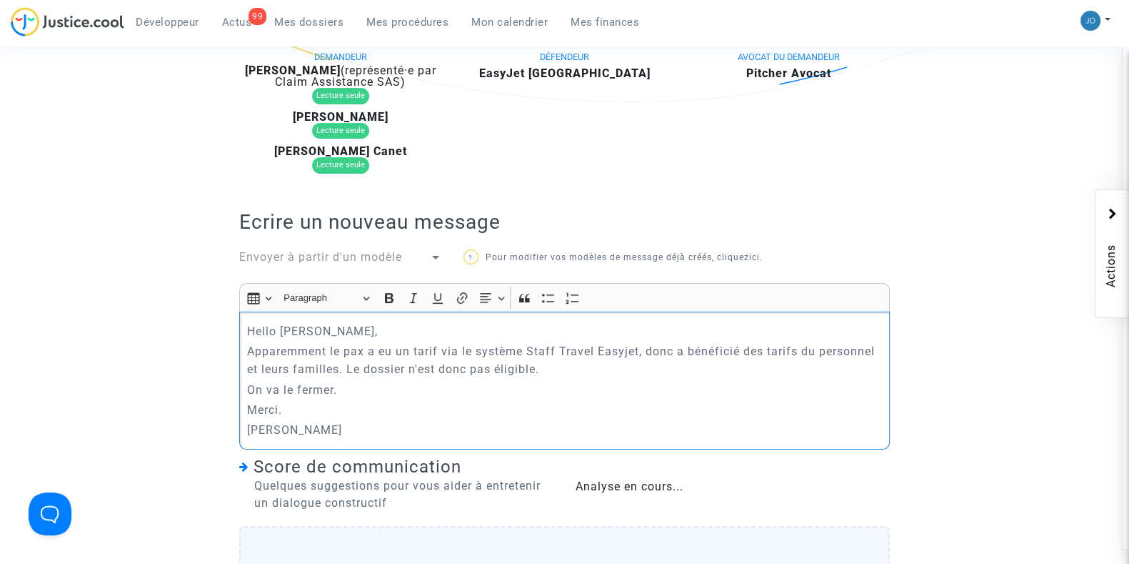
click at [414, 387] on p "On va le fermer." at bounding box center [565, 390] width 636 height 18
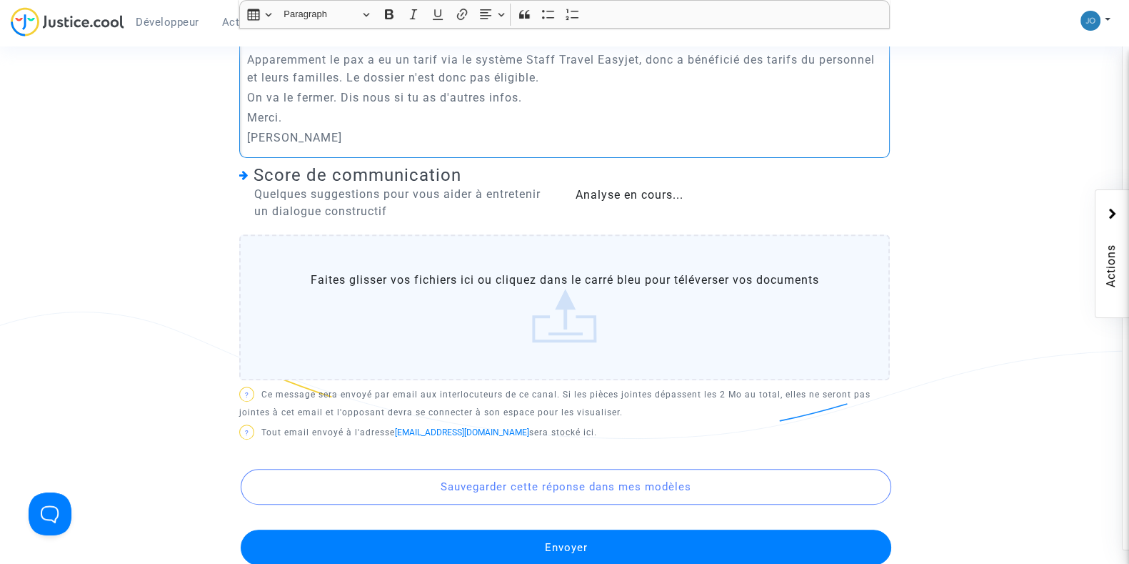
scroll to position [685, 0]
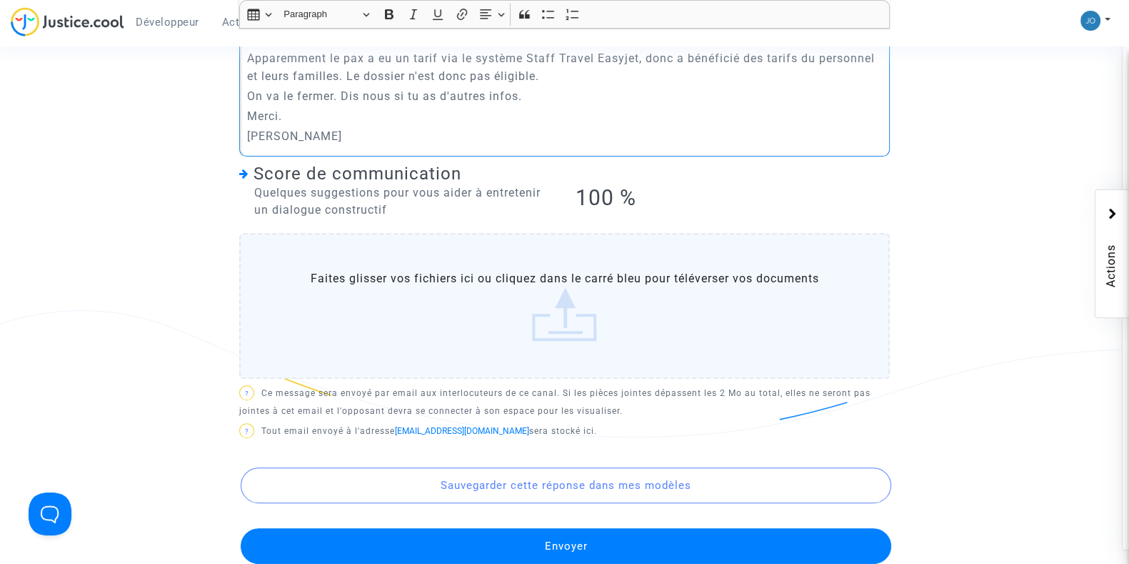
click at [571, 541] on button "Envoyer" at bounding box center [566, 546] width 651 height 36
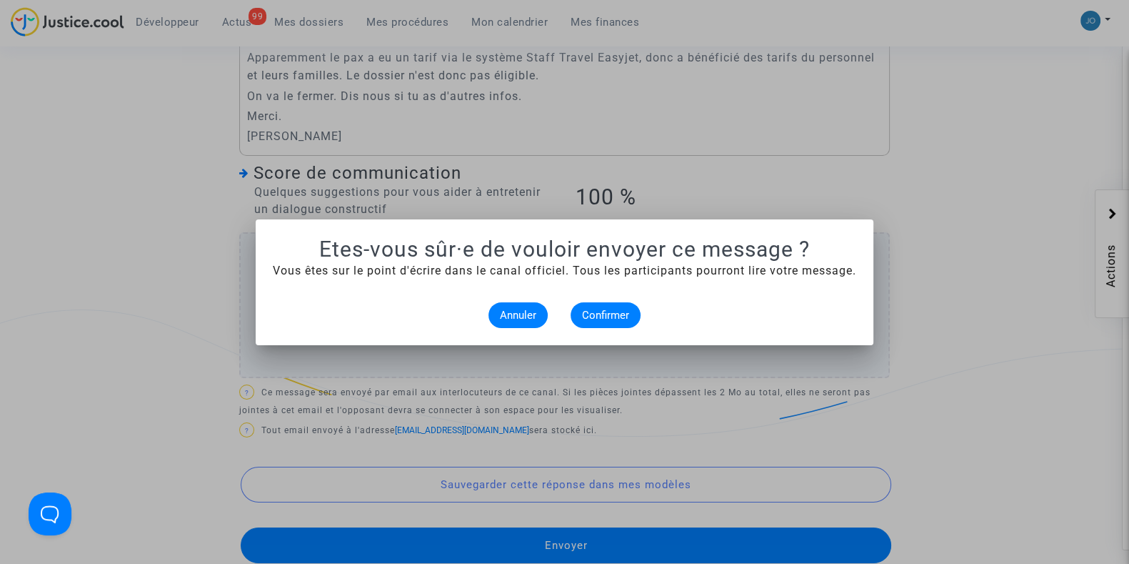
scroll to position [0, 0]
click at [614, 302] on button "Confirmer" at bounding box center [606, 315] width 70 height 26
